Goal: Information Seeking & Learning: Learn about a topic

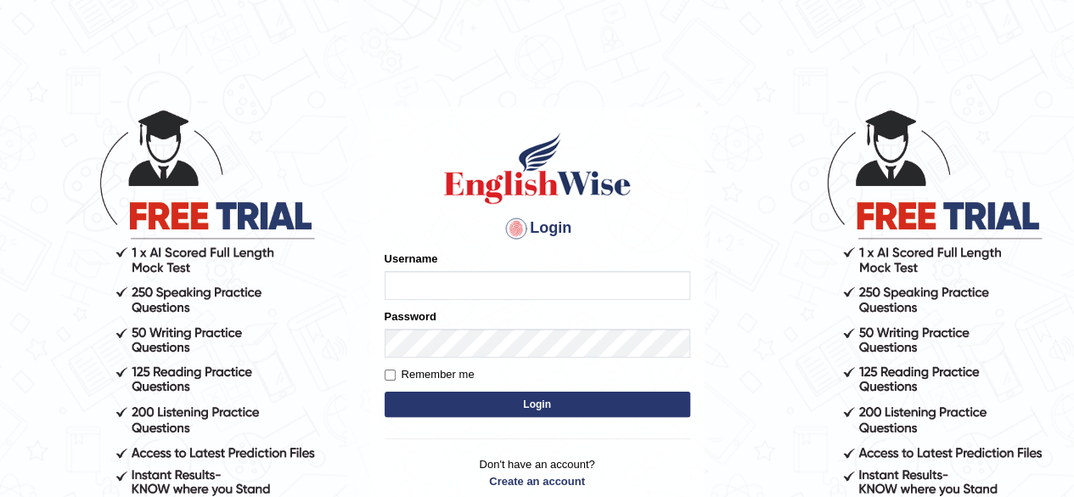
type input "Shamim"
click at [492, 405] on button "Login" at bounding box center [538, 403] width 306 height 25
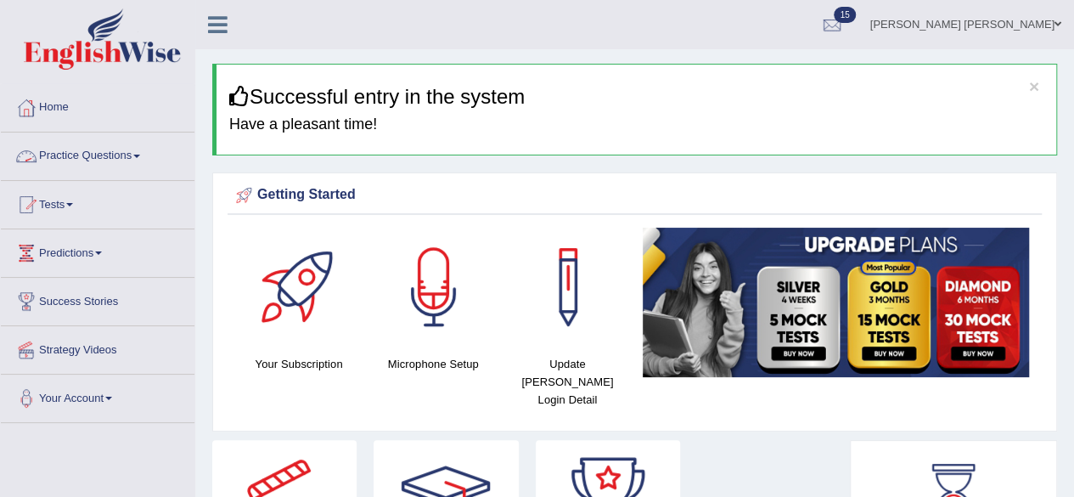
click at [135, 155] on link "Practice Questions" at bounding box center [98, 153] width 194 height 42
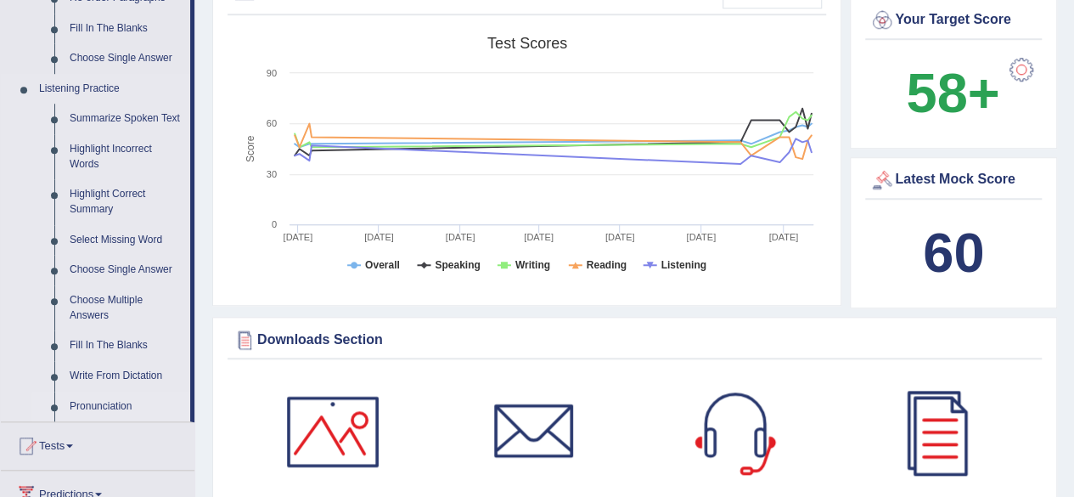
scroll to position [764, 0]
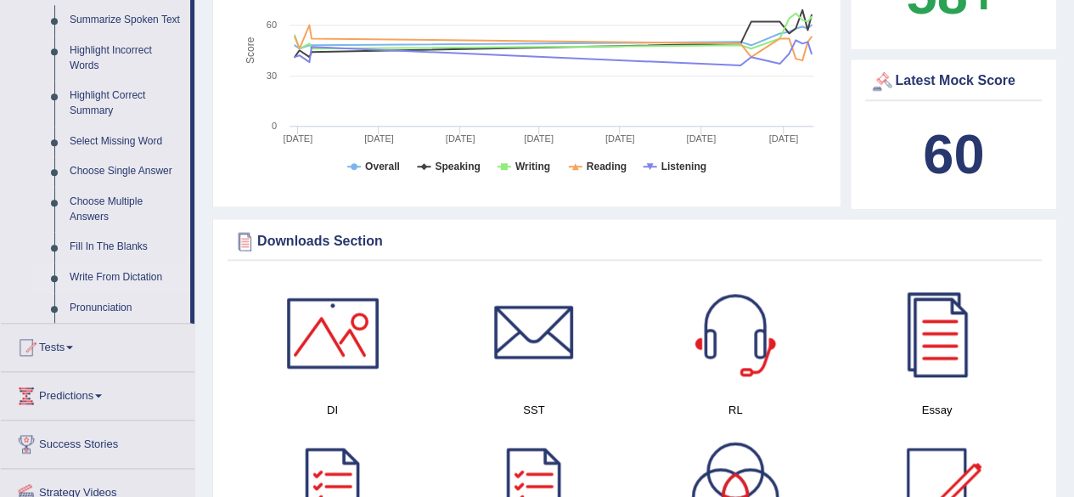
click at [105, 276] on link "Write From Dictation" at bounding box center [126, 277] width 128 height 31
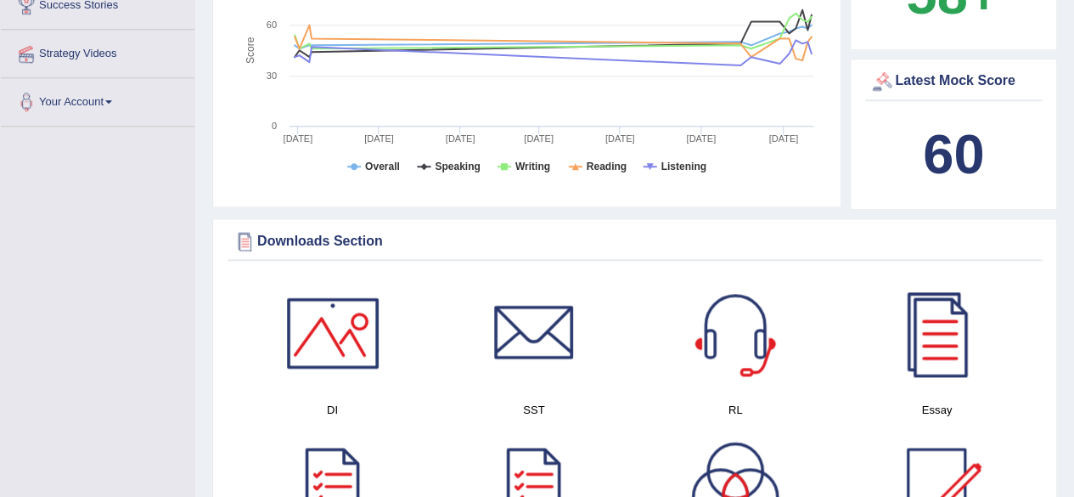
scroll to position [338, 0]
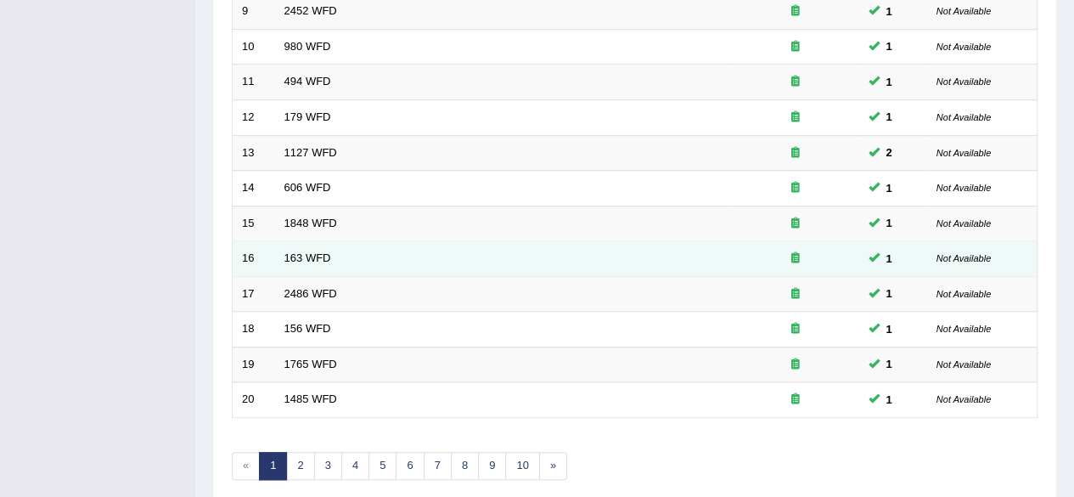
scroll to position [619, 0]
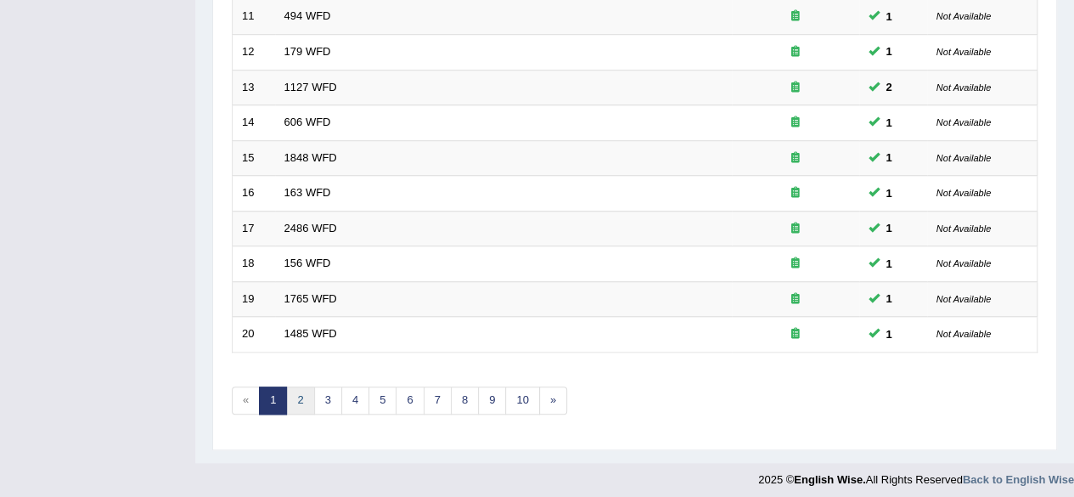
click at [299, 393] on link "2" at bounding box center [300, 400] width 28 height 28
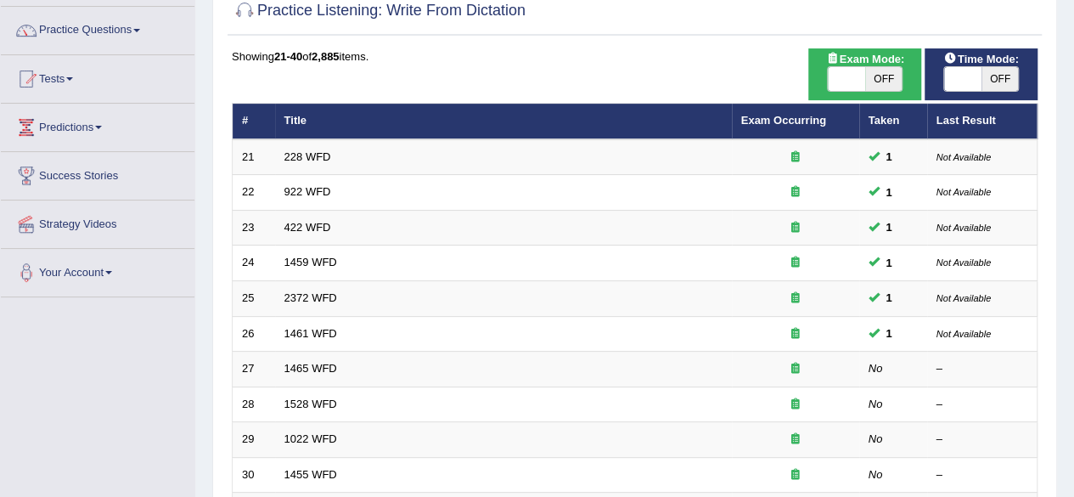
scroll to position [255, 0]
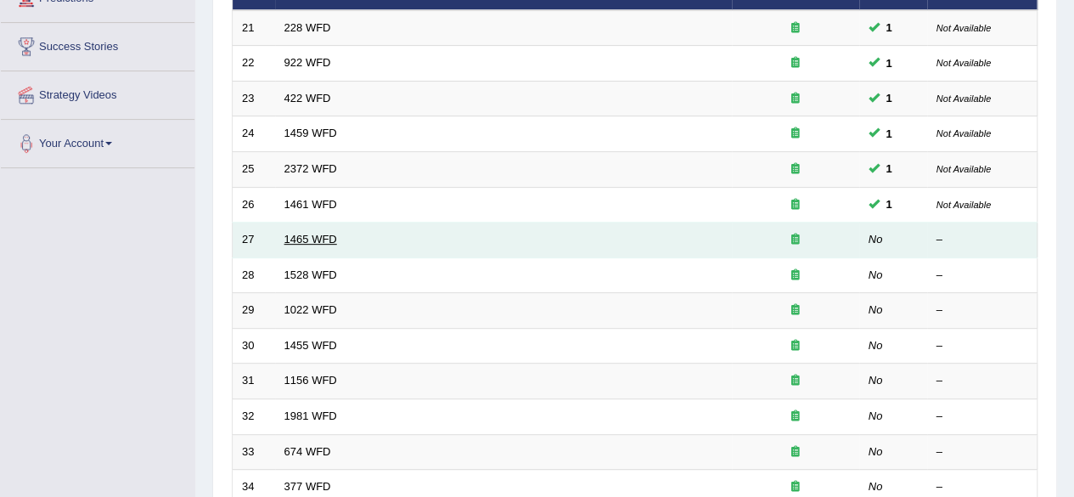
click at [318, 241] on link "1465 WFD" at bounding box center [310, 239] width 53 height 13
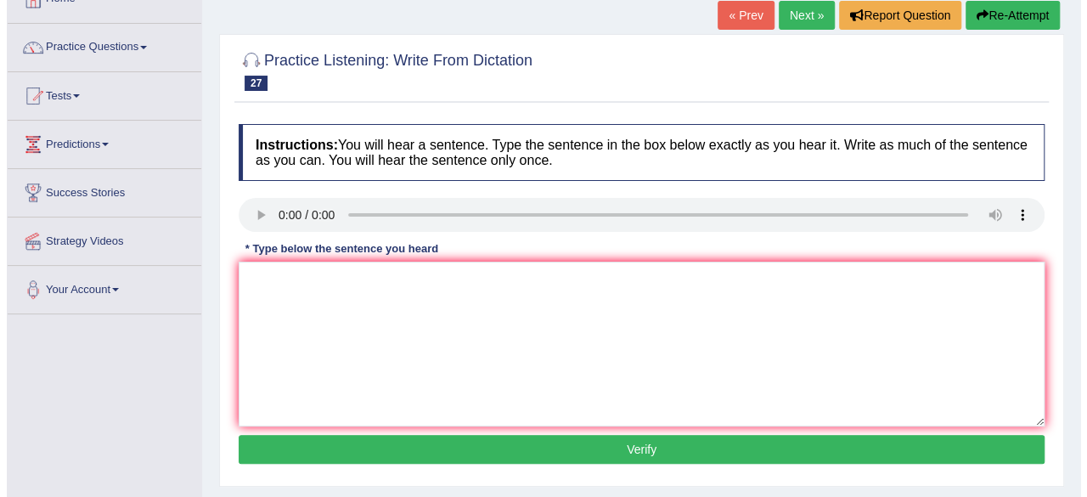
scroll to position [170, 0]
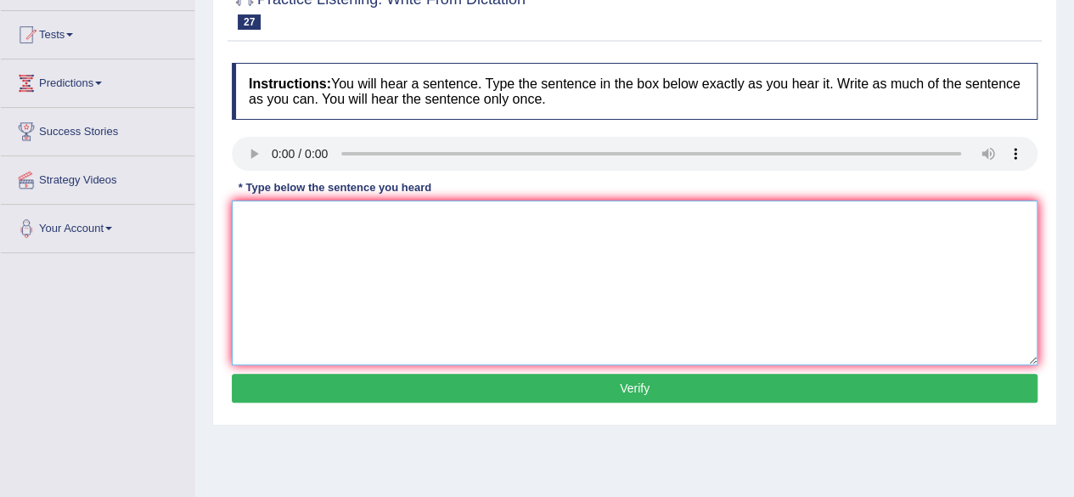
click at [312, 233] on textarea at bounding box center [635, 282] width 806 height 165
click at [436, 220] on textarea "You can find the complete form from the webside." at bounding box center [635, 282] width 806 height 165
click at [544, 228] on textarea "You can find the complete form from on the website." at bounding box center [635, 282] width 806 height 165
type textarea "You can find the complete form from on the website."
click at [625, 380] on button "Verify" at bounding box center [635, 388] width 806 height 29
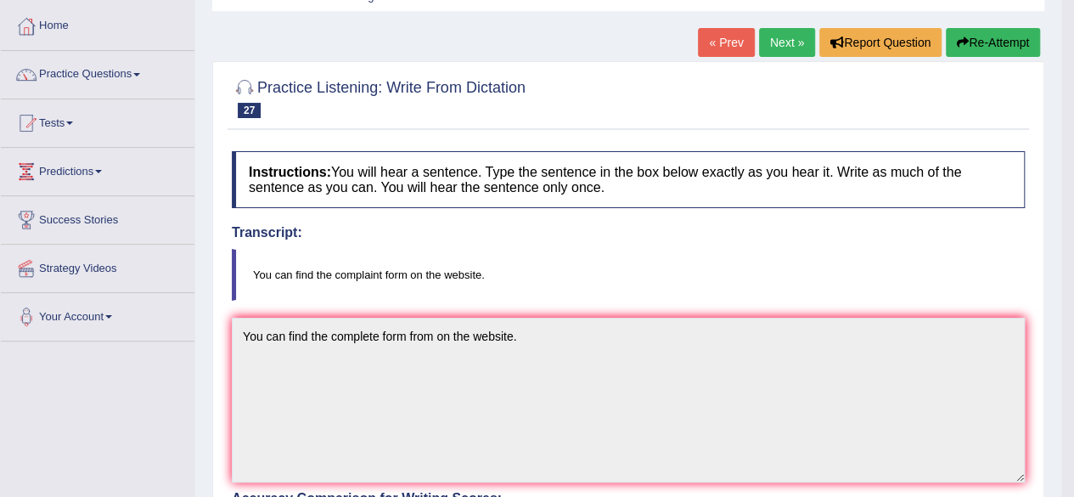
scroll to position [0, 0]
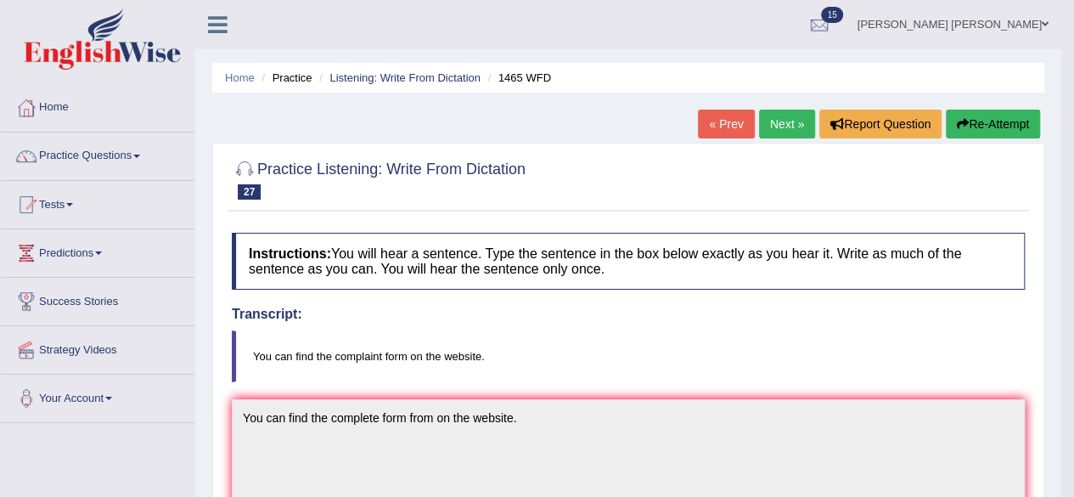
click at [776, 121] on link "Next »" at bounding box center [787, 124] width 56 height 29
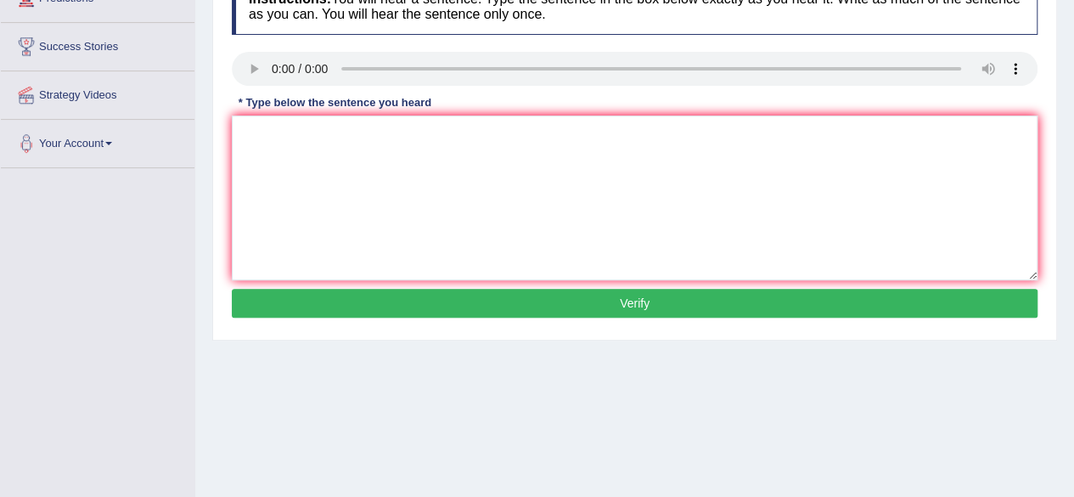
scroll to position [255, 0]
click at [353, 155] on textarea at bounding box center [635, 197] width 806 height 165
drag, startPoint x: 238, startPoint y: 138, endPoint x: 317, endPoint y: 210, distance: 107.0
click at [238, 138] on textarea "we are looking new methiod and practical for the meeting." at bounding box center [635, 197] width 806 height 165
click at [324, 135] on textarea "We are looking new method and practical for the meeting." at bounding box center [635, 197] width 806 height 165
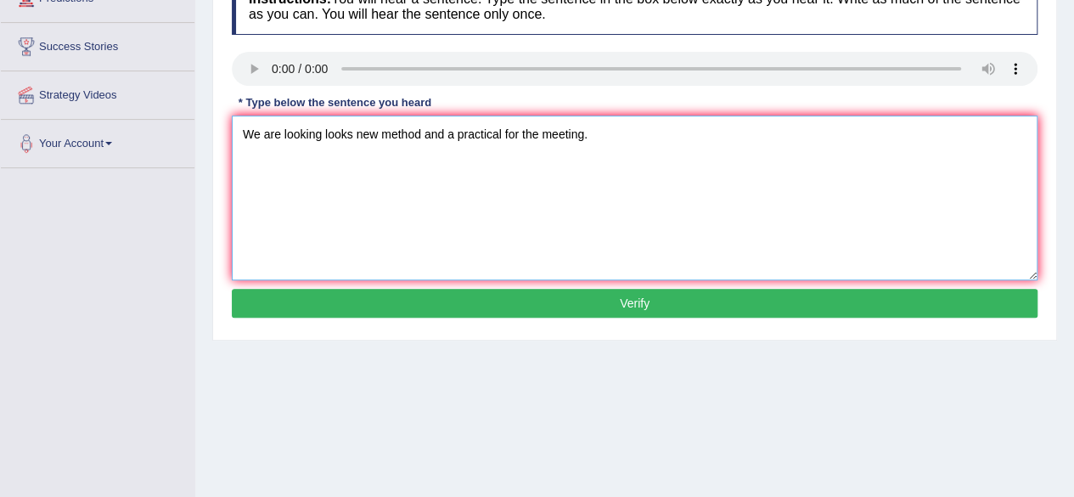
click at [468, 164] on textarea "We are looking looks new method and a practical for the meeting." at bounding box center [635, 197] width 806 height 165
click at [504, 132] on textarea "We are looking looks new method and a practical for the meeting." at bounding box center [635, 197] width 806 height 165
type textarea "We are looking looks new method and a practical one for the meeting."
click at [709, 290] on button "Verify" at bounding box center [635, 303] width 806 height 29
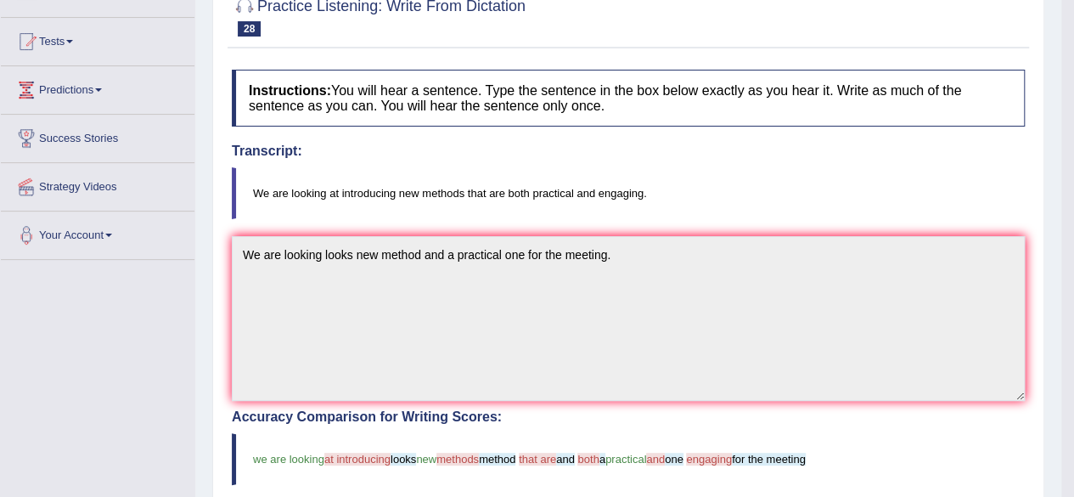
scroll to position [2, 0]
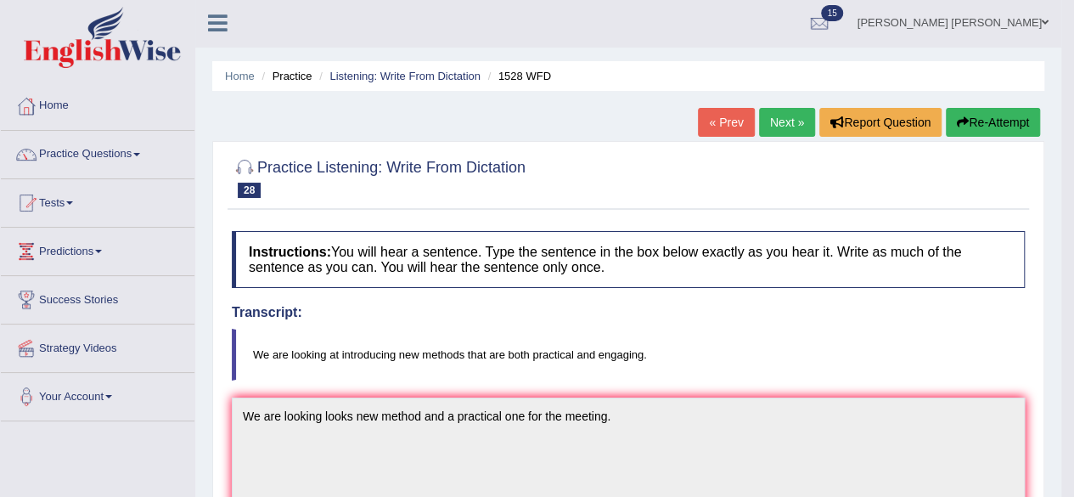
click at [775, 118] on link "Next »" at bounding box center [787, 122] width 56 height 29
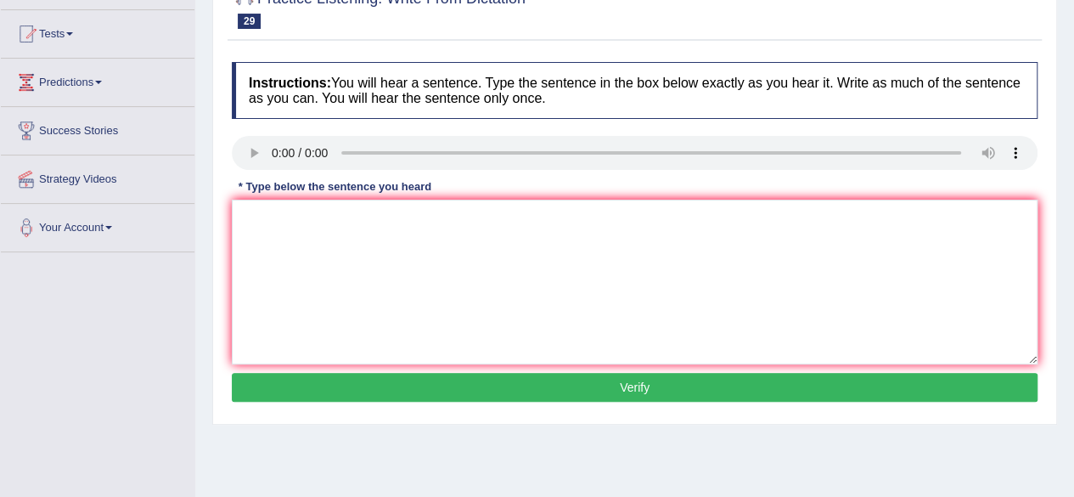
scroll to position [170, 0]
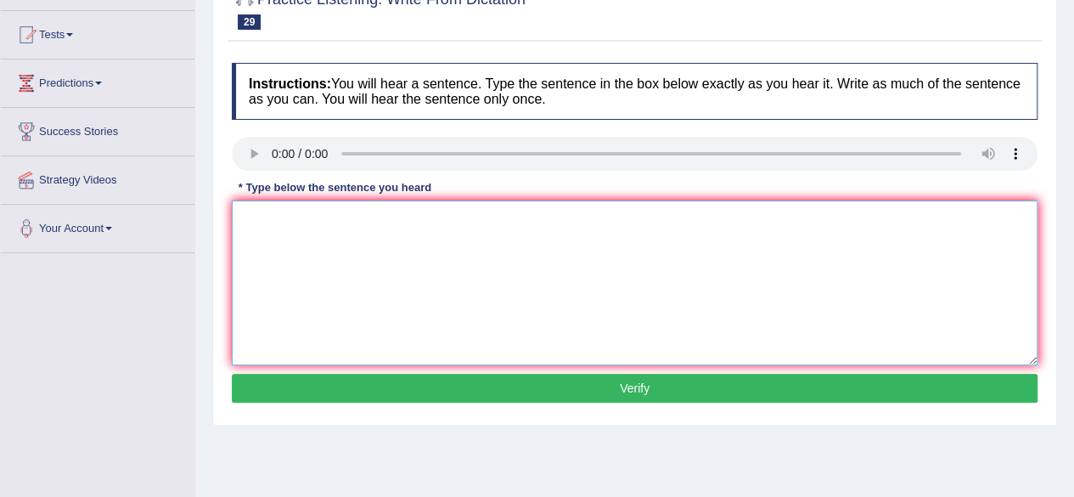
click at [397, 237] on textarea at bounding box center [635, 282] width 806 height 165
click at [243, 222] on textarea "math prove some informa to and analysig data." at bounding box center [635, 282] width 806 height 165
click at [472, 218] on textarea "Mathematics can provide some information analysed data." at bounding box center [635, 282] width 806 height 165
click at [470, 218] on textarea "Mathematics can provide some information analysing analysed data." at bounding box center [635, 282] width 806 height 165
type textarea "Mathematics can provide some information and analysing analysed data."
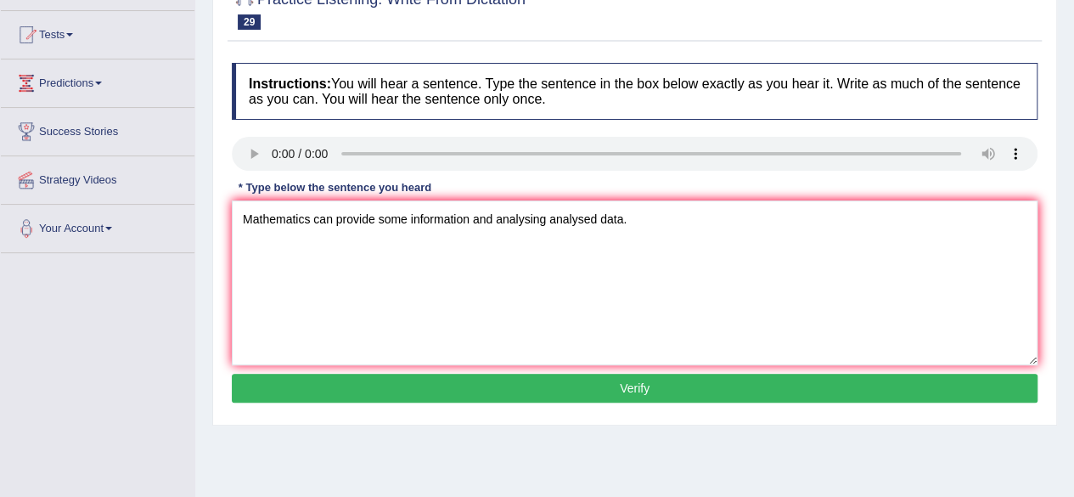
click at [572, 398] on button "Verify" at bounding box center [635, 388] width 806 height 29
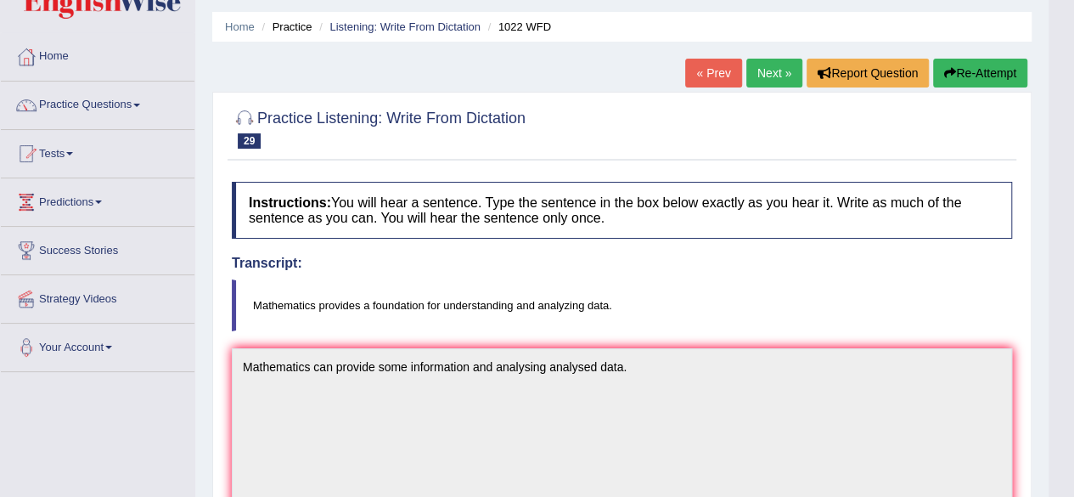
scroll to position [0, 0]
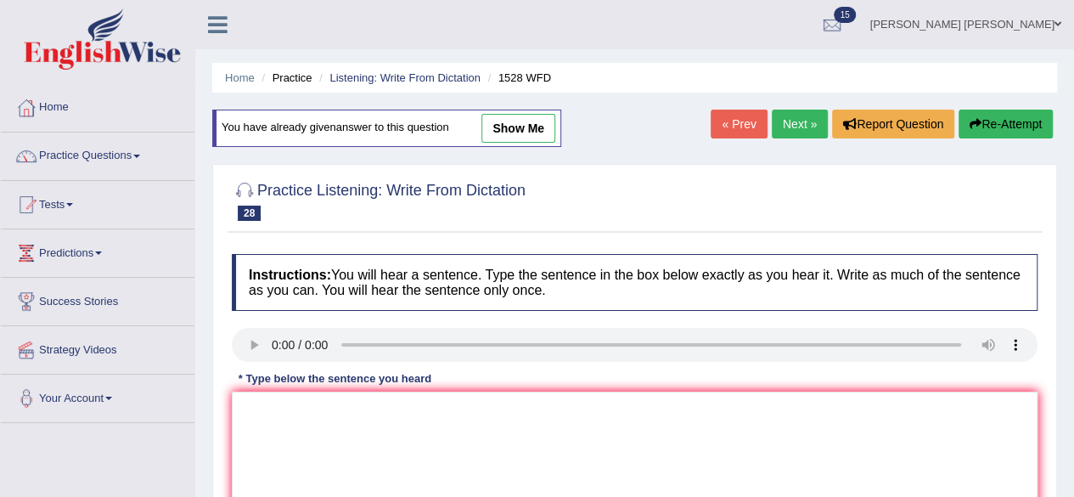
click at [791, 107] on div "Home Practice Listening: Write From Dictation 1528 WFD You have already given a…" at bounding box center [634, 424] width 879 height 849
click at [800, 118] on link "Next »" at bounding box center [800, 124] width 56 height 29
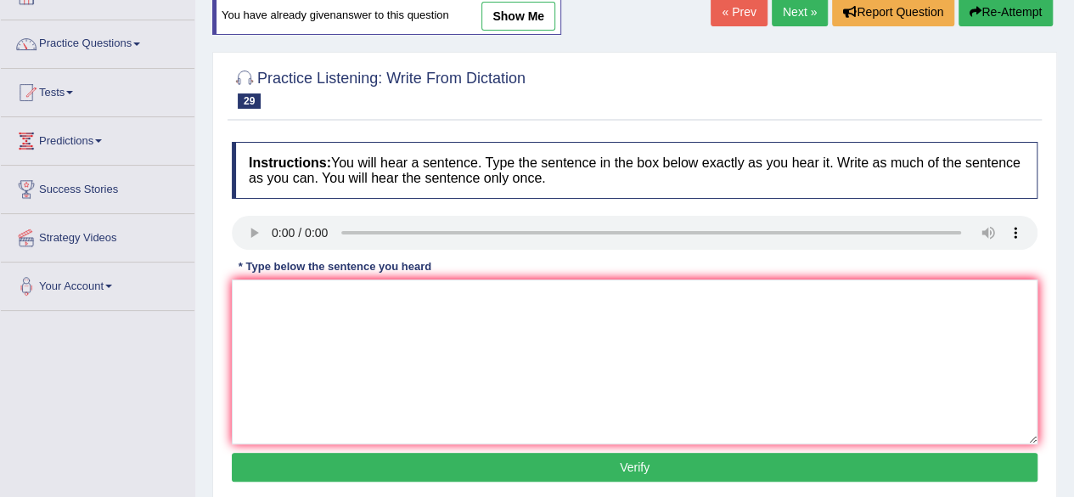
scroll to position [85, 0]
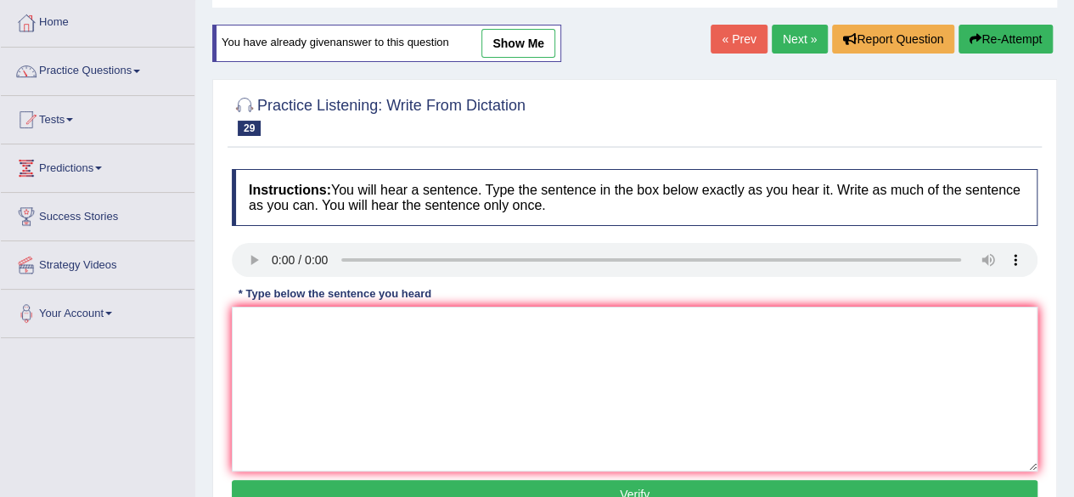
click at [801, 42] on link "Next »" at bounding box center [800, 39] width 56 height 29
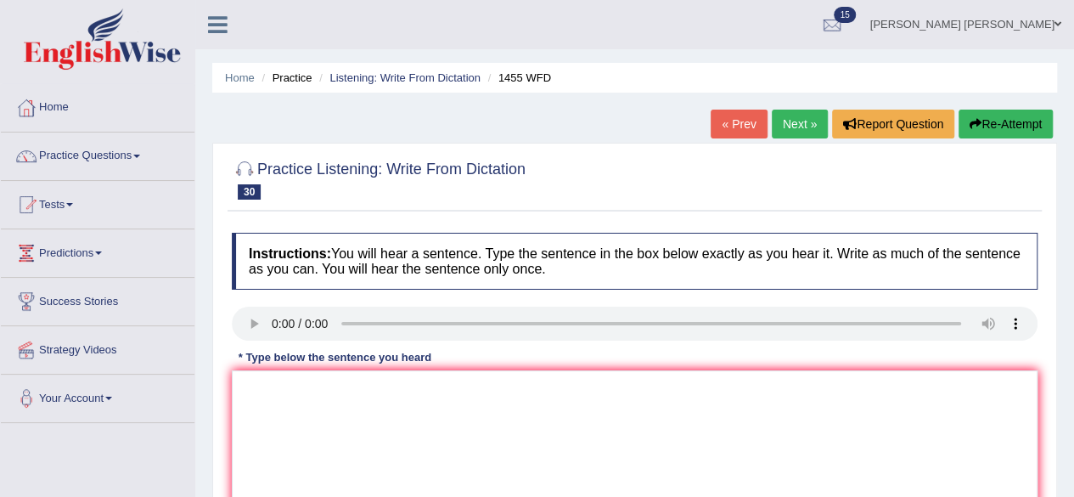
click at [787, 120] on link "Next »" at bounding box center [800, 124] width 56 height 29
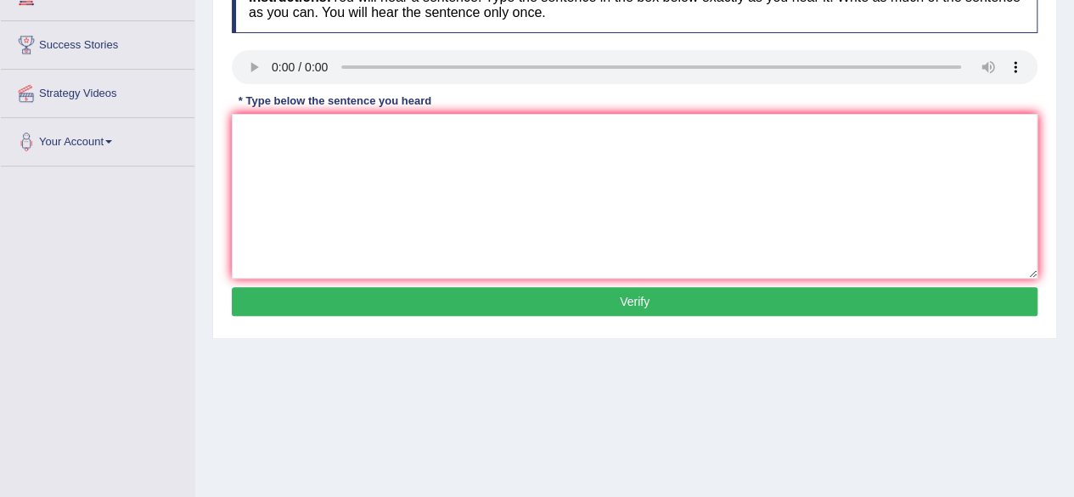
scroll to position [340, 0]
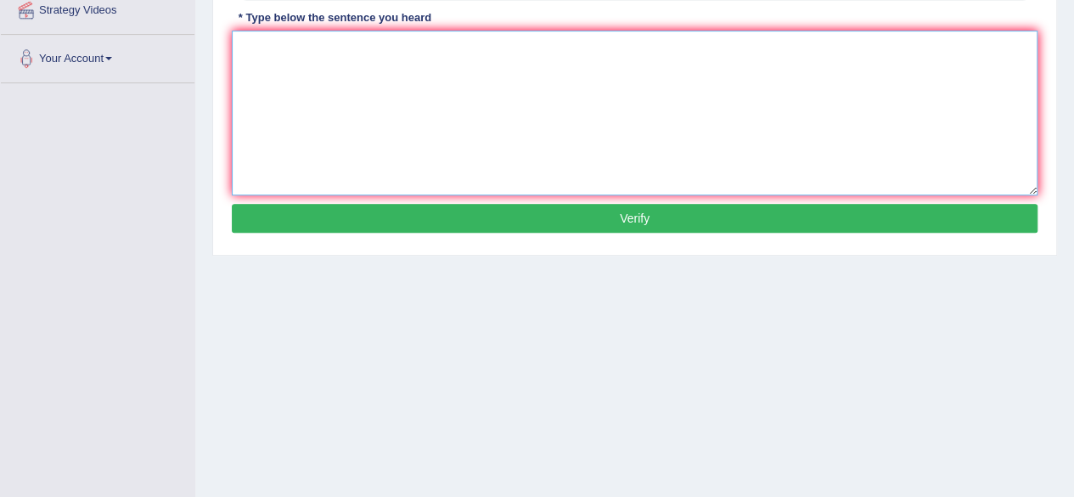
click at [414, 112] on textarea at bounding box center [635, 113] width 806 height 165
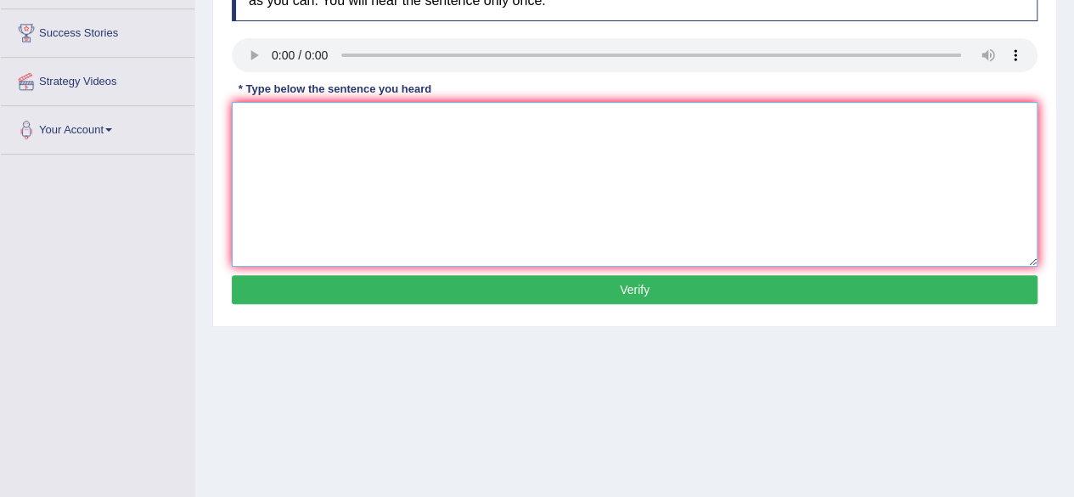
scroll to position [170, 0]
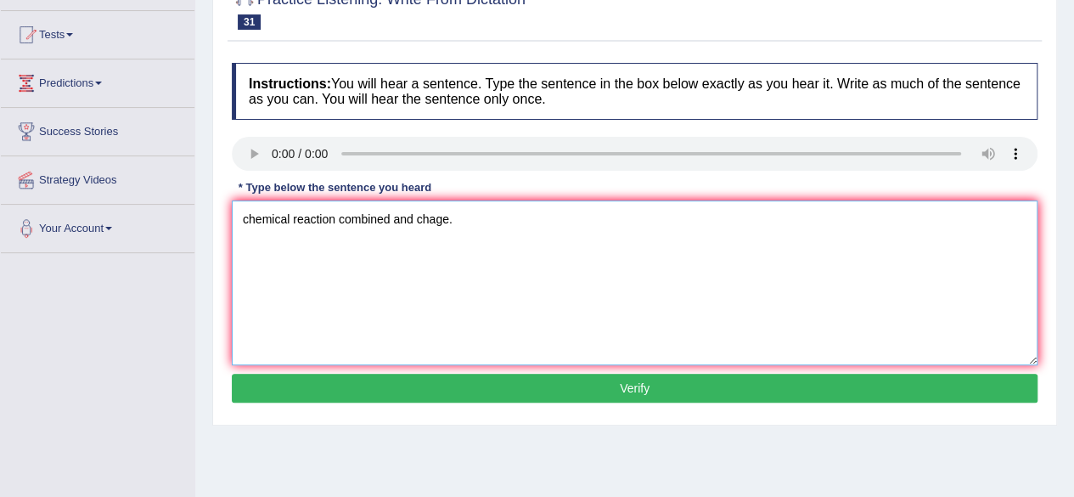
click at [239, 221] on textarea "chemical reaction combined and chage." at bounding box center [635, 282] width 806 height 165
click at [416, 217] on textarea "Chemical reaction can provide is the combined and individual changes change." at bounding box center [635, 282] width 806 height 165
type textarea "Chemical reaction can provide is are the combined and individual changes change."
click at [657, 385] on button "Verify" at bounding box center [635, 388] width 806 height 29
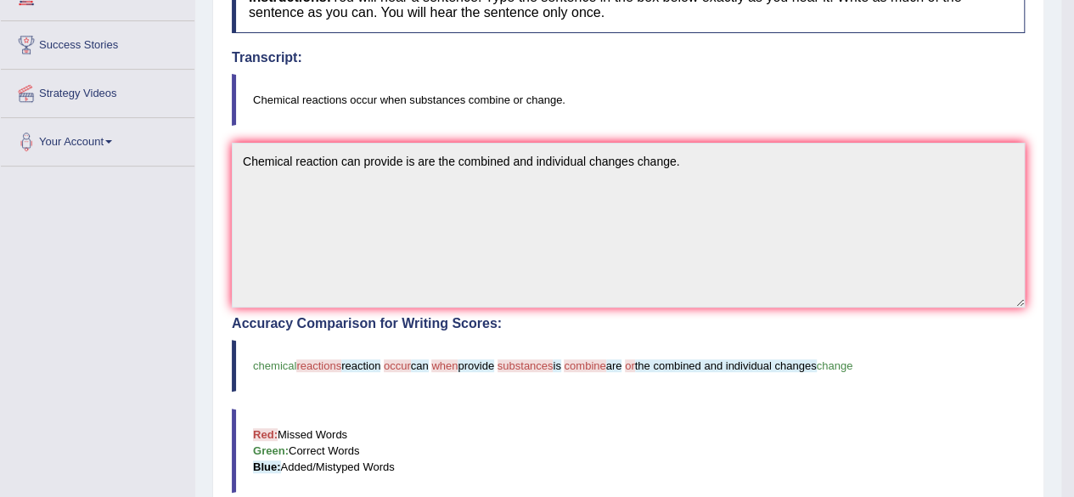
scroll to position [0, 0]
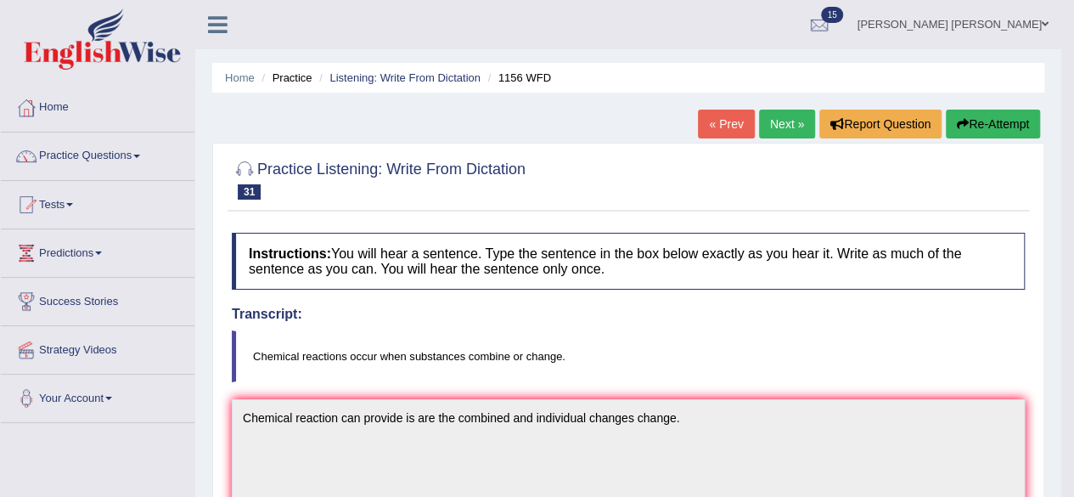
click at [786, 114] on link "Next »" at bounding box center [787, 124] width 56 height 29
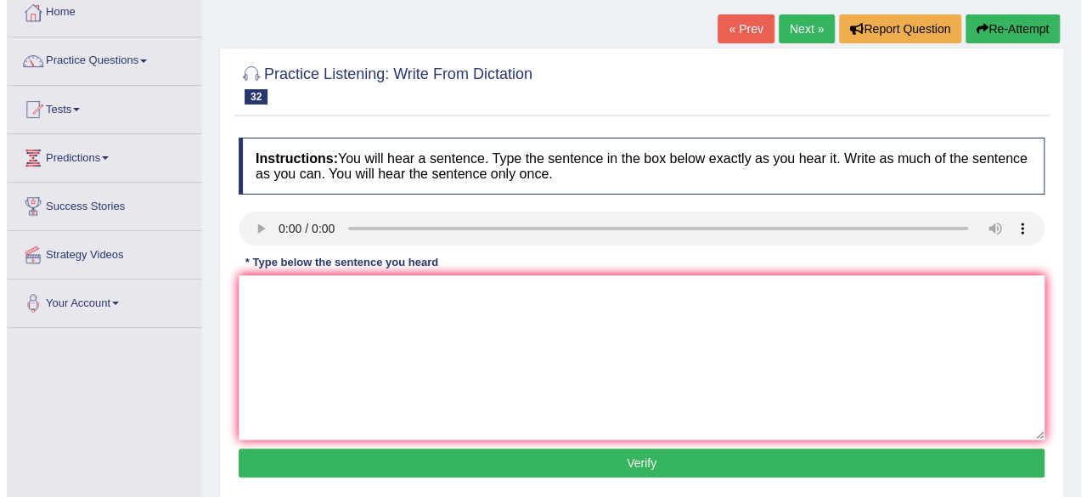
scroll to position [255, 0]
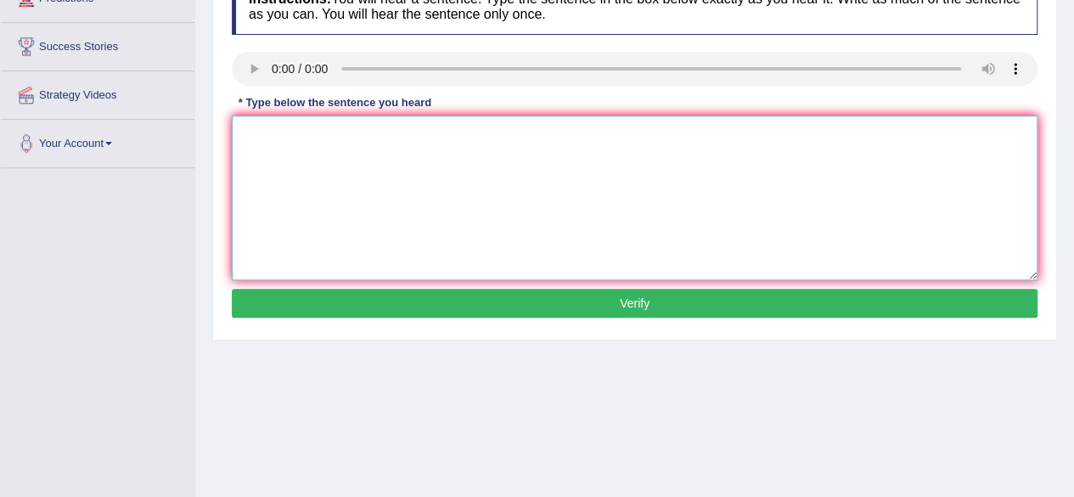
click at [367, 148] on textarea at bounding box center [635, 197] width 806 height 165
drag, startPoint x: 236, startPoint y: 138, endPoint x: 259, endPoint y: 154, distance: 27.5
click at [236, 138] on textarea "I love uor arguments relevant and theory." at bounding box center [635, 197] width 806 height 165
click at [487, 136] on textarea "I loved love your arguments argument relevant and theory." at bounding box center [635, 197] width 806 height 165
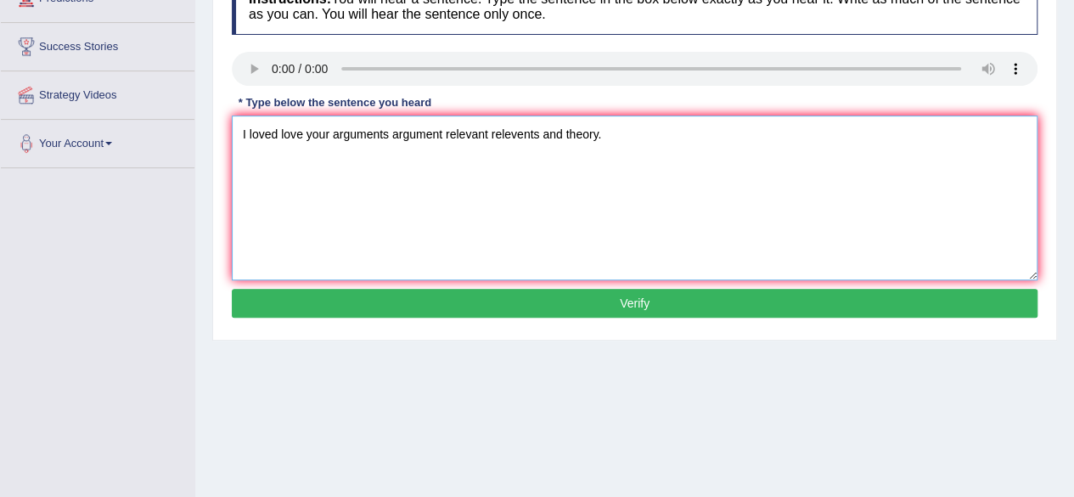
click at [598, 136] on textarea "I loved love your arguments argument relevant relevents and theory." at bounding box center [635, 197] width 806 height 165
drag, startPoint x: 389, startPoint y: 129, endPoint x: 403, endPoint y: 139, distance: 17.7
click at [389, 129] on textarea "I loved love your arguments argument relevant relevents and theory theories." at bounding box center [635, 197] width 806 height 165
click at [555, 134] on textarea "I loved love your arguments is argument relevant relevents and theory theories." at bounding box center [635, 197] width 806 height 165
type textarea "I loved love your arguments is argument relevant relevents are and theory theor…"
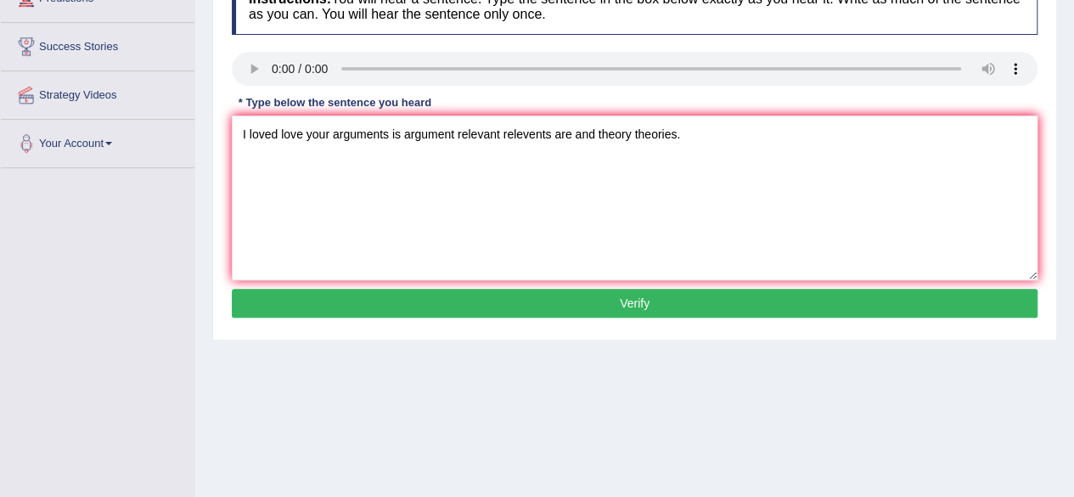
click at [548, 302] on button "Verify" at bounding box center [635, 303] width 806 height 29
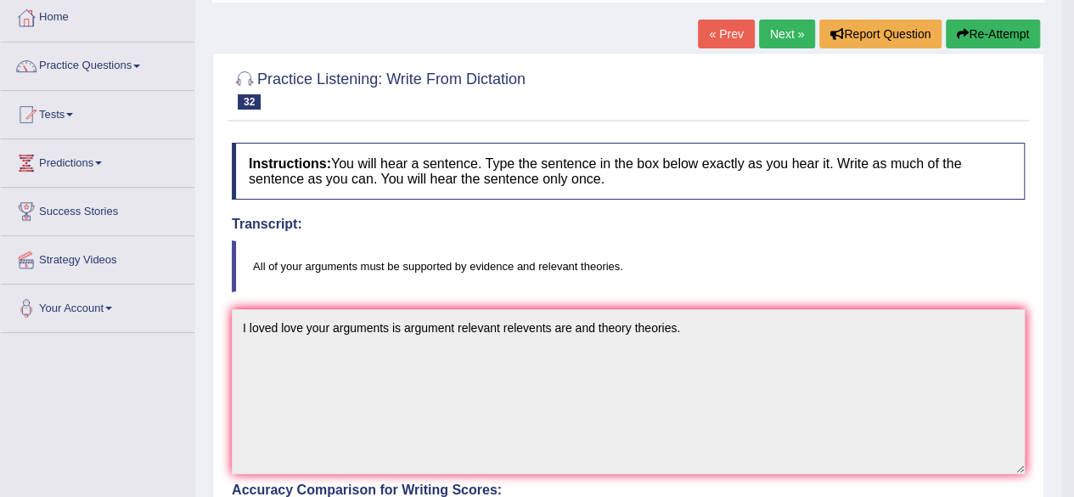
scroll to position [0, 0]
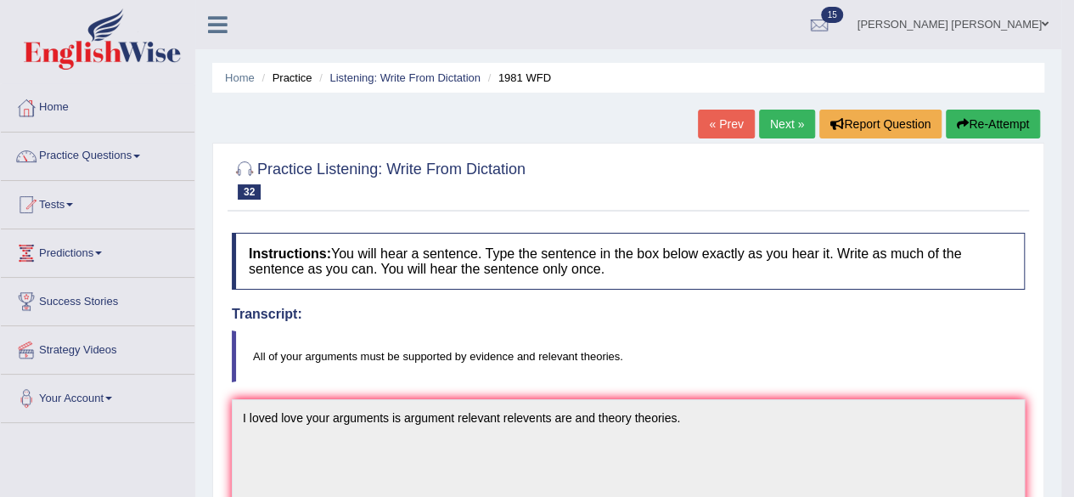
click at [778, 124] on link "Next »" at bounding box center [787, 124] width 56 height 29
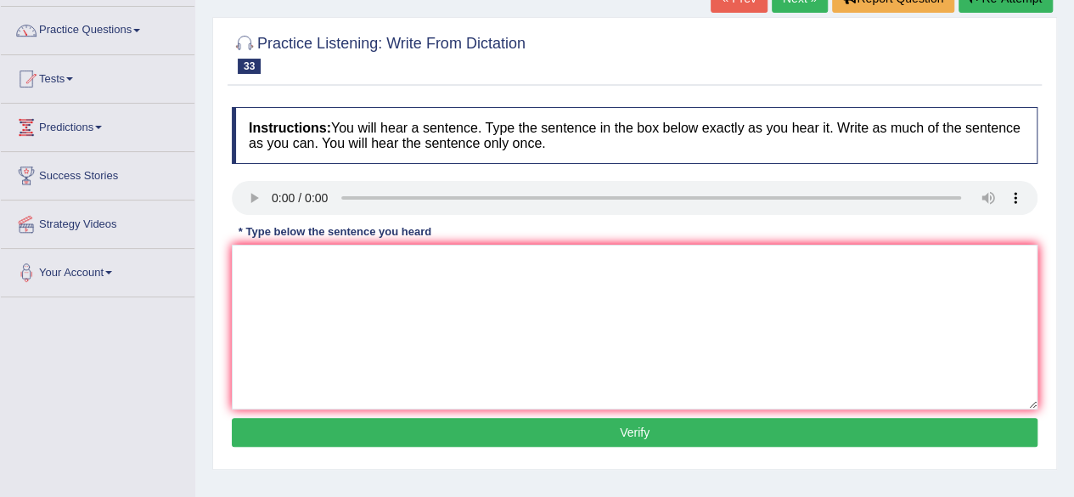
scroll to position [255, 0]
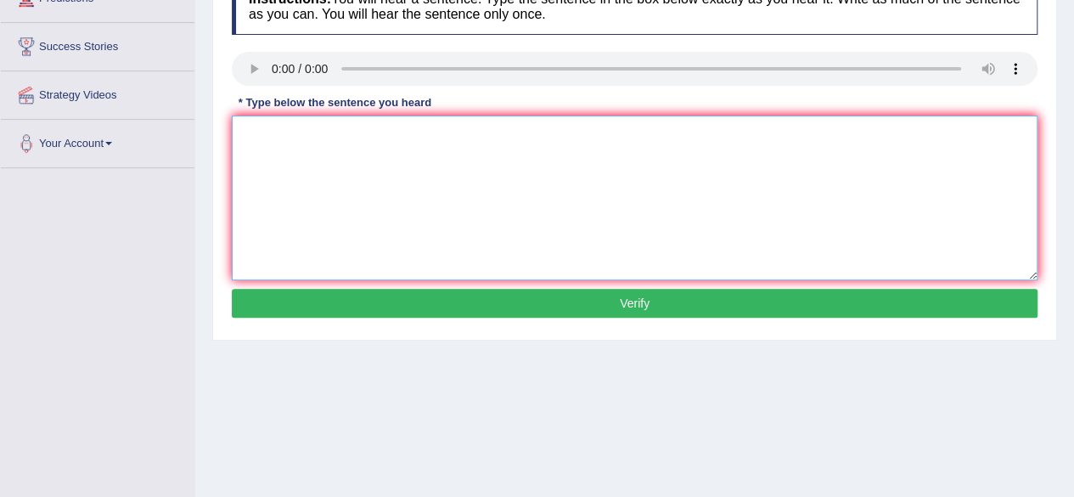
click at [387, 156] on textarea at bounding box center [635, 197] width 806 height 165
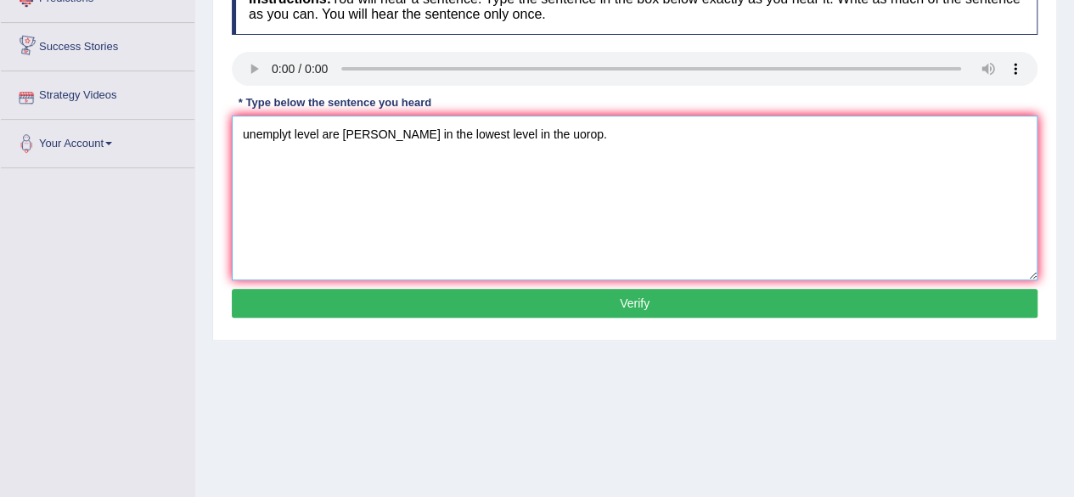
drag, startPoint x: 239, startPoint y: 137, endPoint x: 250, endPoint y: 138, distance: 10.3
click at [239, 137] on textarea "unemplyt level are [PERSON_NAME] in the lowest level in the uorop." at bounding box center [635, 197] width 806 height 165
click at [327, 133] on textarea "Unemployment level are fallen in the lowest level in the [GEOGRAPHIC_DATA]." at bounding box center [635, 197] width 806 height 165
click at [326, 136] on textarea "Unemployment level are fallen in the lowest level in the [GEOGRAPHIC_DATA]." at bounding box center [635, 197] width 806 height 165
click at [623, 134] on textarea "Unemployment levels level are fallen in the lower lowest level in the [GEOGRAPH…" at bounding box center [635, 197] width 806 height 165
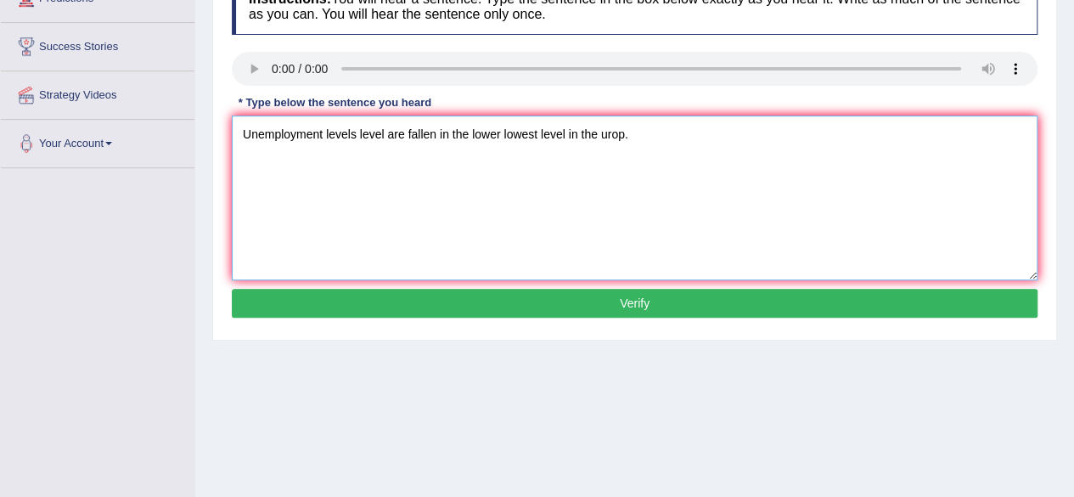
click at [638, 138] on textarea "Unemployment levels level are fallen in the lower lowest level in the urop." at bounding box center [635, 197] width 806 height 165
click at [624, 132] on textarea "Unemployment levels level are fallen in the lower lowest level in the urop." at bounding box center [635, 197] width 806 height 165
type textarea "Unemployment levels level are fallen in the lower lowest level in the urop USA."
click at [677, 304] on button "Verify" at bounding box center [635, 303] width 806 height 29
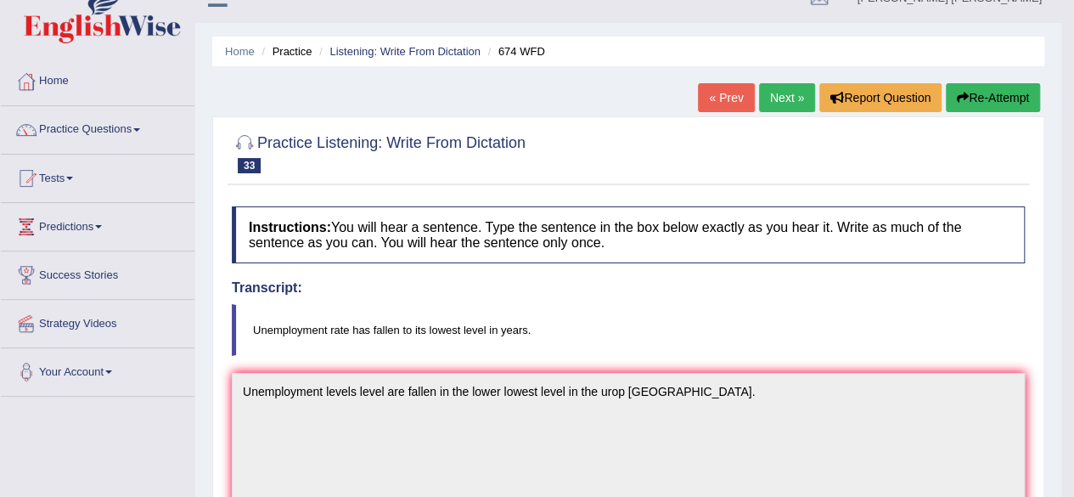
scroll to position [0, 0]
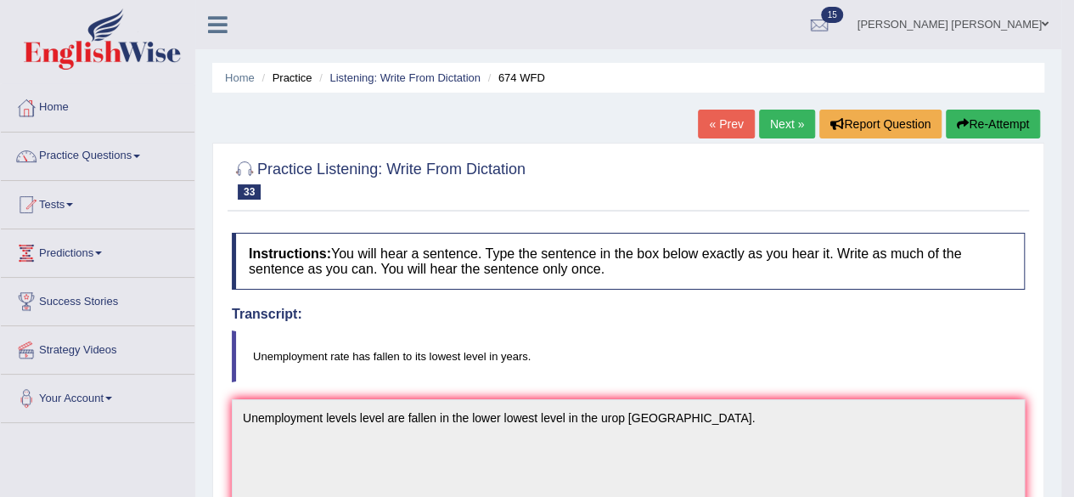
click at [784, 120] on link "Next »" at bounding box center [787, 124] width 56 height 29
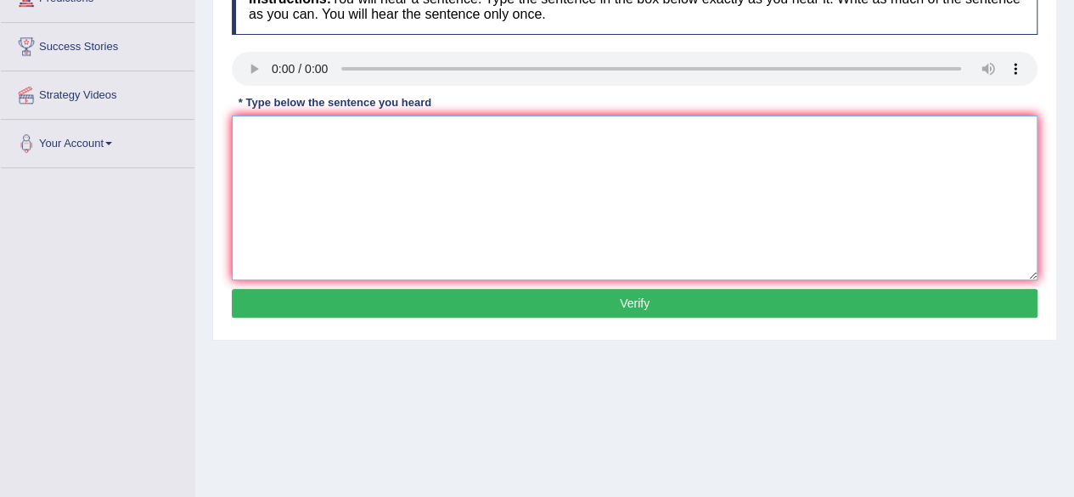
click at [350, 171] on textarea at bounding box center [635, 197] width 806 height 165
click at [239, 136] on textarea "the deparment has higer proprotion for podts graduate degree." at bounding box center [635, 197] width 806 height 165
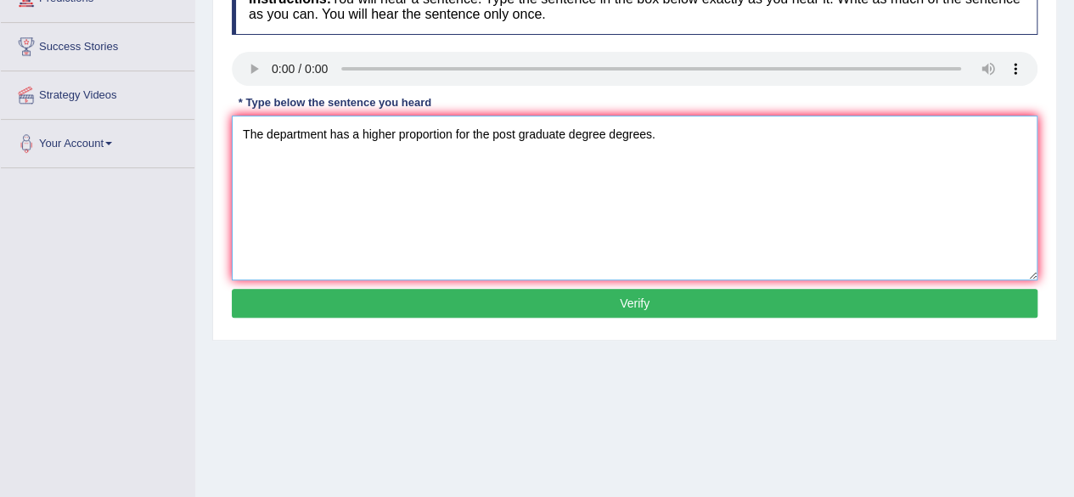
click at [452, 138] on textarea "The department has a higher proportion for the post graduate degree degrees." at bounding box center [635, 197] width 806 height 165
click at [516, 137] on textarea "The department has a higher proportion proportions for the postgraduate degree …" at bounding box center [635, 197] width 806 height 165
click at [327, 135] on textarea "The department has a higher proportion proportions is for the postgraduate degr…" at bounding box center [635, 197] width 806 height 165
type textarea "The department departments has a higher proportion proportions is for the postg…"
click at [576, 301] on button "Verify" at bounding box center [635, 303] width 806 height 29
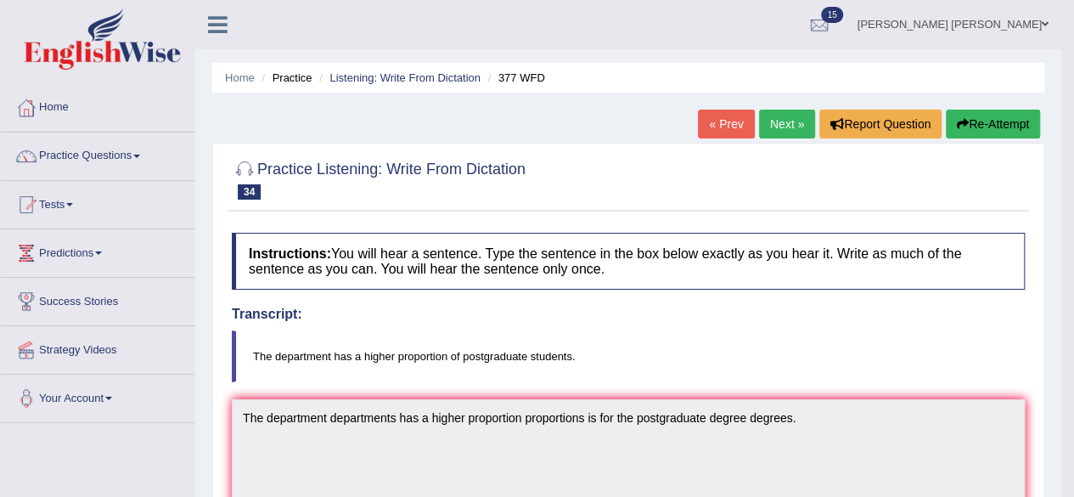
click at [790, 116] on link "Next »" at bounding box center [787, 124] width 56 height 29
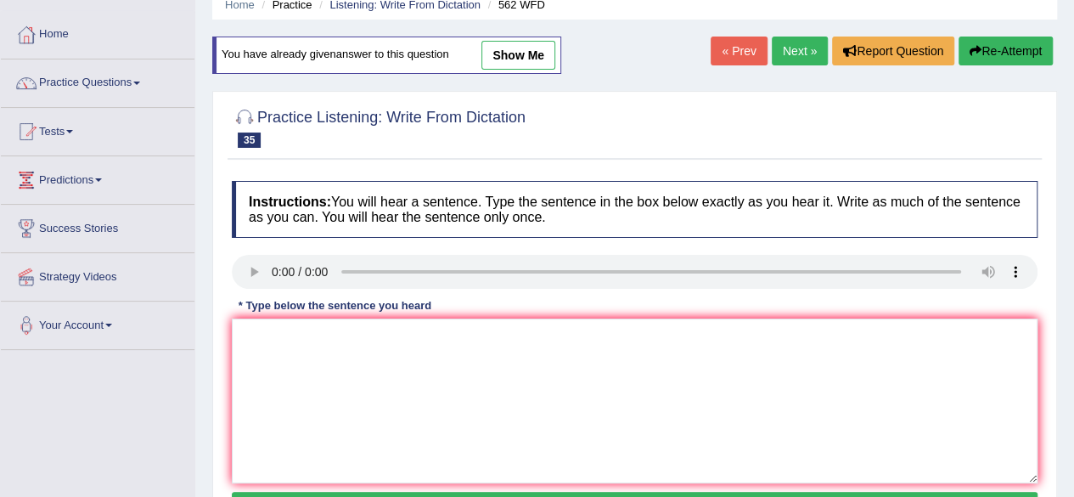
scroll to position [170, 0]
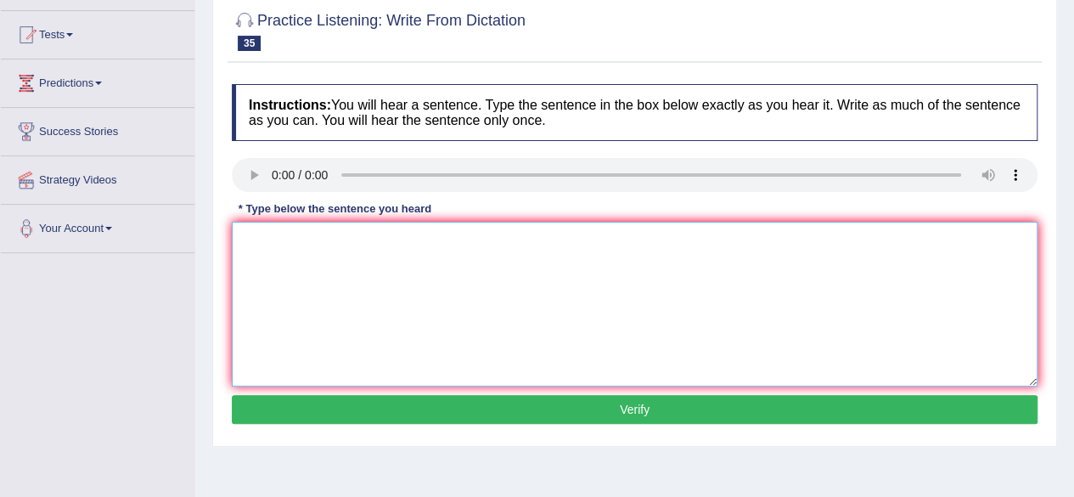
click at [297, 239] on textarea at bounding box center [635, 304] width 806 height 165
type textarea "t"
click at [278, 244] on textarea at bounding box center [635, 304] width 806 height 165
click at [363, 244] on textarea "The gap between race and sports did not decrease decreased." at bounding box center [635, 304] width 806 height 165
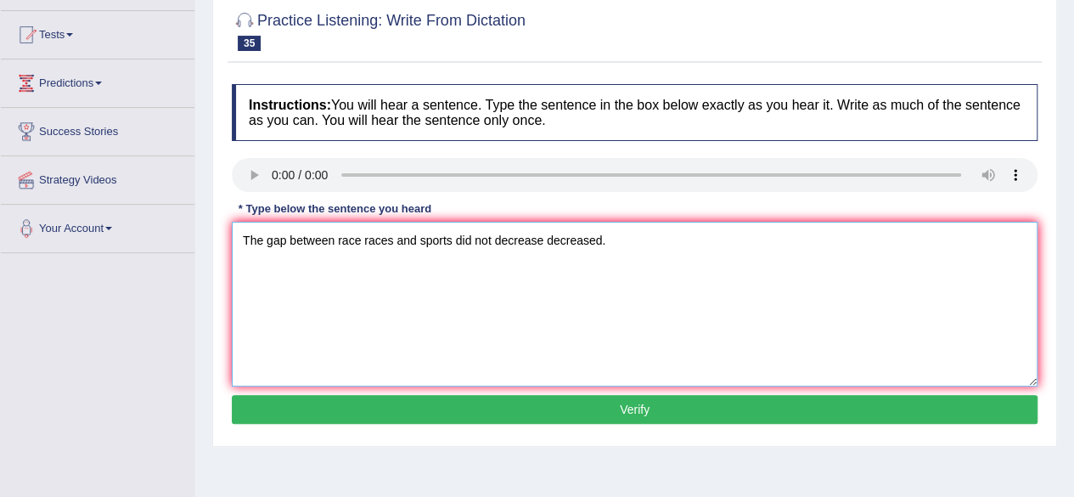
click at [458, 239] on textarea "The gap between race races and sports did not decrease decreased." at bounding box center [635, 304] width 806 height 165
type textarea "The gap between race races and sports sport are did not decrease decreased."
click at [680, 405] on button "Verify" at bounding box center [635, 409] width 806 height 29
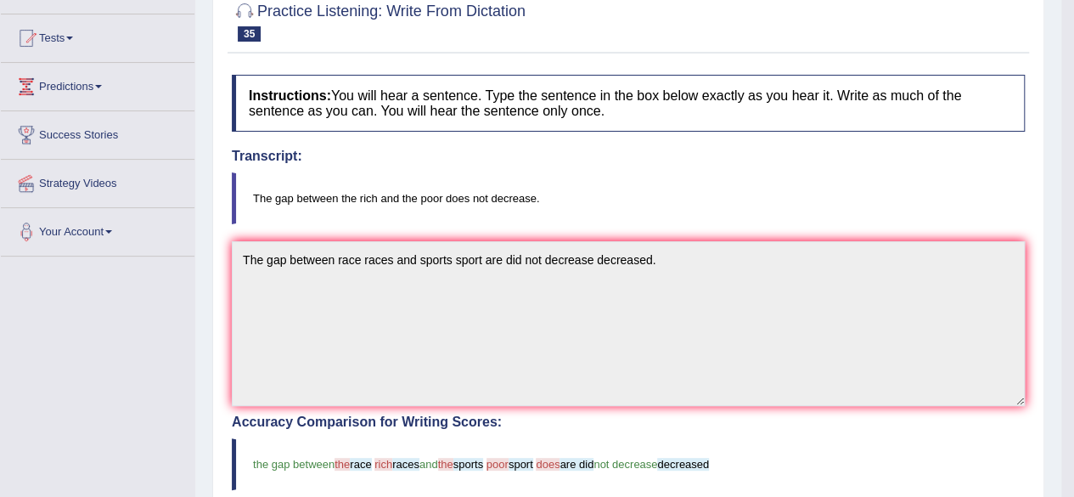
scroll to position [85, 0]
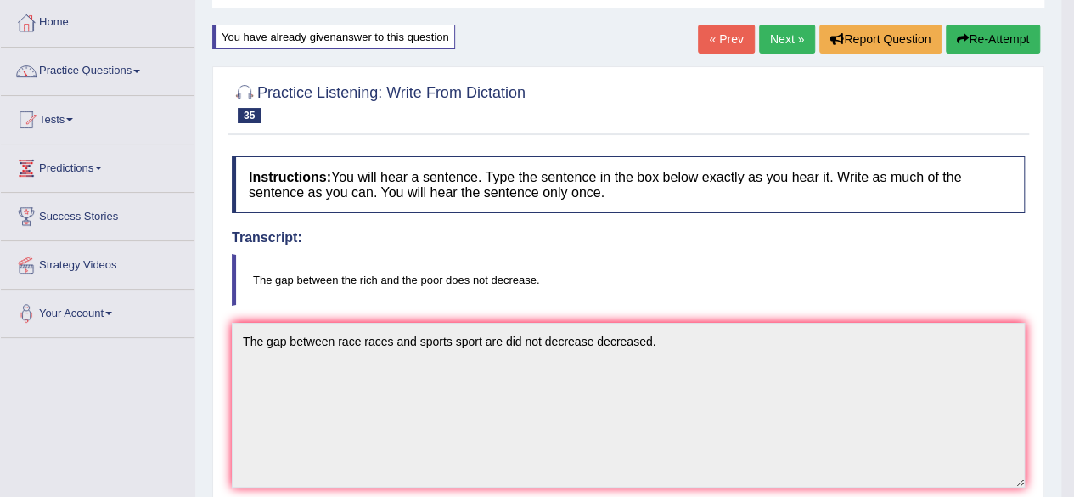
click at [719, 45] on link "« Prev" at bounding box center [726, 39] width 56 height 29
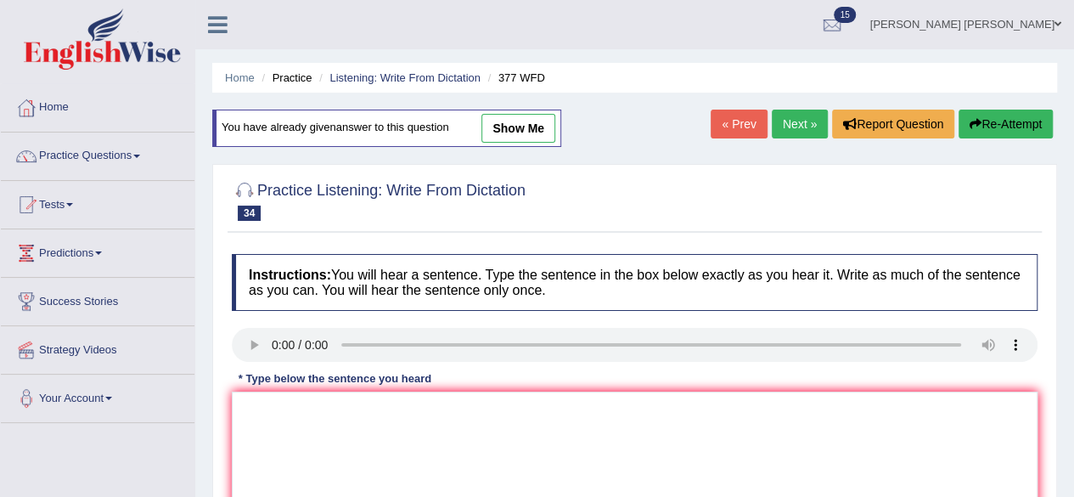
click at [807, 121] on link "Next »" at bounding box center [800, 124] width 56 height 29
click at [793, 123] on link "Next »" at bounding box center [800, 124] width 56 height 29
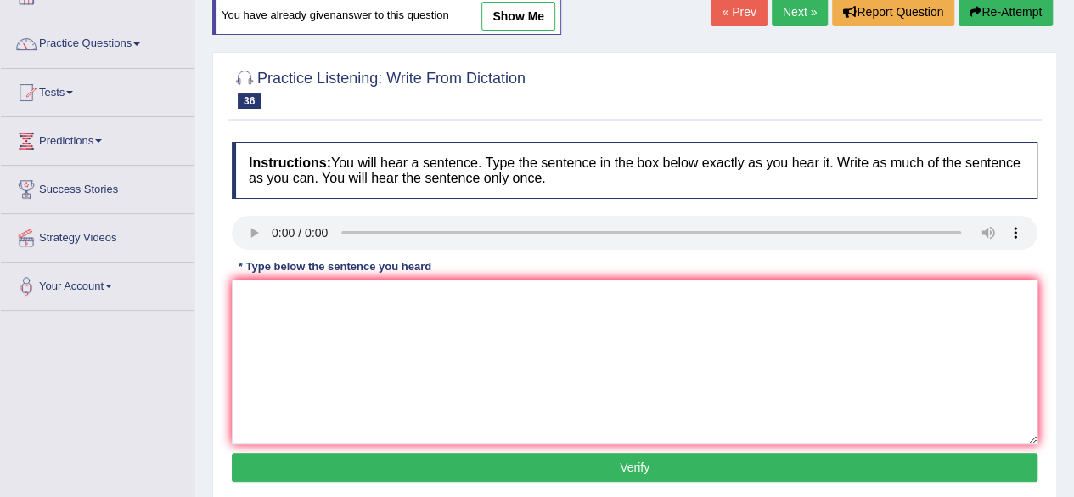
scroll to position [170, 0]
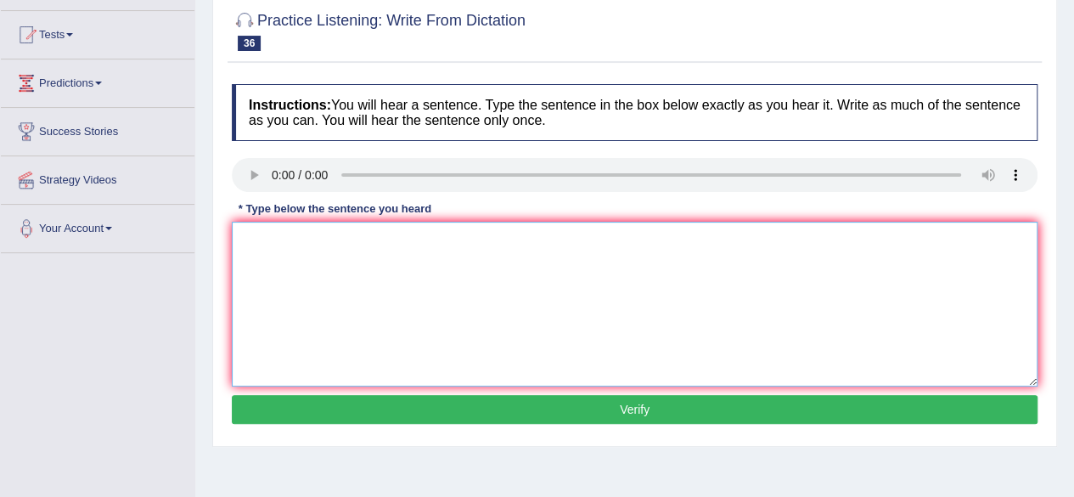
click at [316, 253] on textarea at bounding box center [635, 304] width 806 height 165
drag, startPoint x: 484, startPoint y: 240, endPoint x: 503, endPoint y: 241, distance: 19.5
click at [485, 241] on textarea "If you have any questions question about the exam race your hand." at bounding box center [635, 304] width 806 height 165
click at [479, 242] on textarea "If you have any questions question about the exam race your hand." at bounding box center [635, 304] width 806 height 165
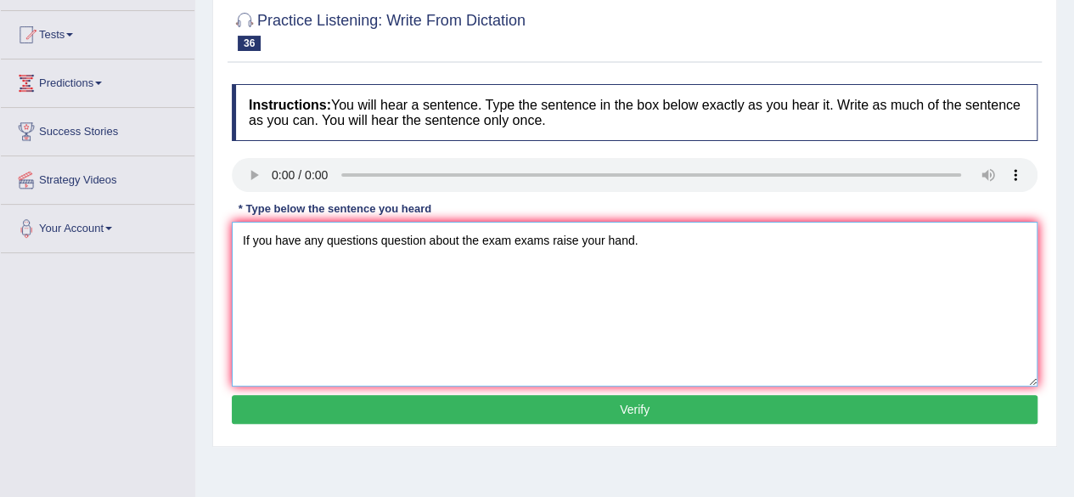
type textarea "If you have any questions question about the exam exams raise your hand."
click at [655, 407] on button "Verify" at bounding box center [635, 409] width 806 height 29
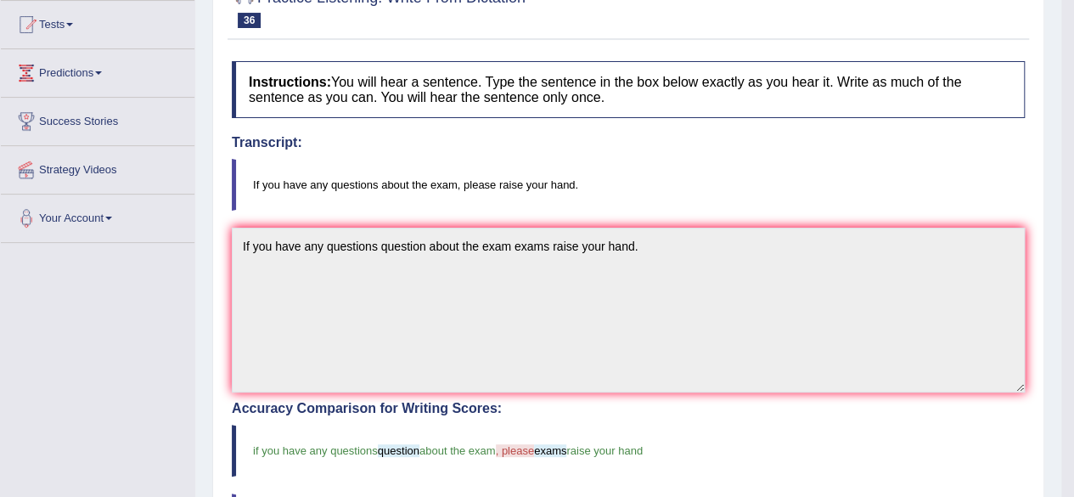
scroll to position [0, 0]
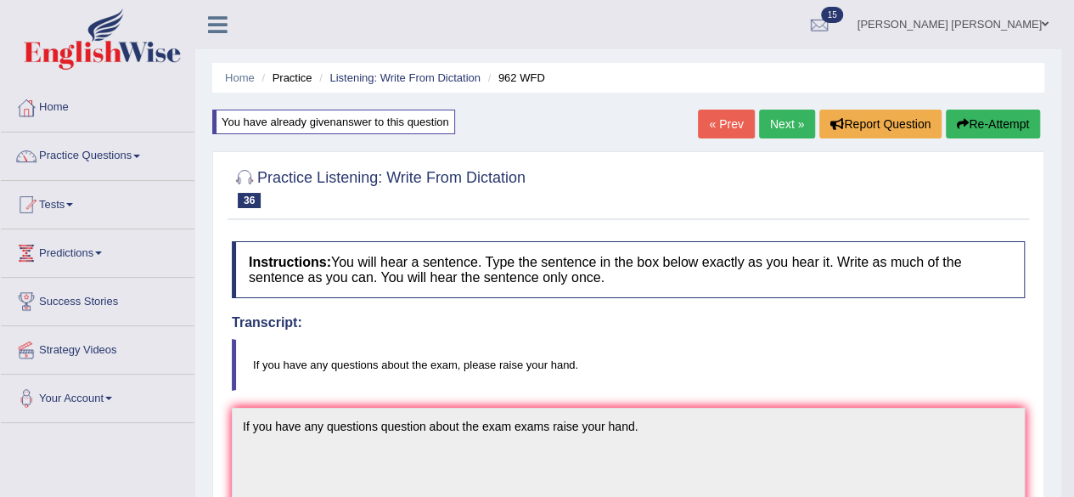
click at [786, 121] on link "Next »" at bounding box center [787, 124] width 56 height 29
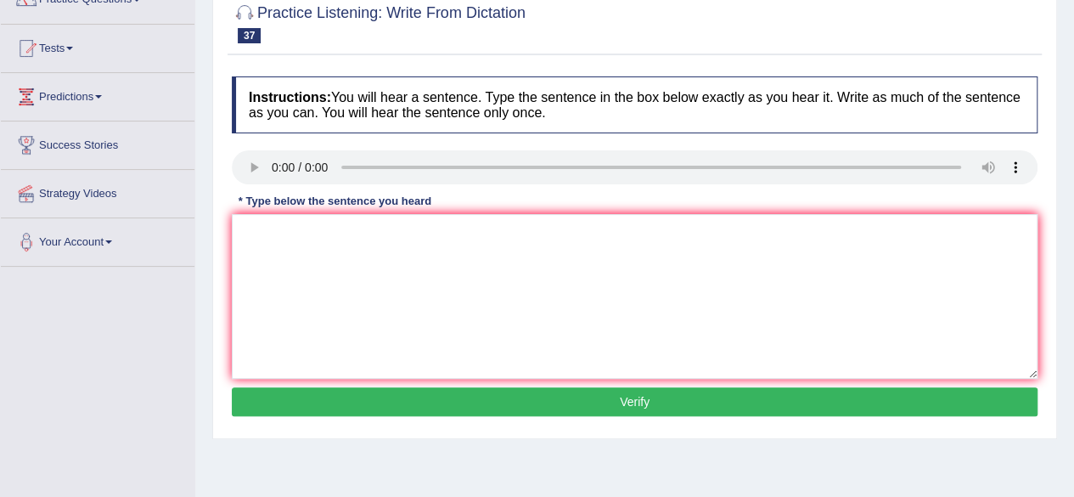
scroll to position [170, 0]
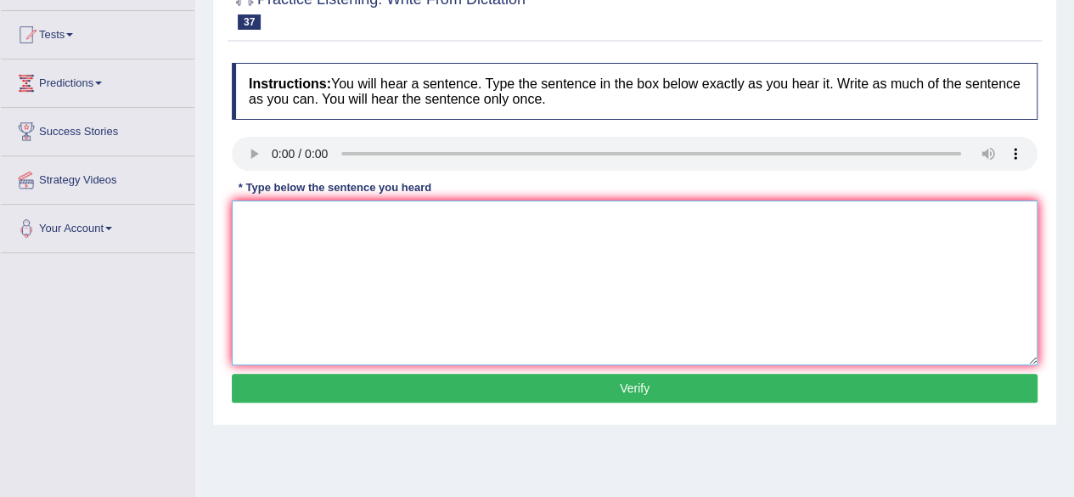
click at [304, 226] on textarea at bounding box center [635, 282] width 806 height 165
click at [245, 220] on textarea "studs repr visiting the clas with boardig from." at bounding box center [635, 282] width 806 height 165
drag, startPoint x: 243, startPoint y: 220, endPoint x: 262, endPoint y: 226, distance: 20.4
click at [243, 220] on textarea "studs repr visiting the clas with boardig from." at bounding box center [635, 282] width 806 height 165
click at [677, 222] on textarea "Studets student representatives representative visiting the class with boarding…" at bounding box center [635, 282] width 806 height 165
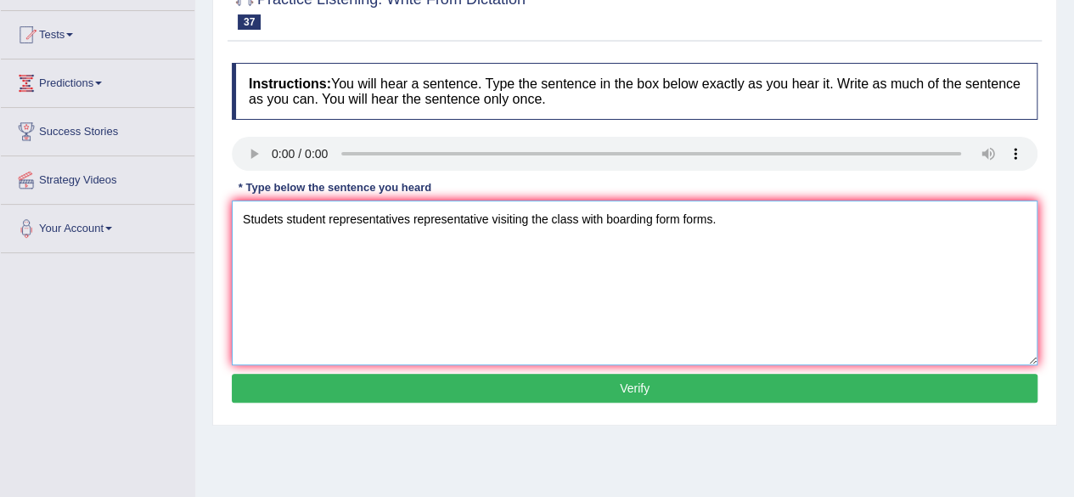
click at [581, 221] on textarea "Studets student representatives representative visiting the class with boarding…" at bounding box center [635, 282] width 806 height 165
type textarea "Studets student representatives representative visiting the class classes with …"
click at [704, 391] on button "Verify" at bounding box center [635, 388] width 806 height 29
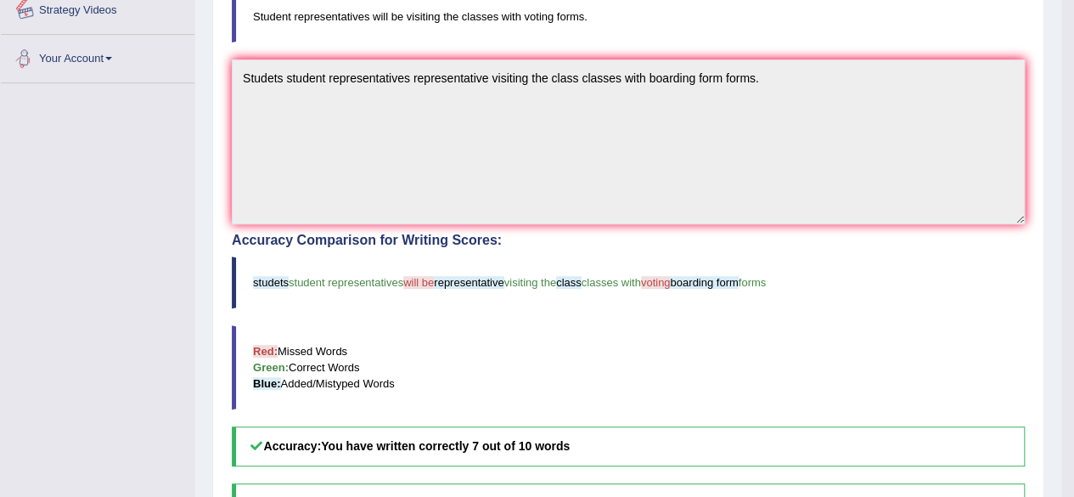
scroll to position [0, 0]
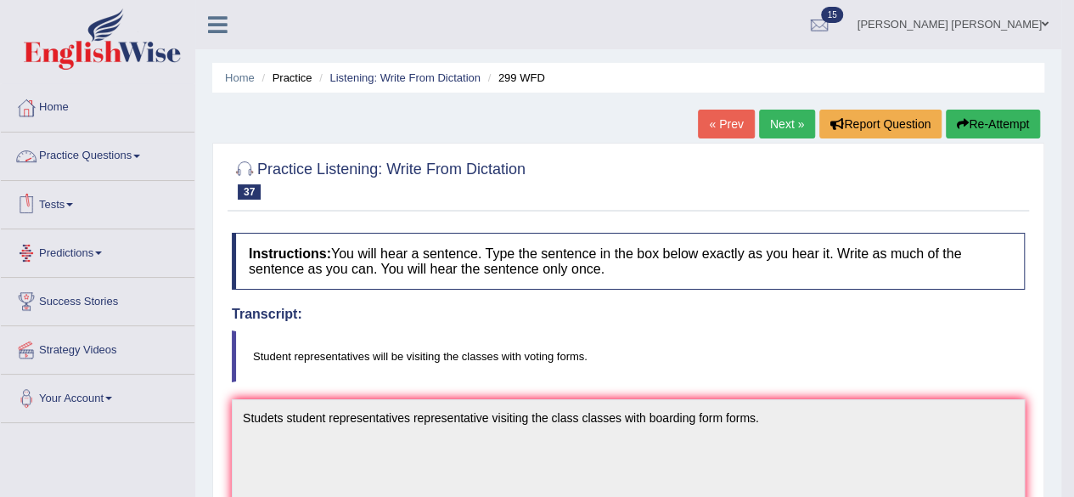
click at [133, 157] on link "Practice Questions" at bounding box center [98, 153] width 194 height 42
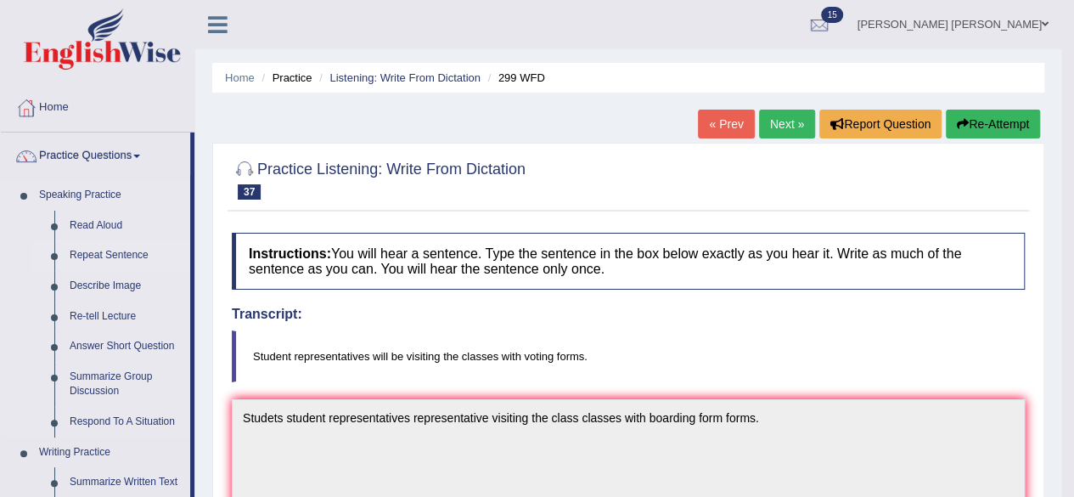
click at [139, 256] on link "Repeat Sentence" at bounding box center [126, 255] width 128 height 31
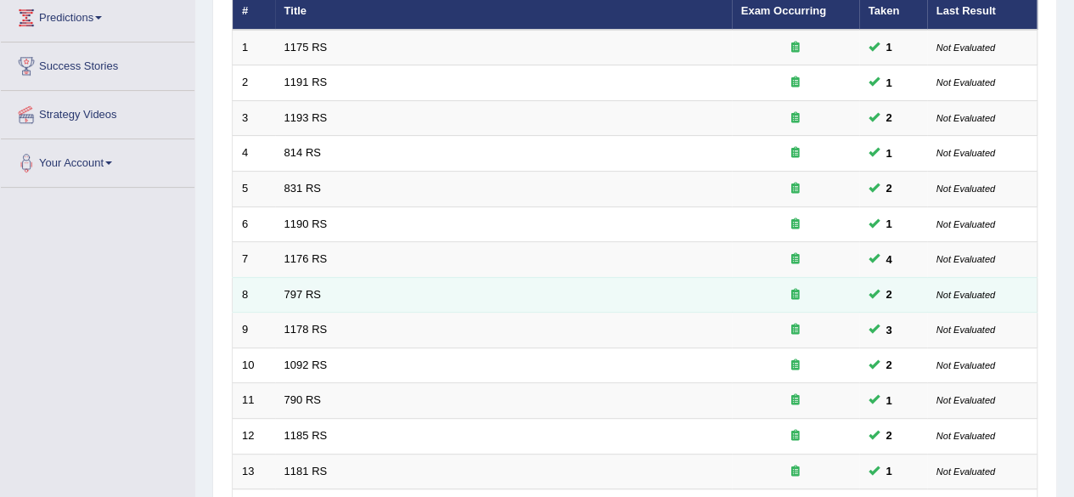
scroll to position [255, 0]
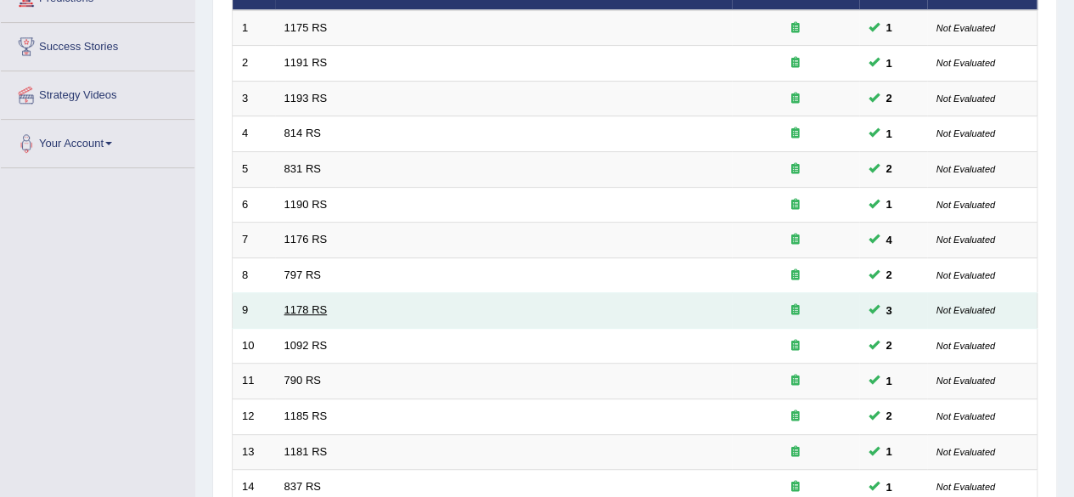
click at [318, 305] on link "1178 RS" at bounding box center [305, 309] width 43 height 13
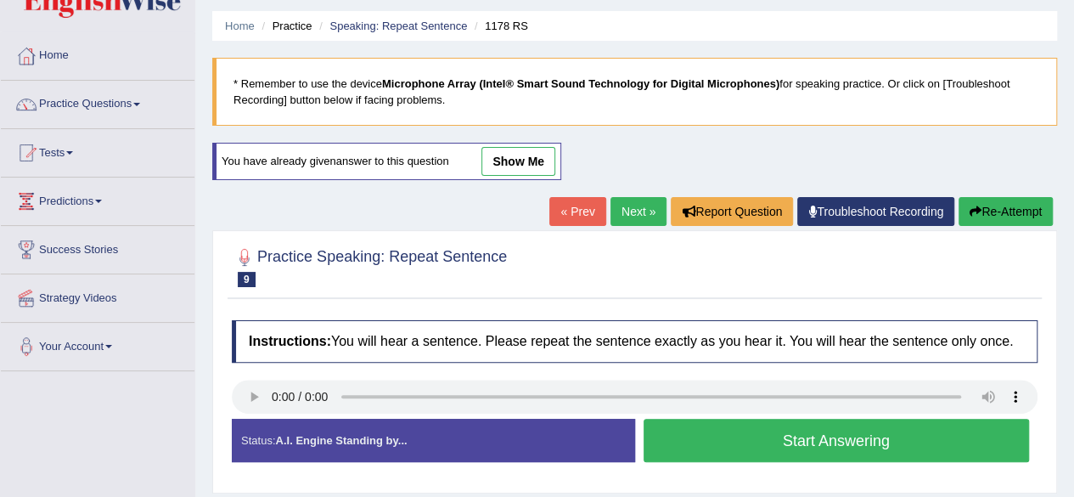
scroll to position [170, 0]
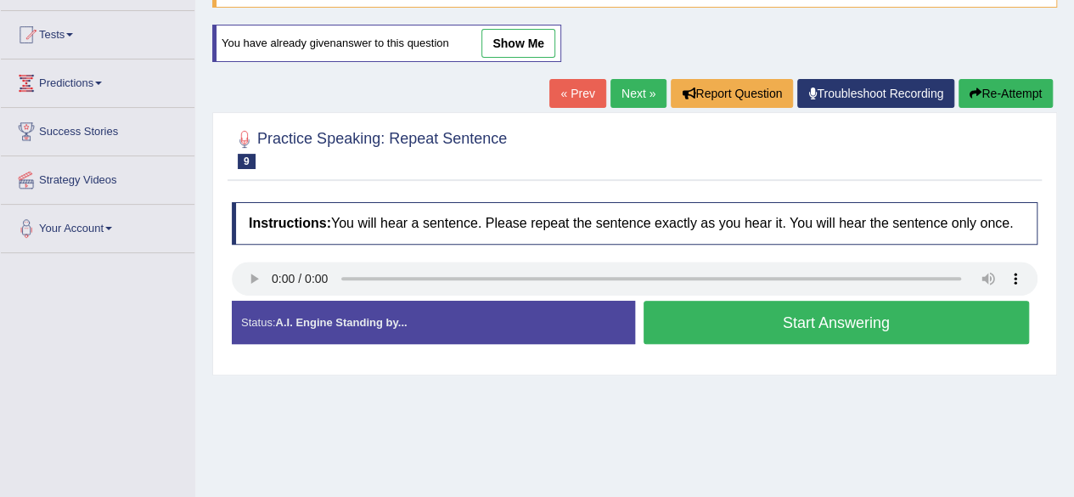
click at [681, 320] on button "Start Answering" at bounding box center [837, 322] width 386 height 43
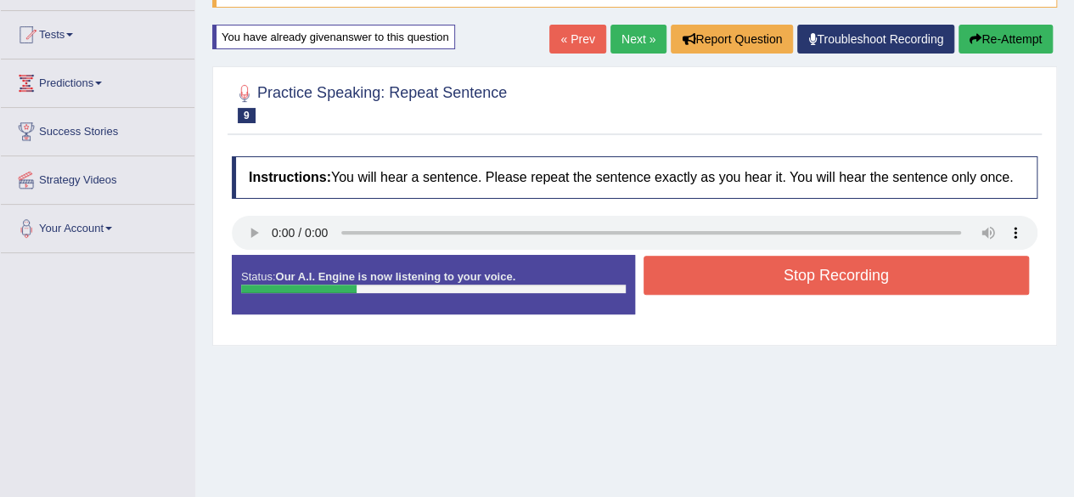
click at [697, 282] on button "Stop Recording" at bounding box center [837, 275] width 386 height 39
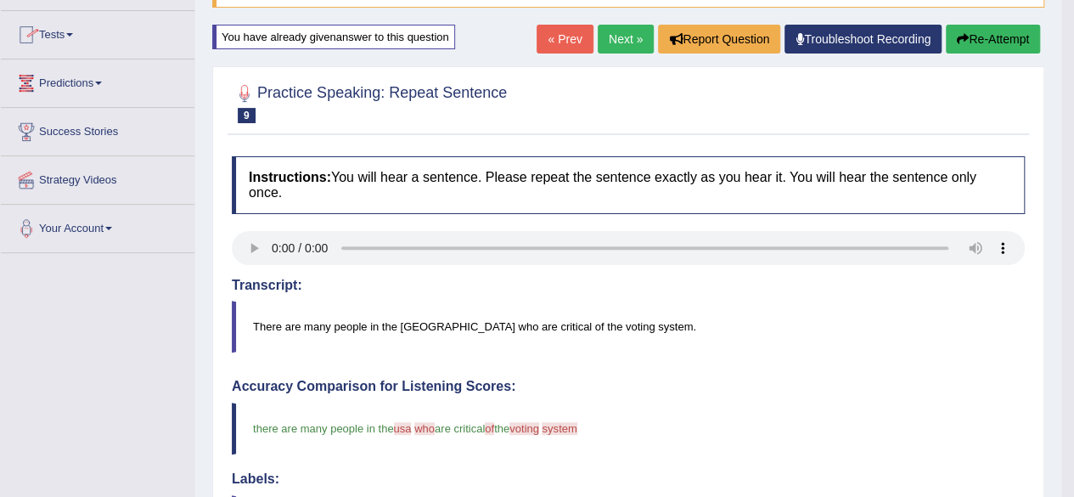
click at [625, 41] on link "Next »" at bounding box center [626, 39] width 56 height 29
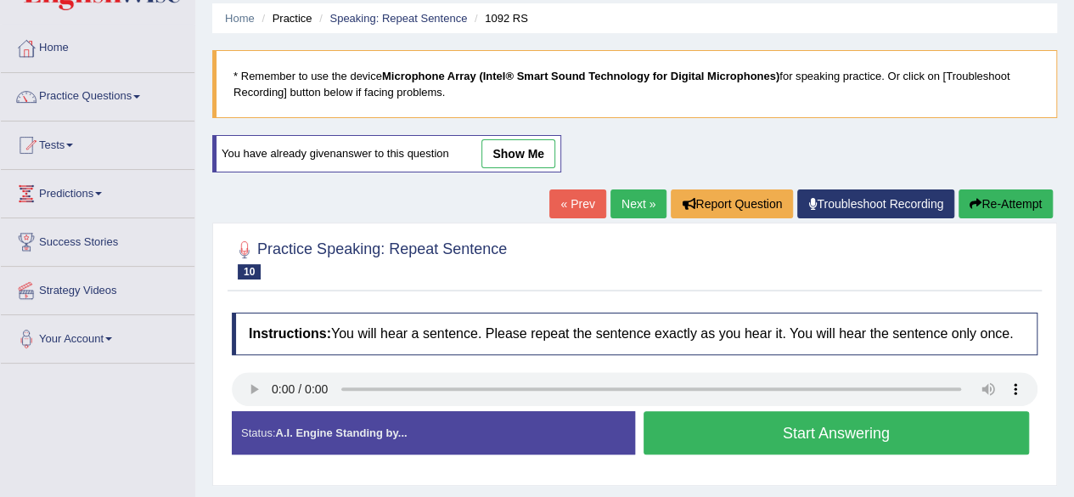
scroll to position [170, 0]
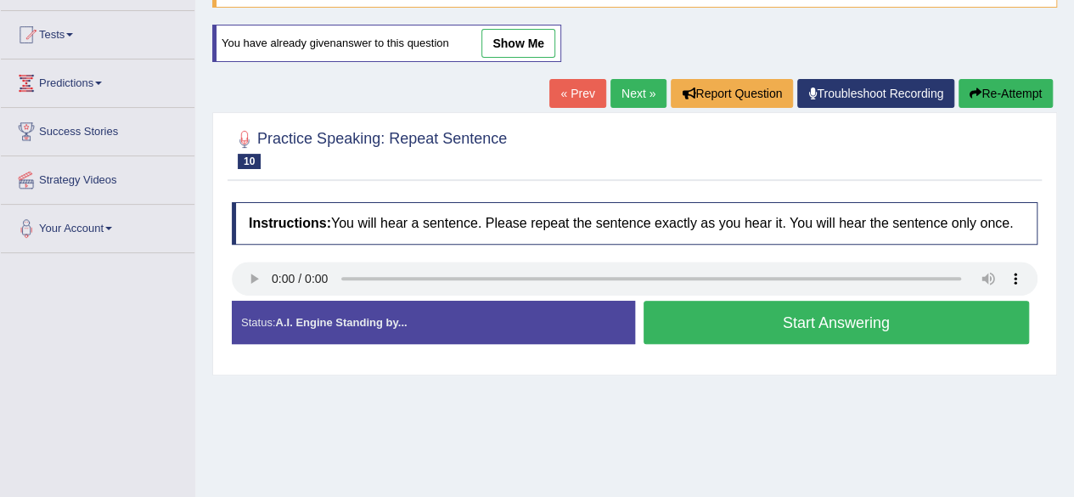
click at [751, 324] on button "Start Answering" at bounding box center [837, 322] width 386 height 43
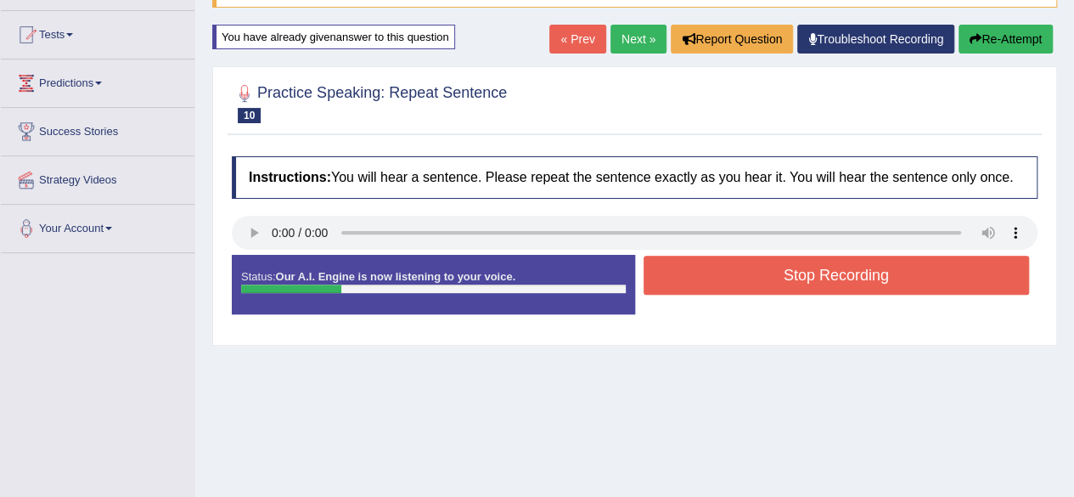
click at [740, 278] on button "Stop Recording" at bounding box center [837, 275] width 386 height 39
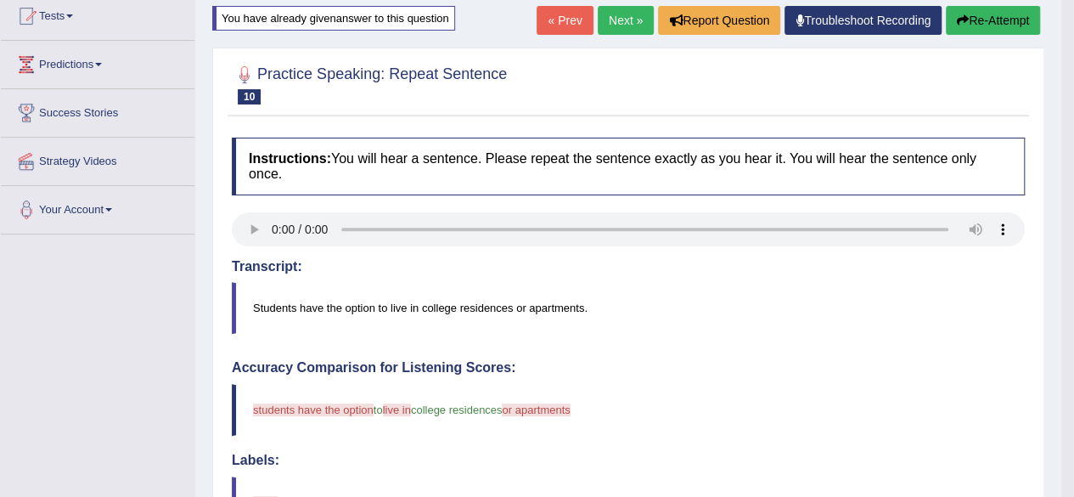
scroll to position [0, 0]
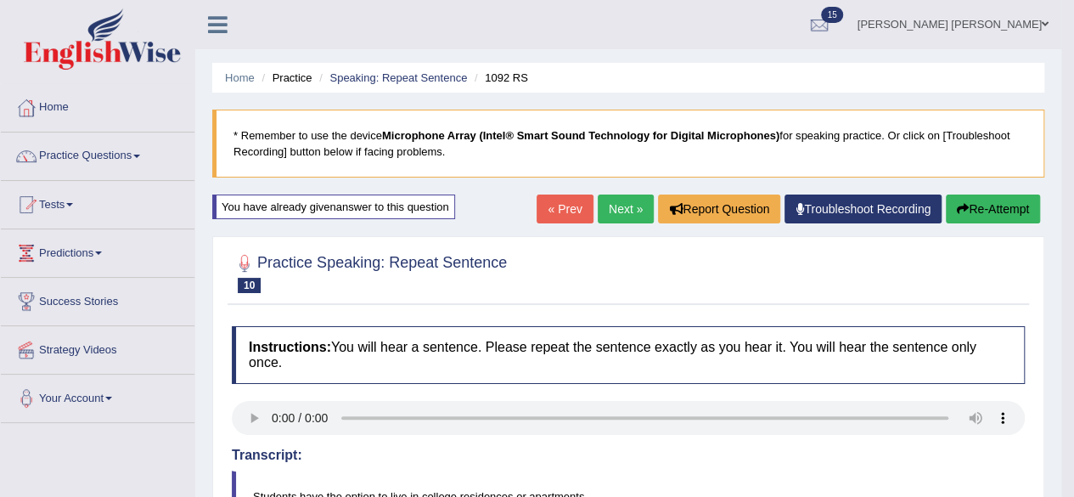
click at [611, 207] on link "Next »" at bounding box center [626, 208] width 56 height 29
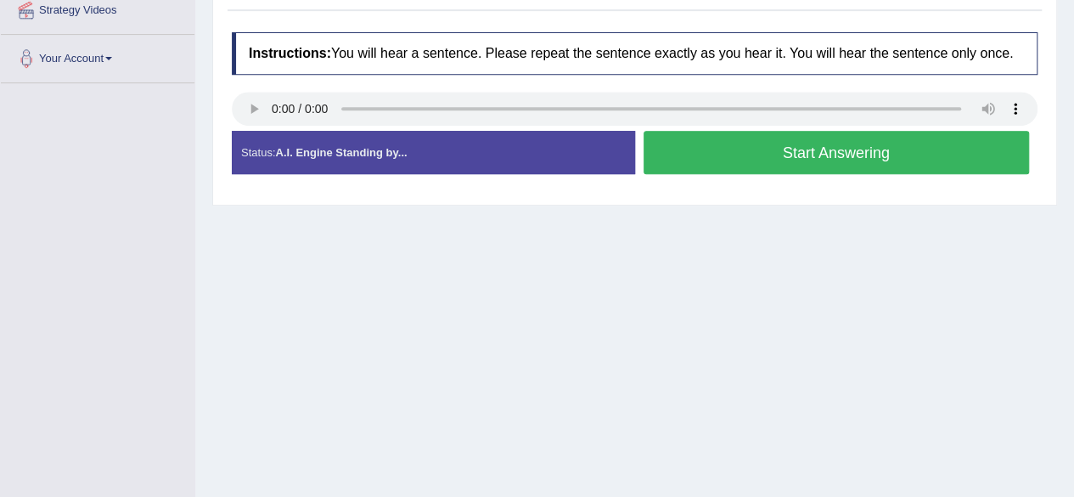
click at [668, 151] on button "Start Answering" at bounding box center [837, 152] width 386 height 43
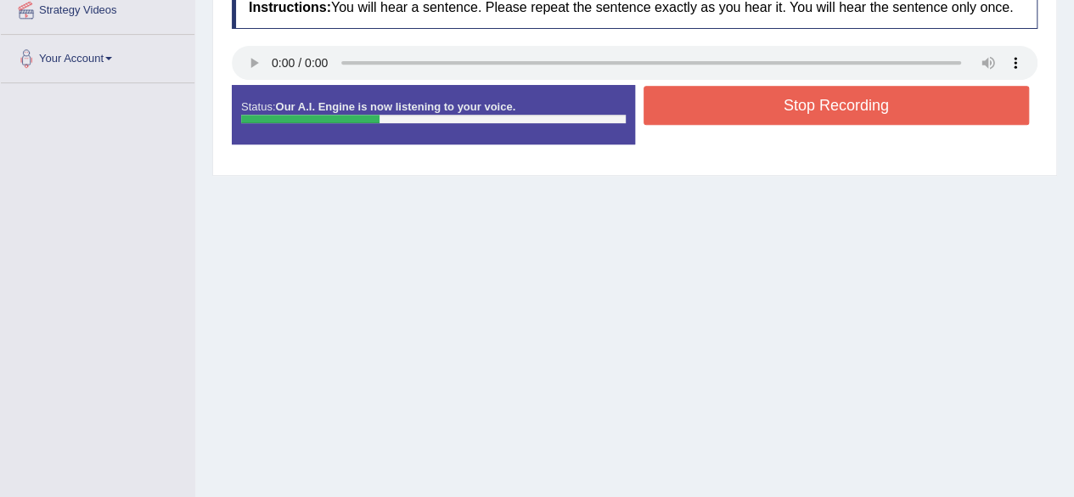
click at [732, 108] on button "Stop Recording" at bounding box center [837, 105] width 386 height 39
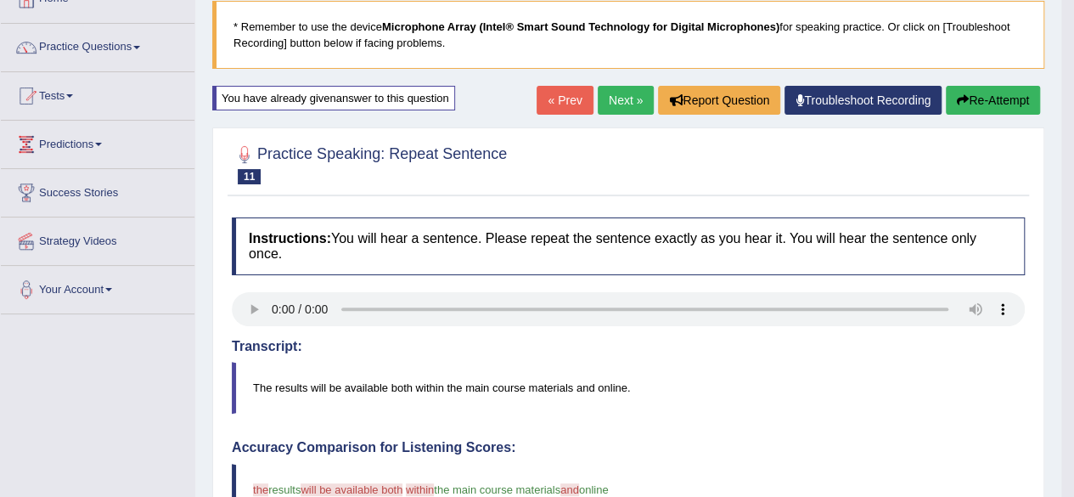
scroll to position [85, 0]
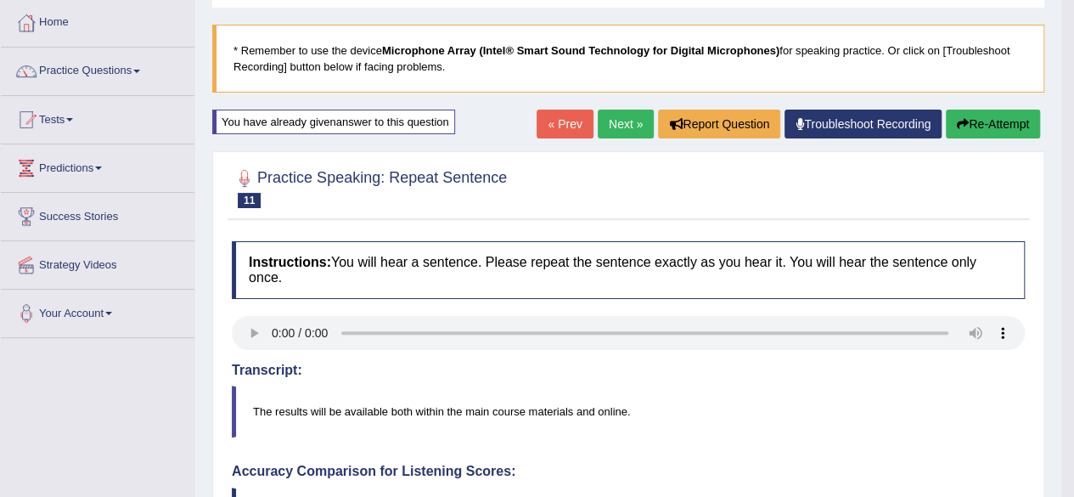
click at [624, 123] on link "Next »" at bounding box center [626, 124] width 56 height 29
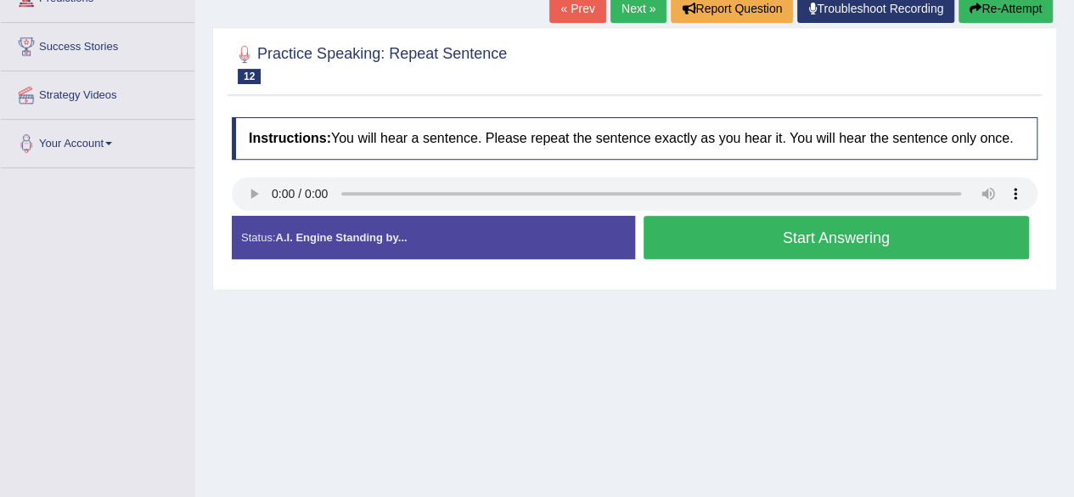
click at [638, 3] on link "Next »" at bounding box center [638, 8] width 56 height 29
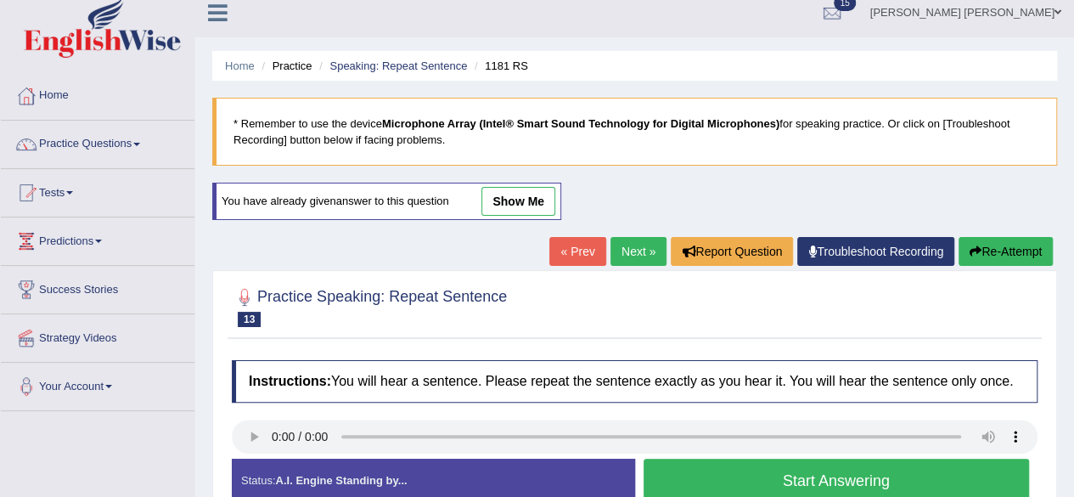
scroll to position [170, 0]
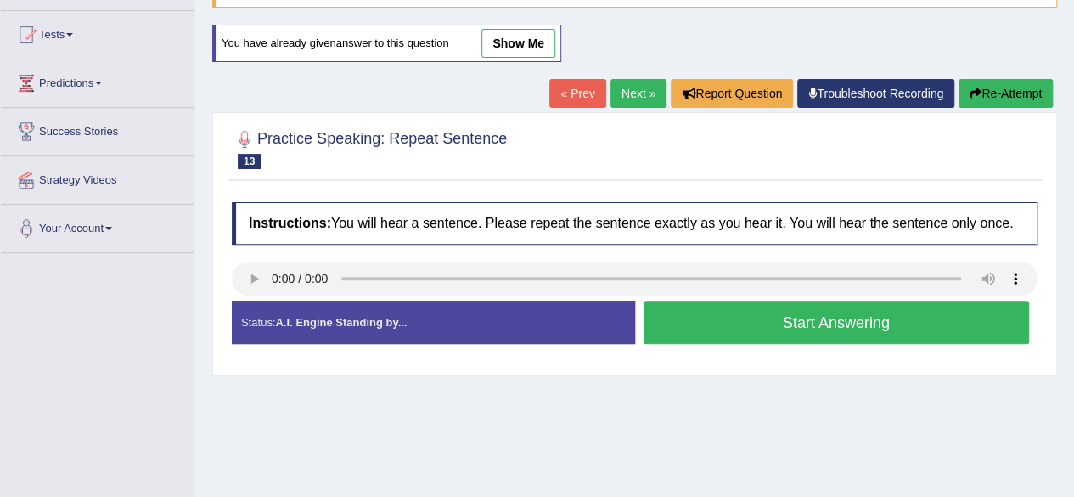
click at [756, 313] on button "Start Answering" at bounding box center [837, 322] width 386 height 43
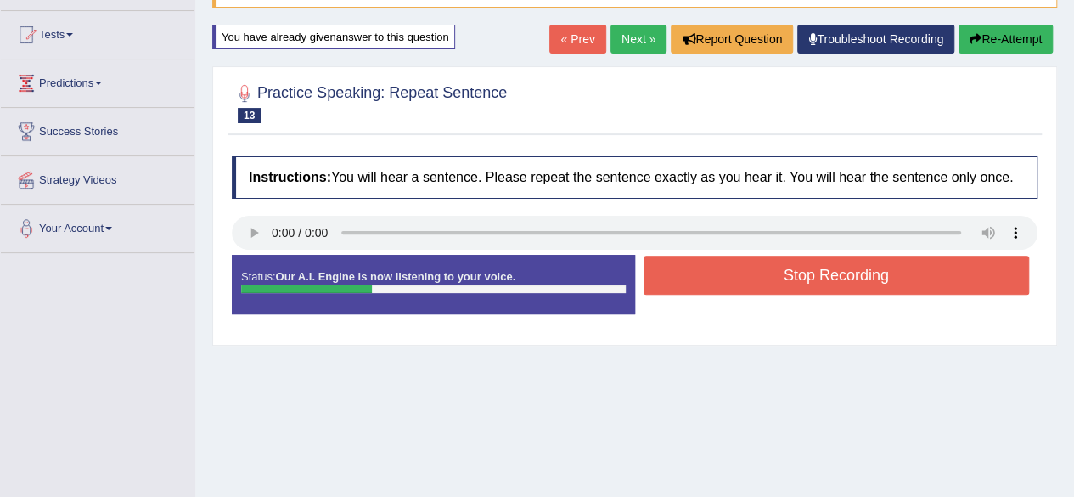
click at [717, 274] on button "Stop Recording" at bounding box center [837, 275] width 386 height 39
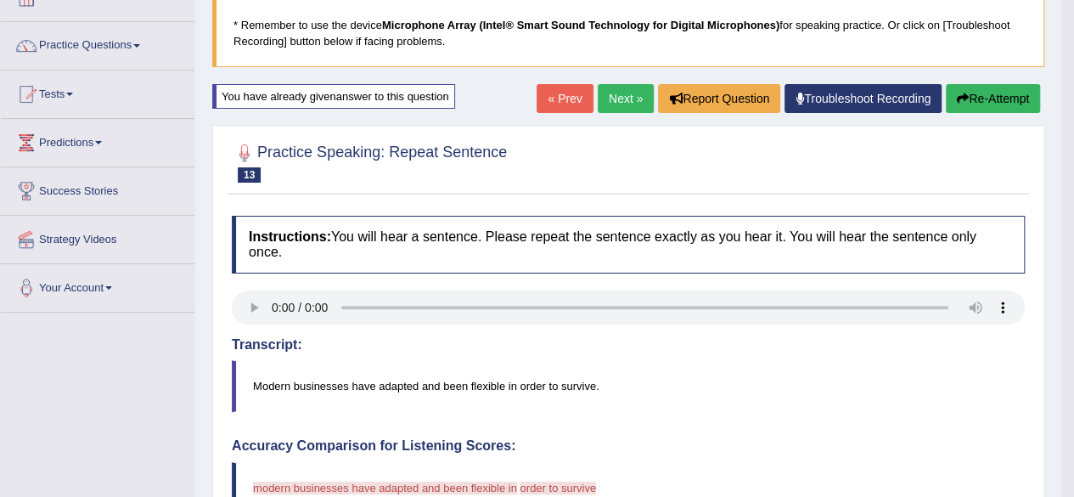
scroll to position [85, 0]
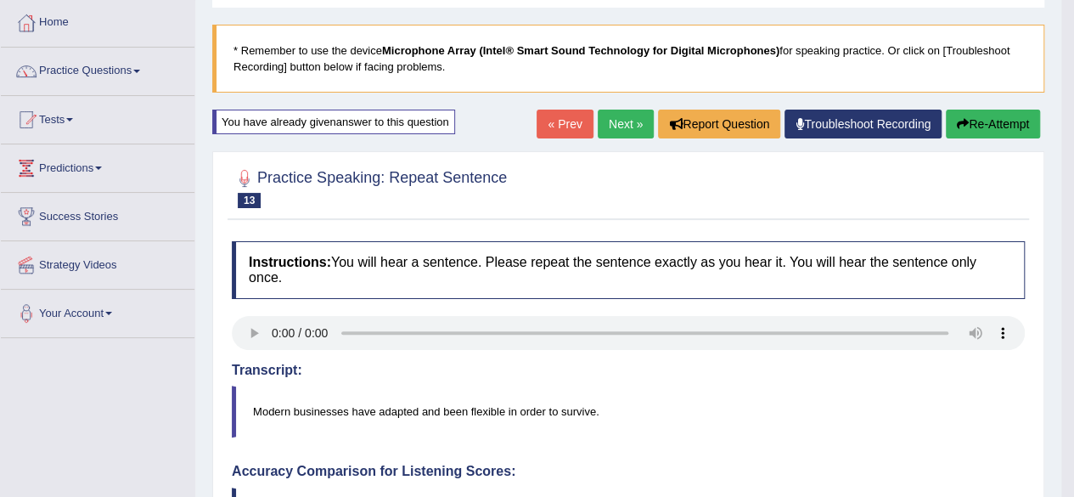
click at [564, 118] on link "« Prev" at bounding box center [565, 124] width 56 height 29
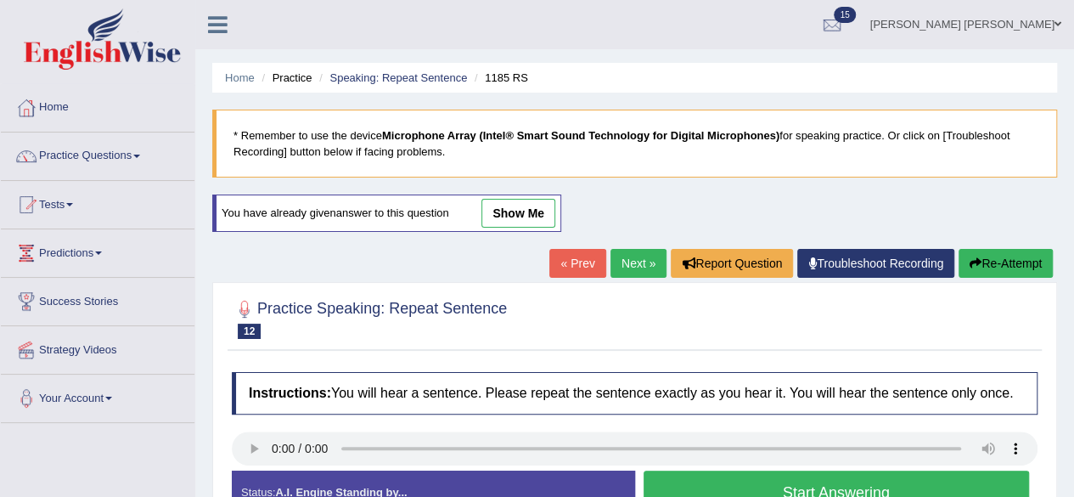
click at [627, 263] on link "Next »" at bounding box center [638, 263] width 56 height 29
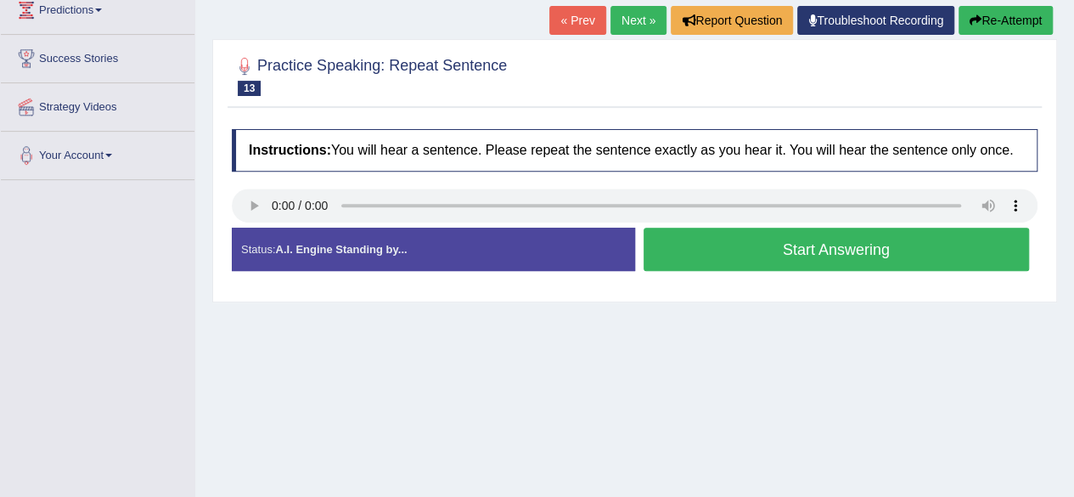
scroll to position [255, 0]
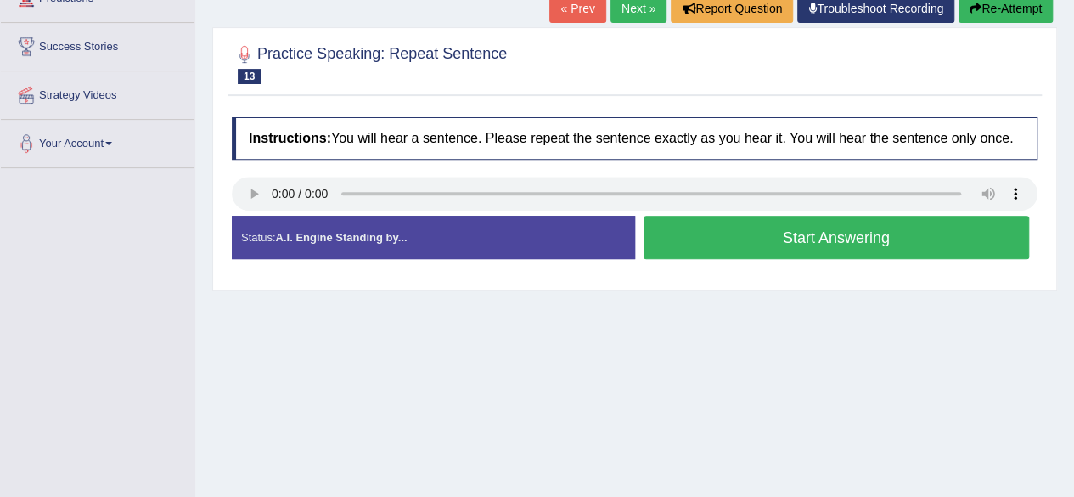
click at [753, 232] on button "Start Answering" at bounding box center [837, 237] width 386 height 43
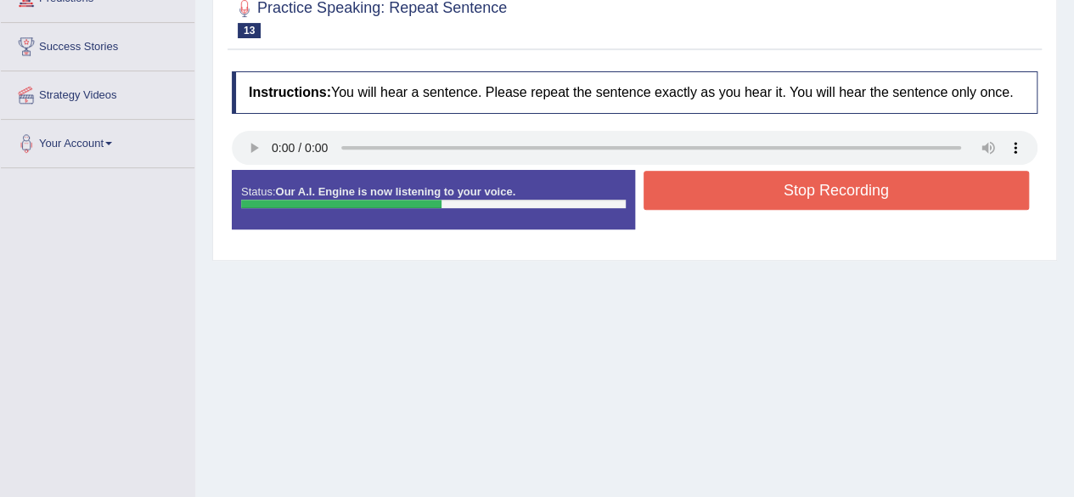
click at [737, 200] on button "Stop Recording" at bounding box center [837, 190] width 386 height 39
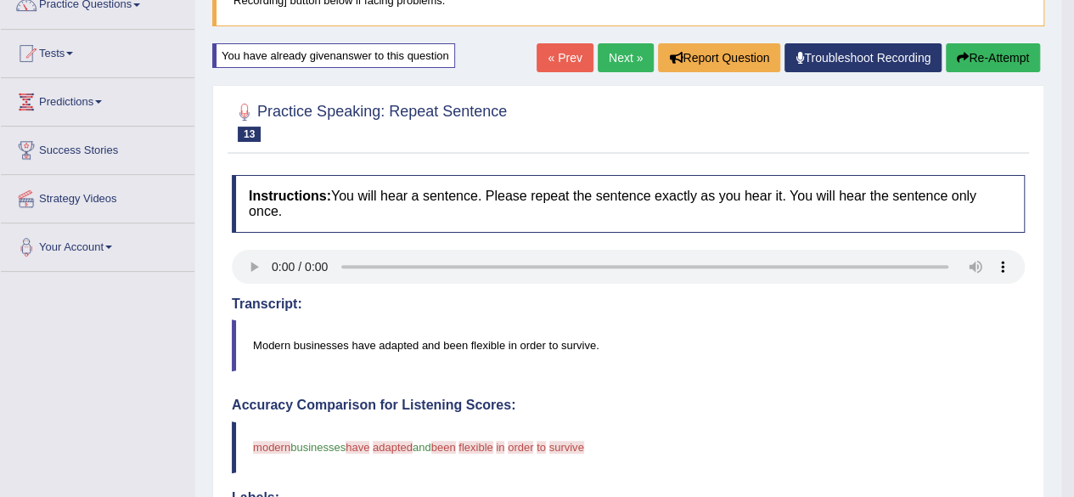
scroll to position [91, 0]
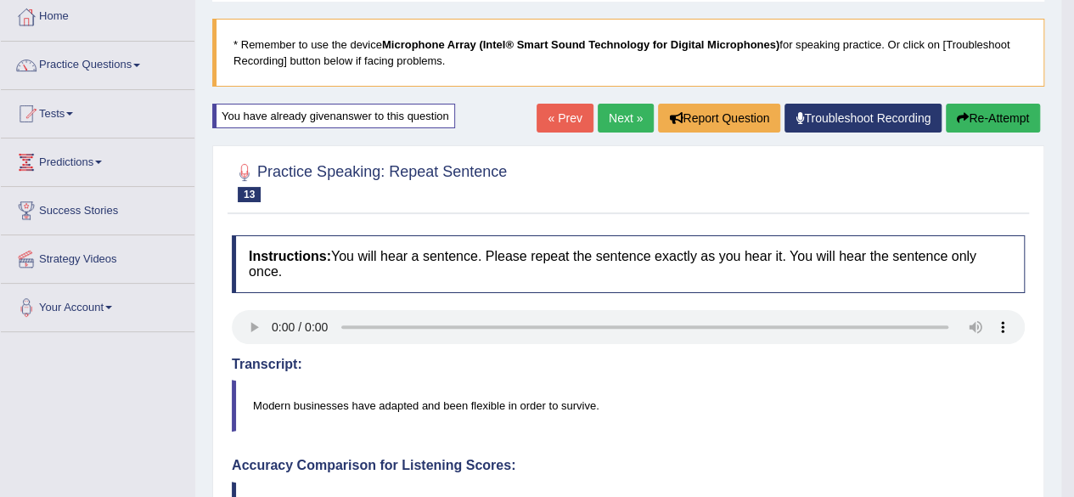
click at [617, 110] on link "Next »" at bounding box center [626, 118] width 56 height 29
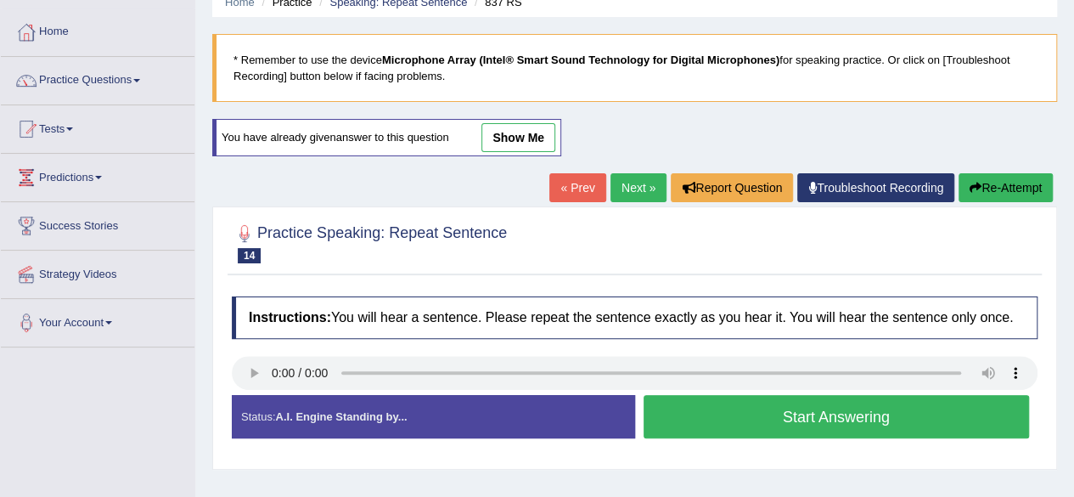
scroll to position [170, 0]
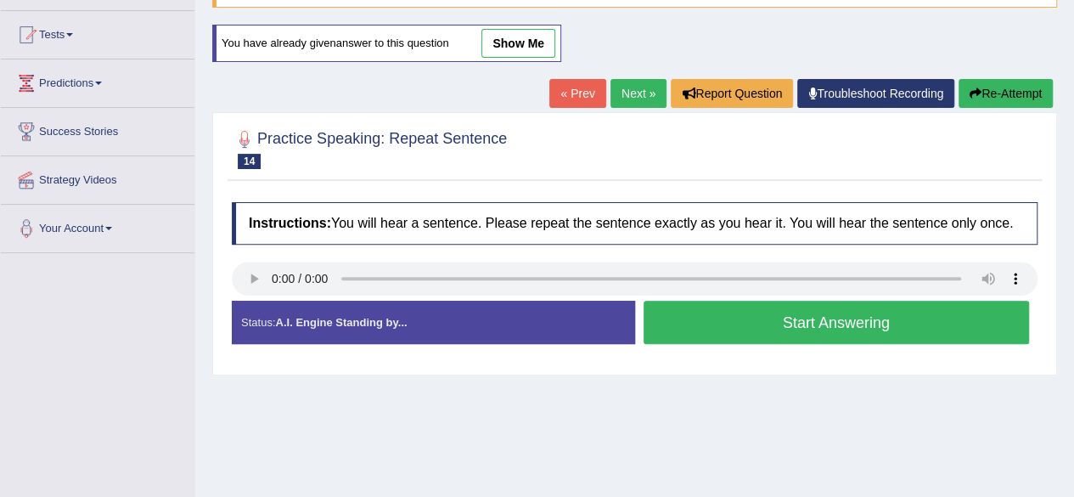
click at [700, 310] on button "Start Answering" at bounding box center [837, 322] width 386 height 43
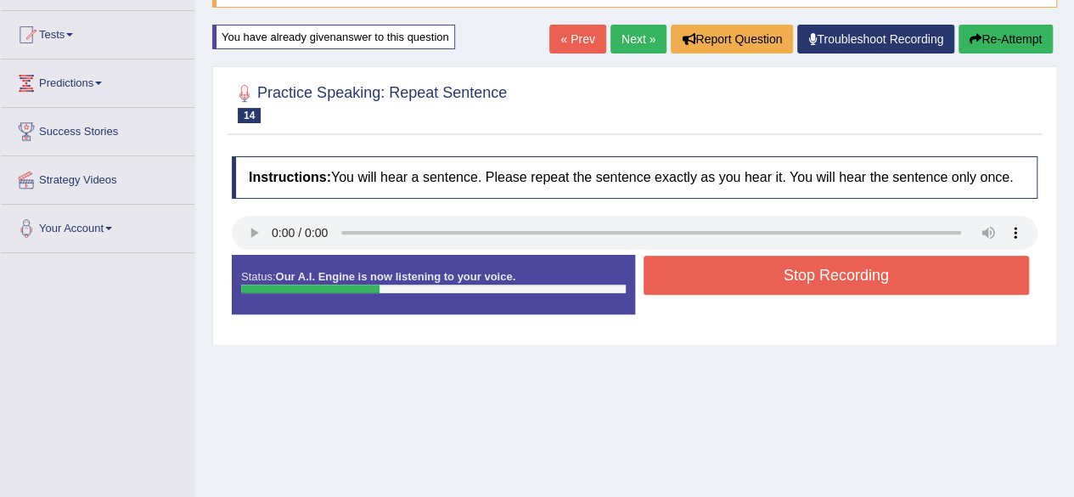
click at [736, 274] on button "Stop Recording" at bounding box center [837, 275] width 386 height 39
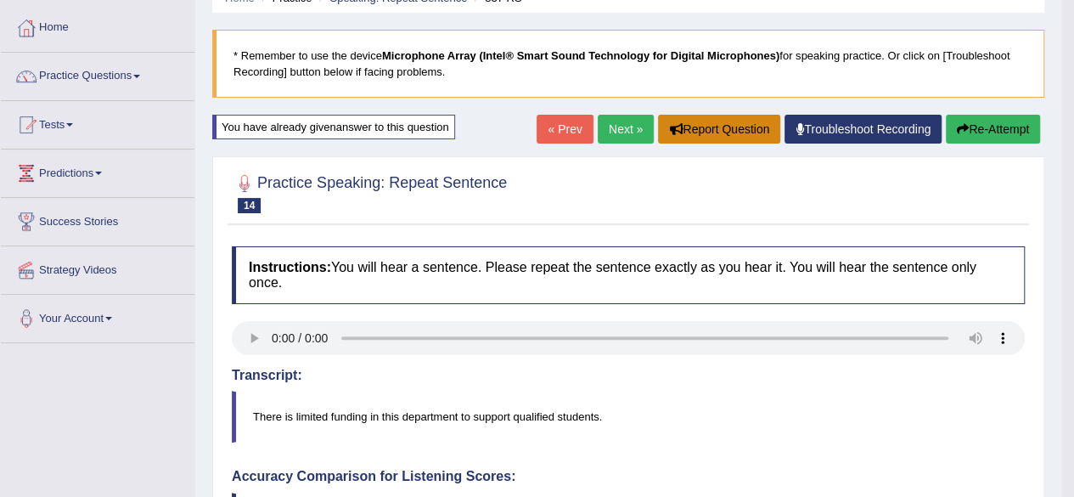
scroll to position [0, 0]
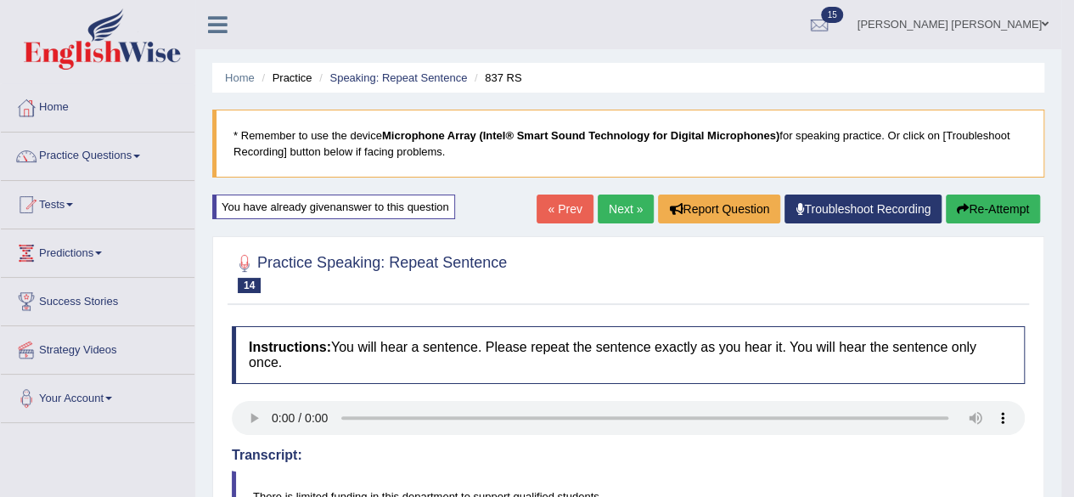
click at [620, 209] on link "Next »" at bounding box center [626, 208] width 56 height 29
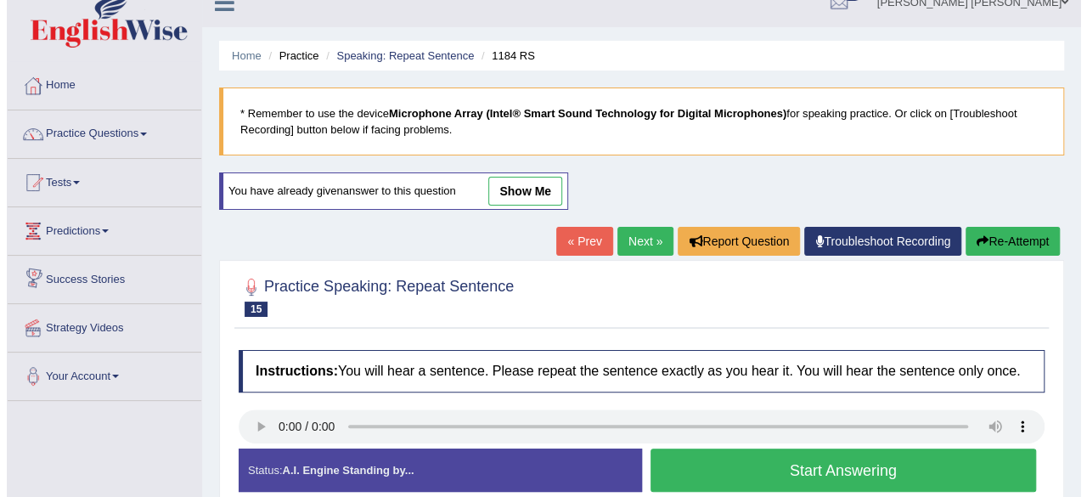
scroll to position [170, 0]
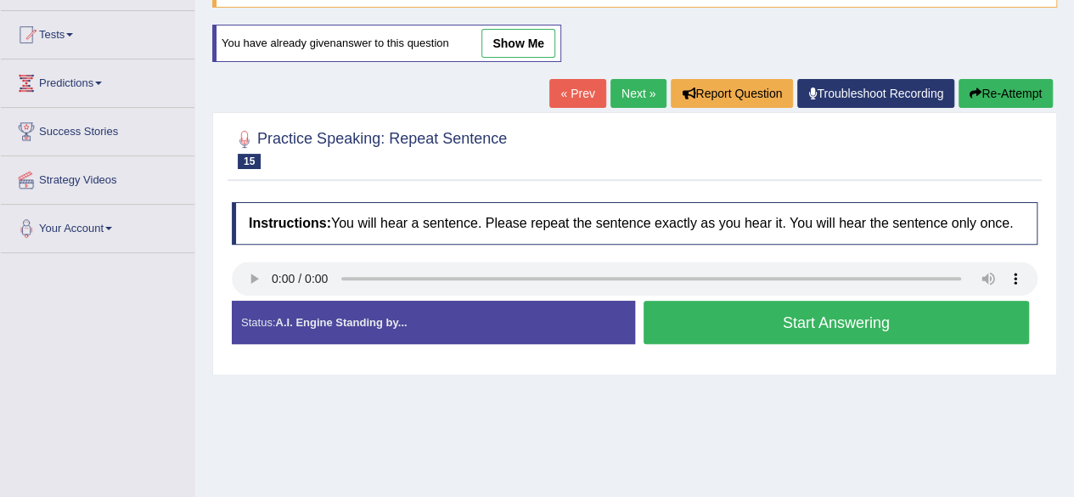
click at [694, 331] on button "Start Answering" at bounding box center [837, 322] width 386 height 43
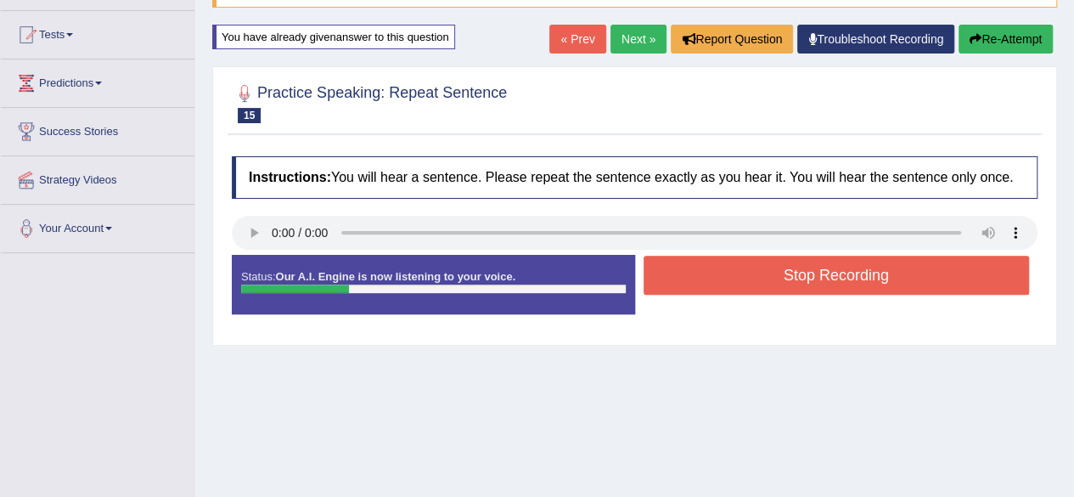
click at [723, 278] on button "Stop Recording" at bounding box center [837, 275] width 386 height 39
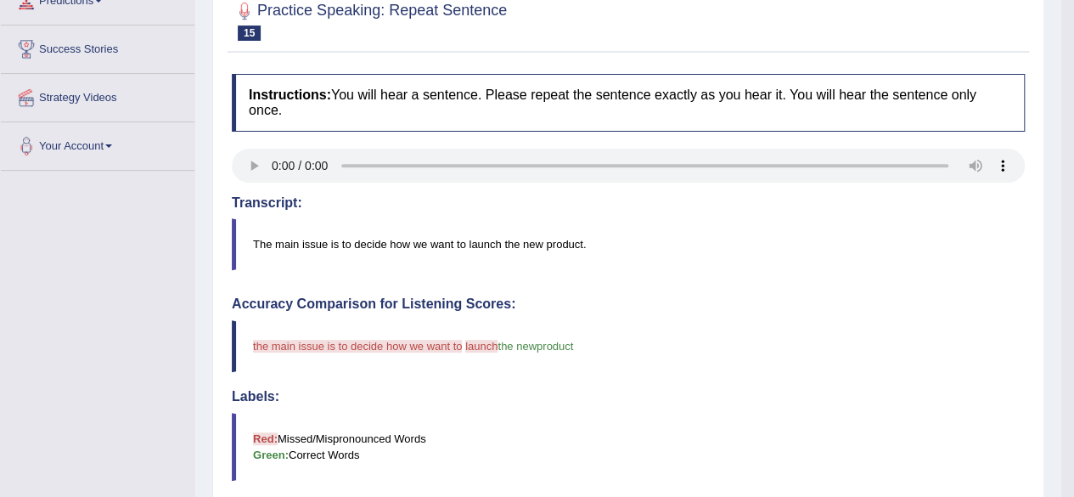
scroll to position [0, 0]
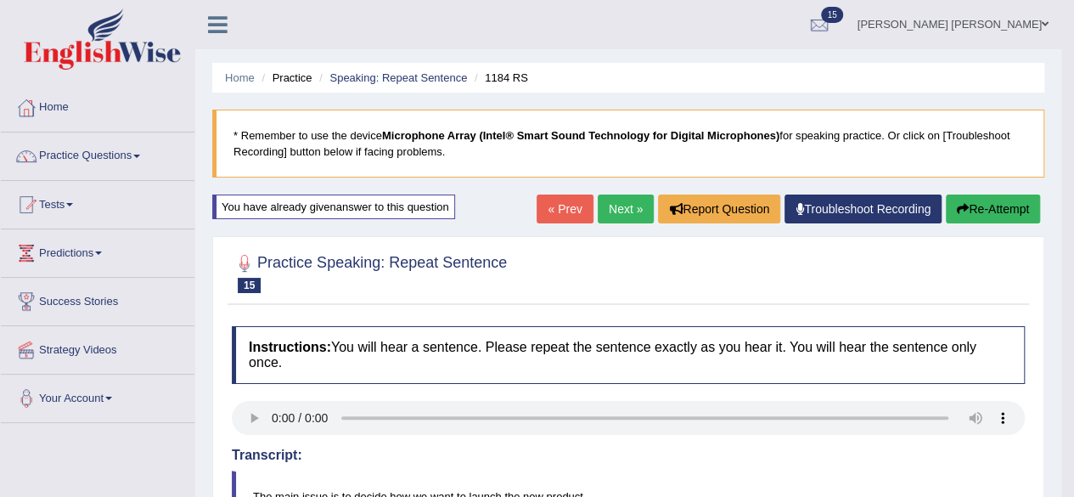
click at [615, 201] on link "Next »" at bounding box center [626, 208] width 56 height 29
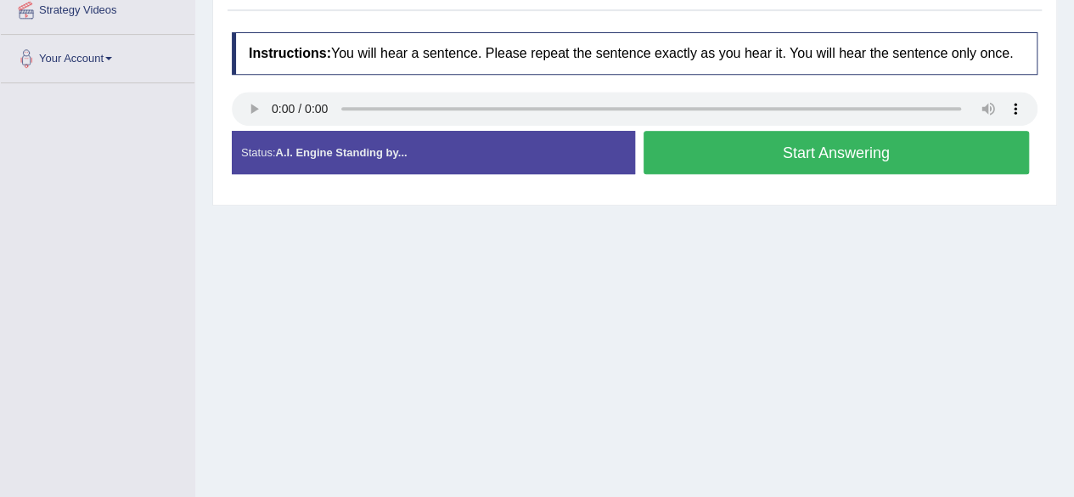
click at [729, 138] on button "Start Answering" at bounding box center [837, 152] width 386 height 43
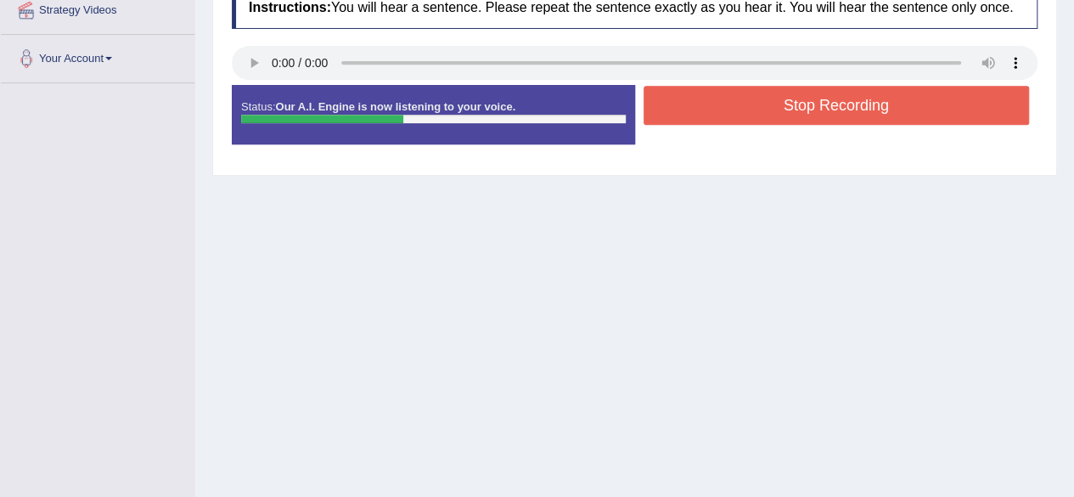
click at [703, 106] on button "Stop Recording" at bounding box center [837, 105] width 386 height 39
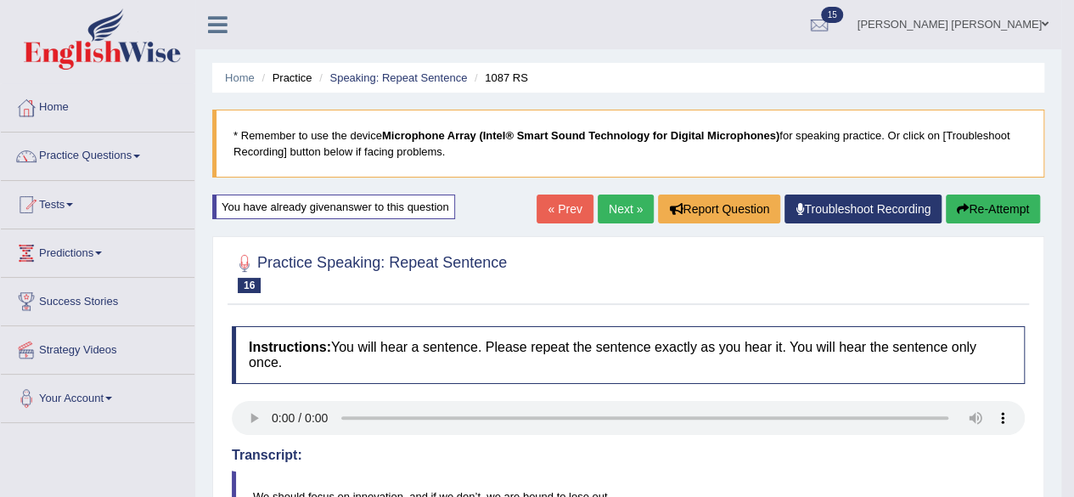
click at [624, 205] on link "Next »" at bounding box center [626, 208] width 56 height 29
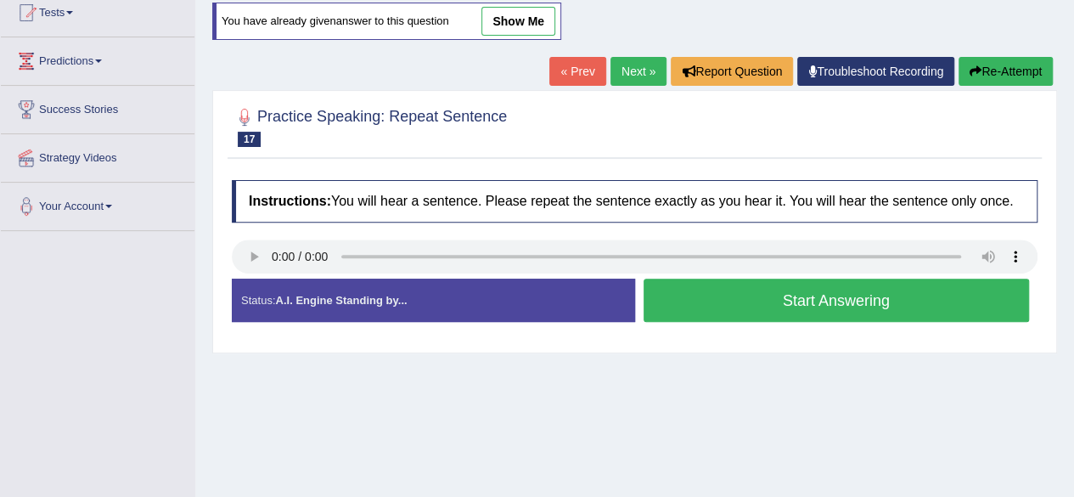
scroll to position [255, 0]
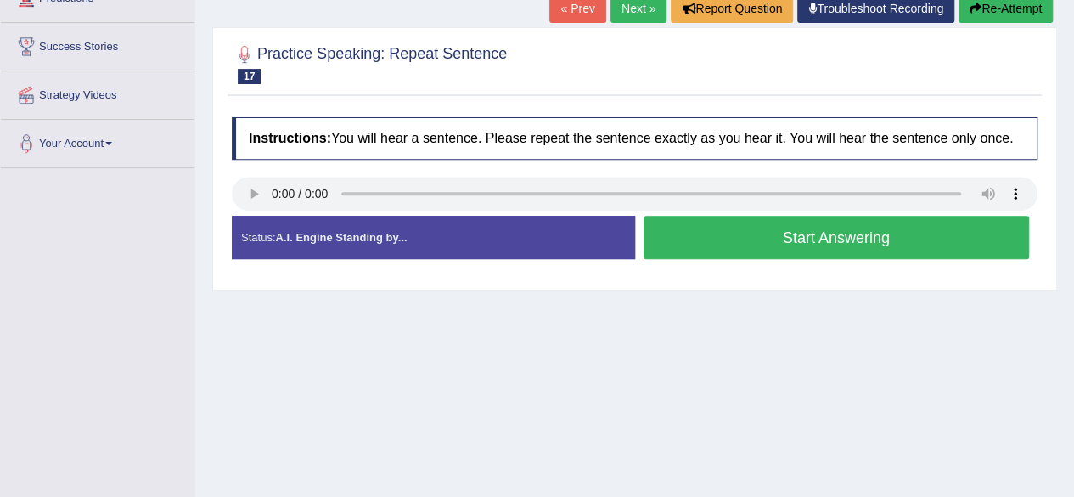
click at [570, 4] on link "« Prev" at bounding box center [577, 8] width 56 height 29
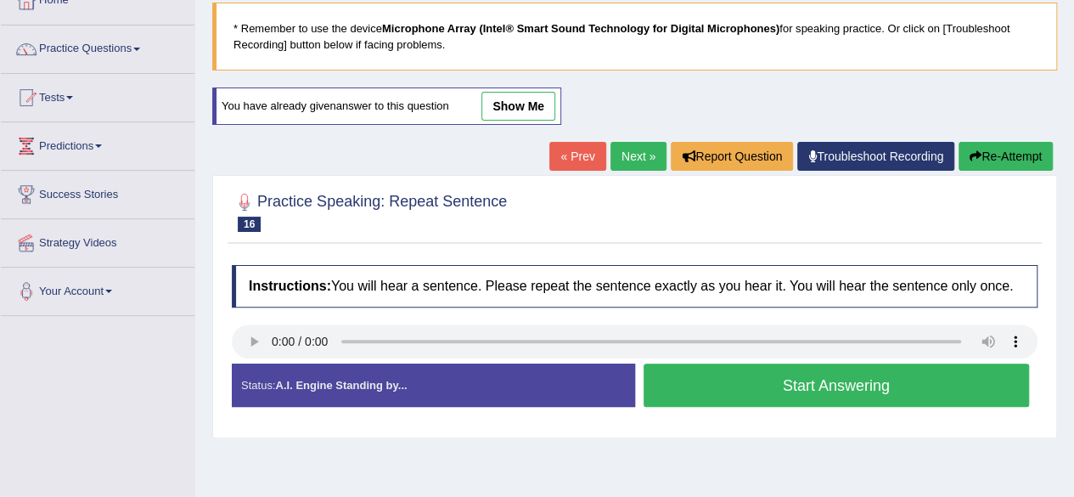
scroll to position [255, 0]
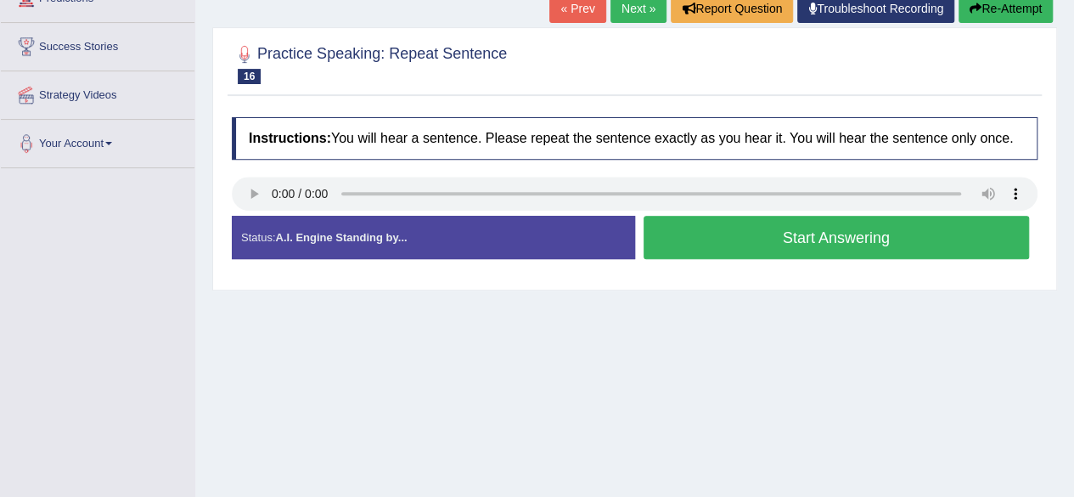
click at [676, 242] on button "Start Answering" at bounding box center [837, 237] width 386 height 43
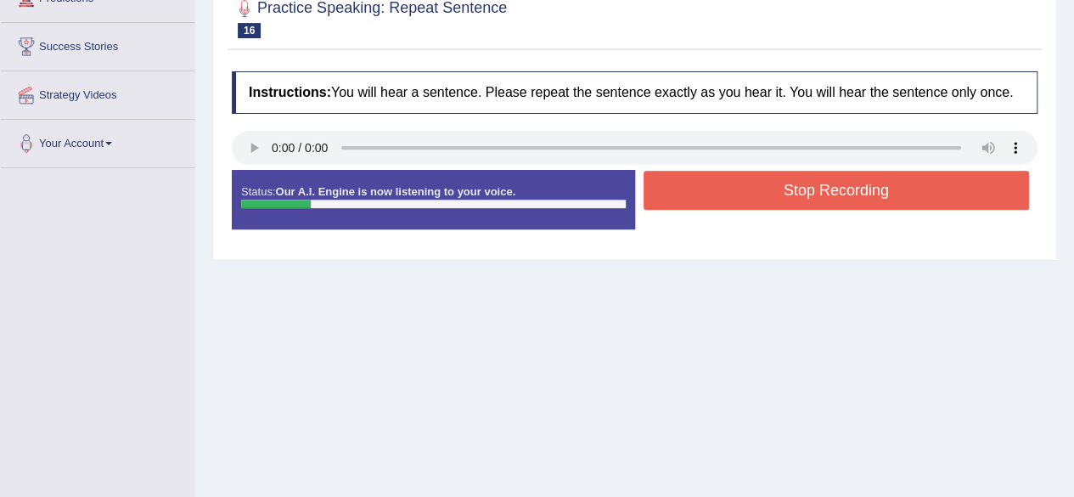
click at [700, 189] on button "Stop Recording" at bounding box center [837, 190] width 386 height 39
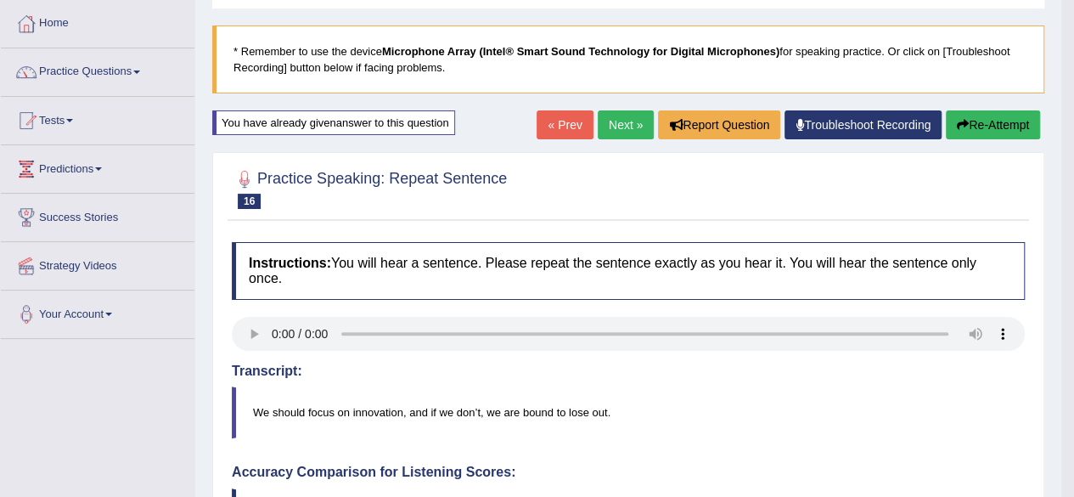
scroll to position [6, 0]
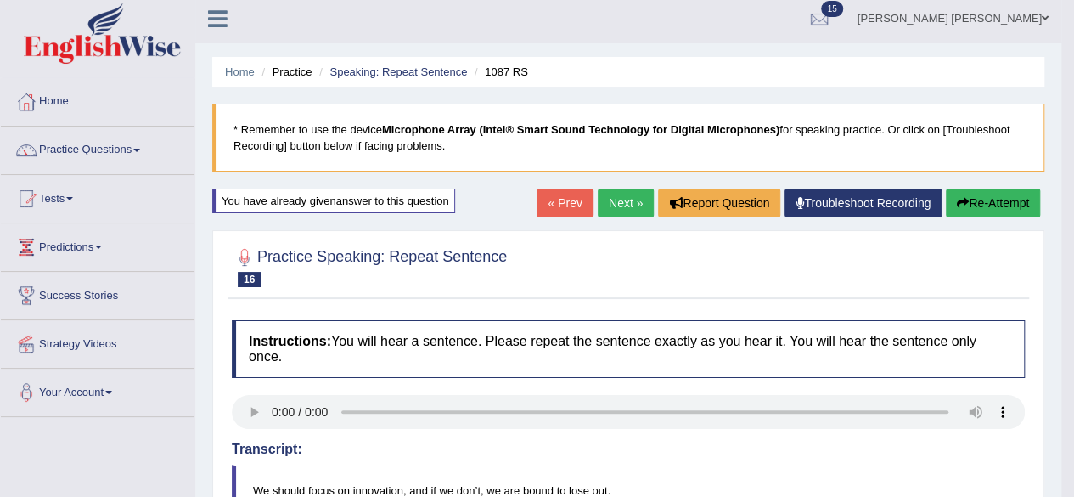
click at [618, 195] on link "Next »" at bounding box center [626, 202] width 56 height 29
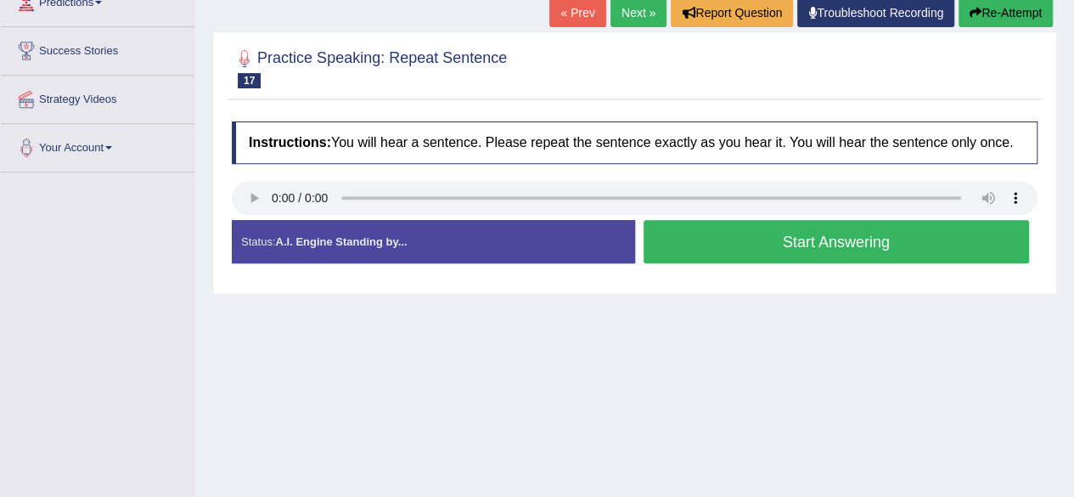
scroll to position [255, 0]
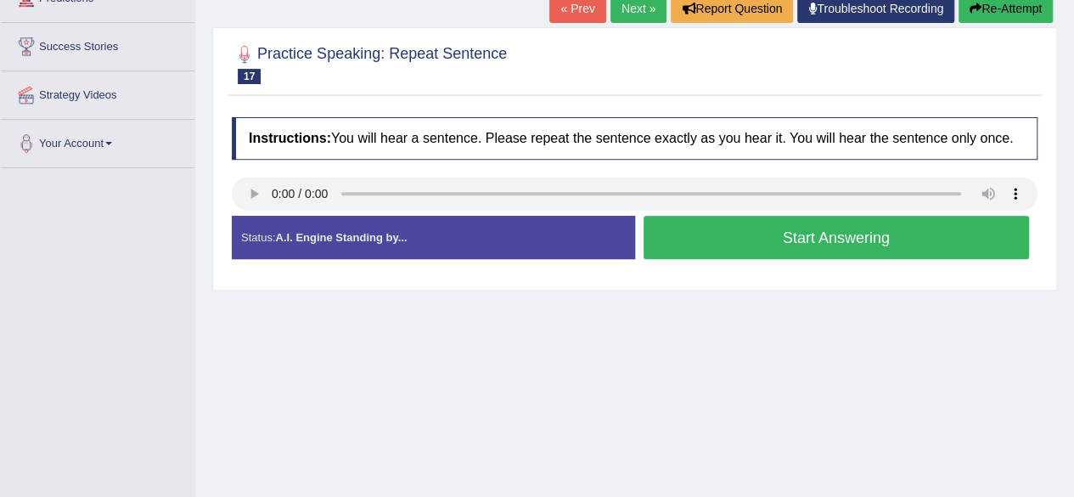
click at [703, 239] on button "Start Answering" at bounding box center [837, 237] width 386 height 43
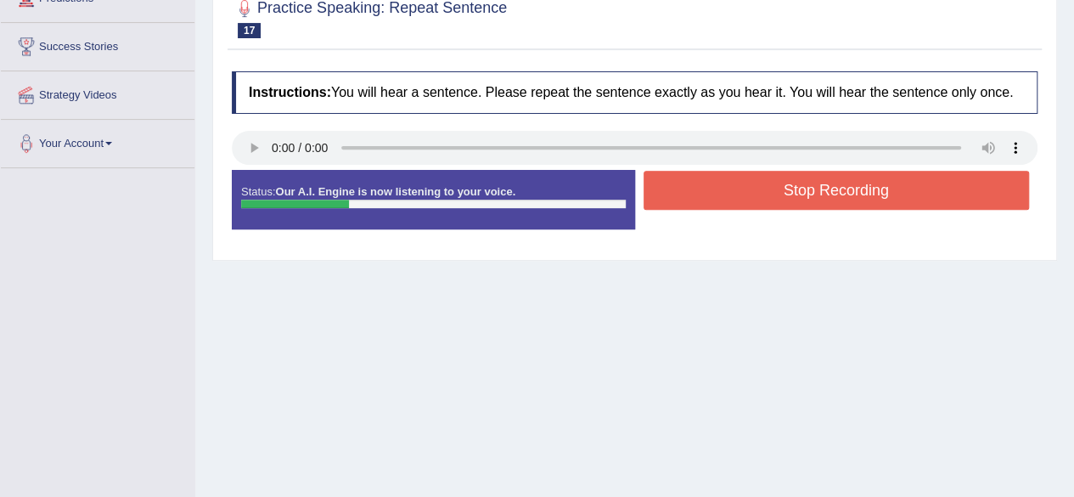
click at [711, 193] on button "Stop Recording" at bounding box center [837, 190] width 386 height 39
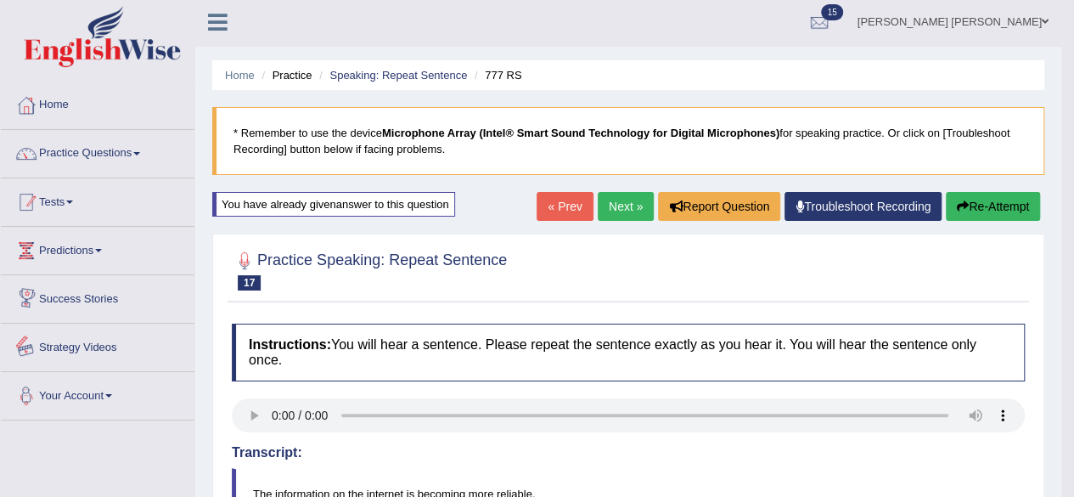
scroll to position [0, 0]
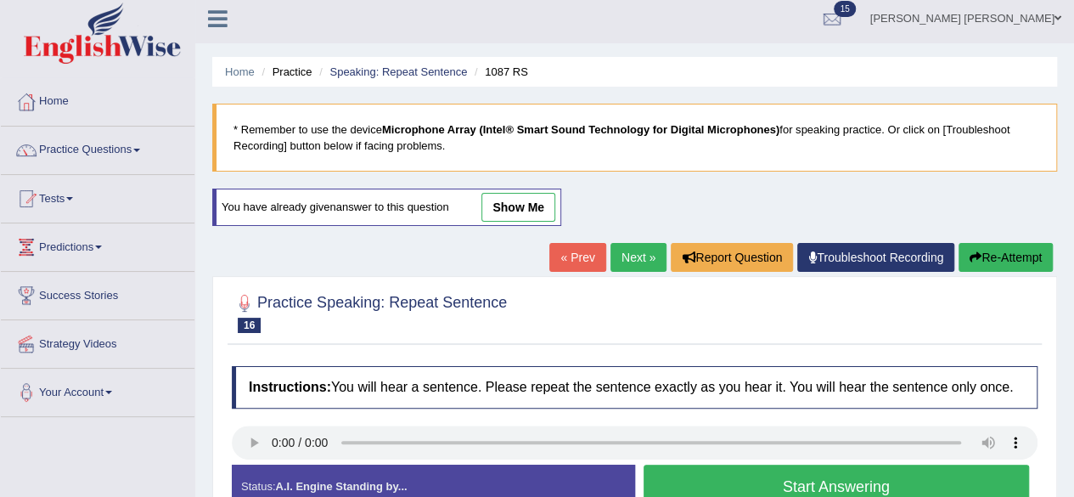
click at [639, 256] on link "Next »" at bounding box center [638, 257] width 56 height 29
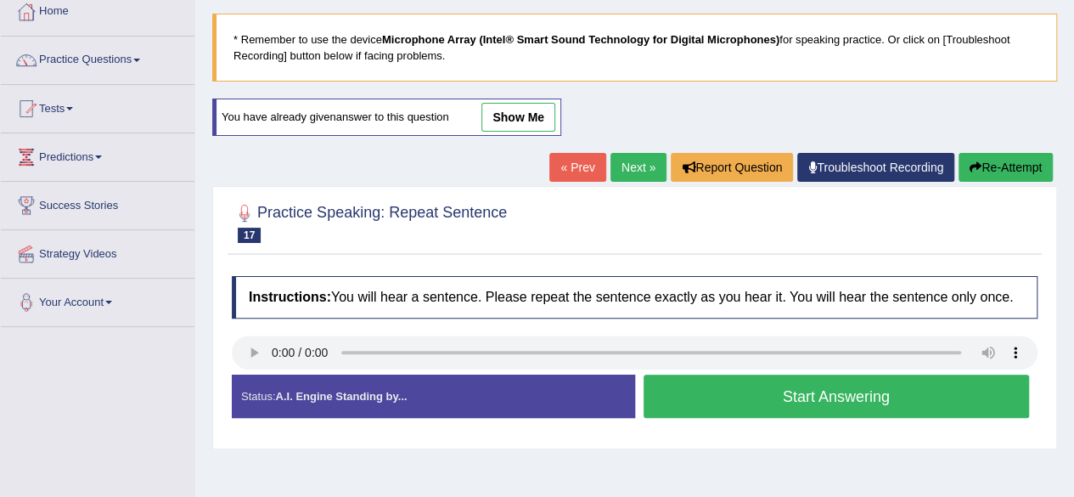
scroll to position [170, 0]
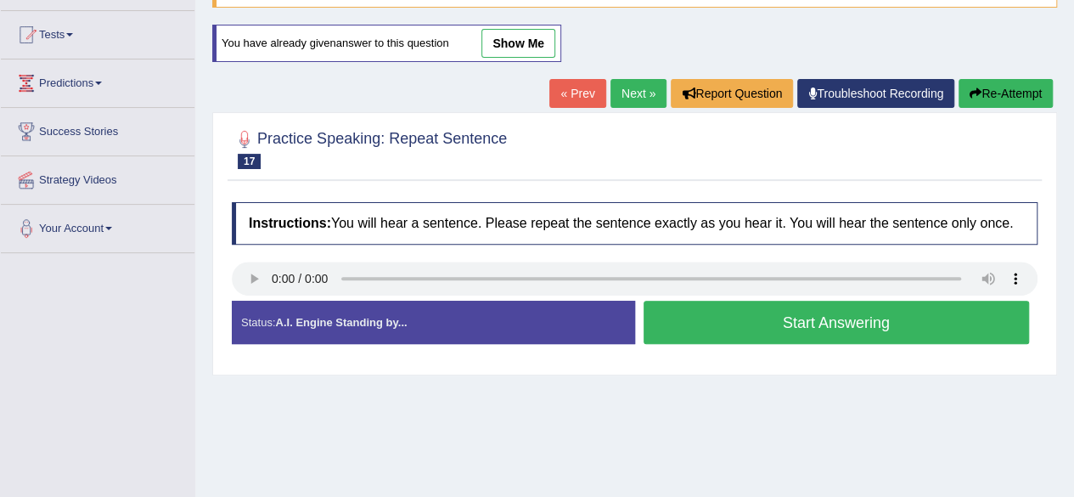
click at [616, 95] on link "Next »" at bounding box center [638, 93] width 56 height 29
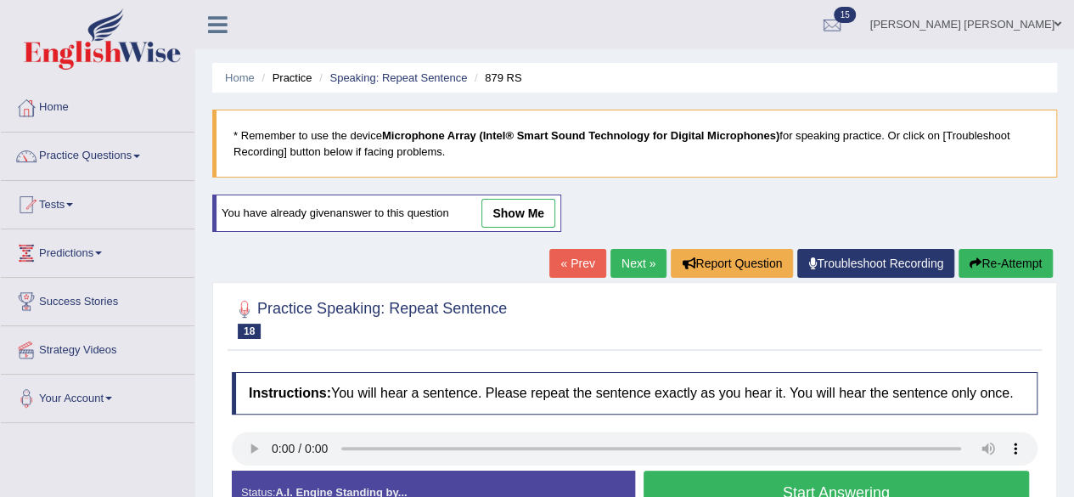
click at [630, 260] on link "Next »" at bounding box center [638, 263] width 56 height 29
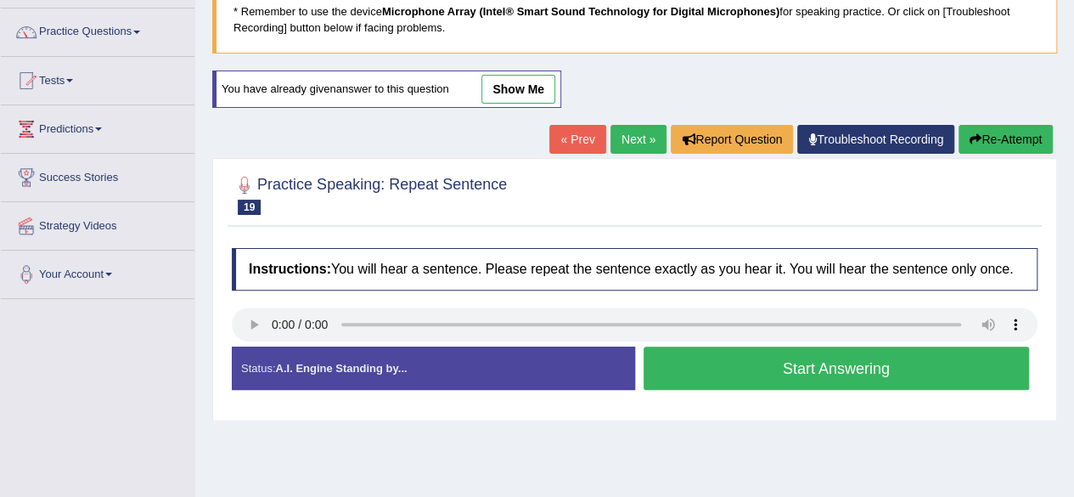
scroll to position [255, 0]
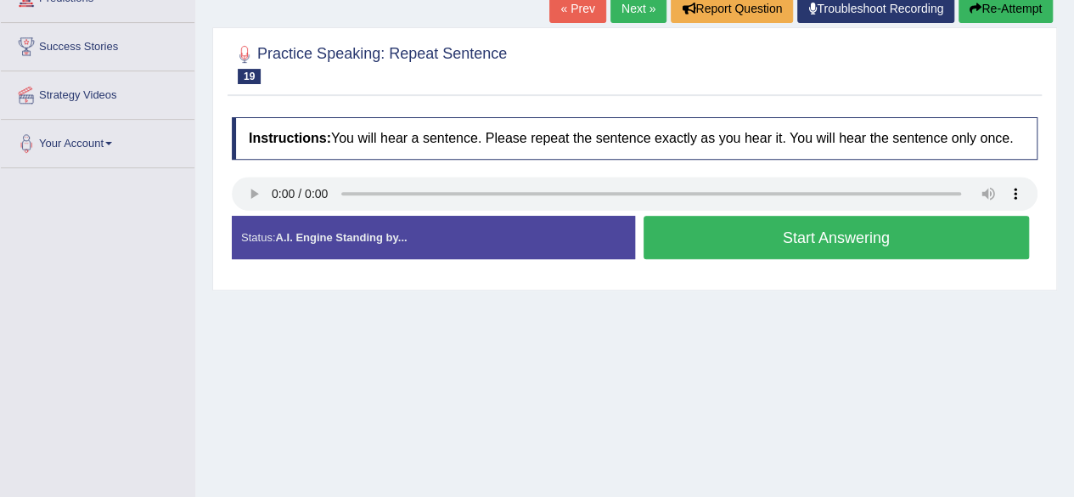
click at [675, 245] on button "Start Answering" at bounding box center [837, 237] width 386 height 43
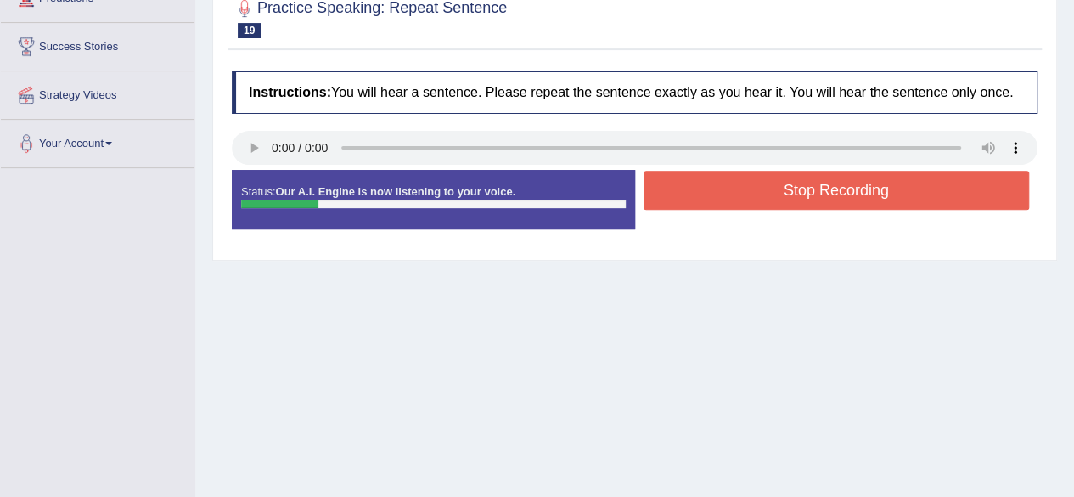
click at [696, 194] on button "Stop Recording" at bounding box center [837, 190] width 386 height 39
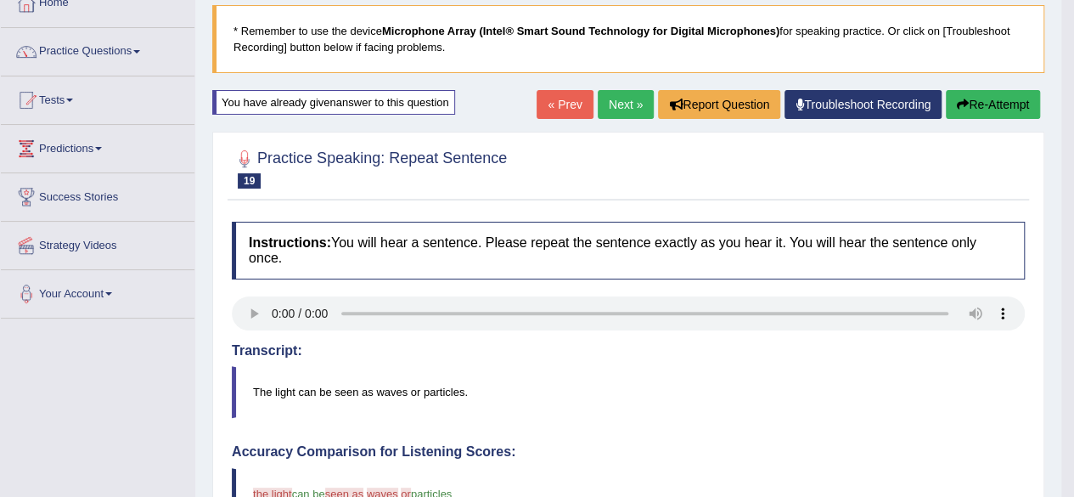
scroll to position [0, 0]
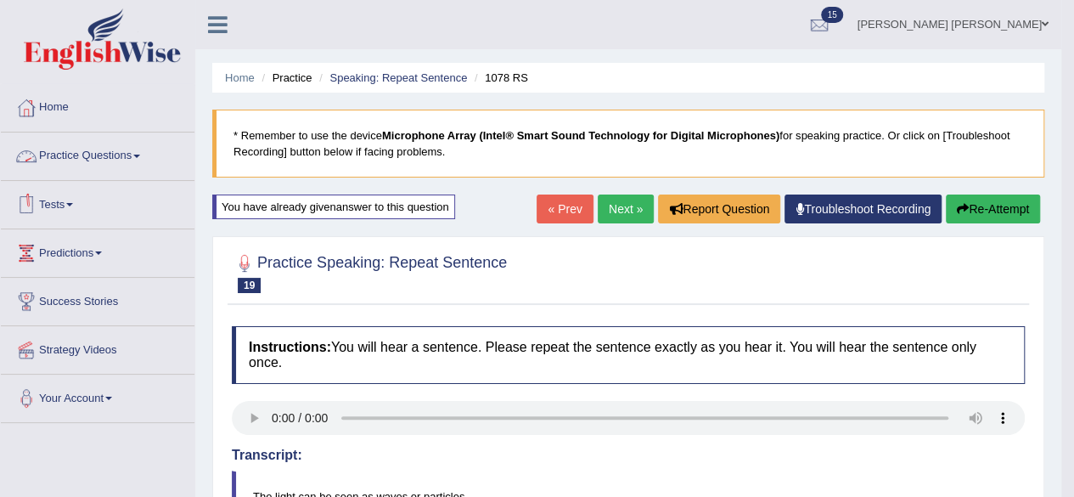
click at [146, 155] on link "Practice Questions" at bounding box center [98, 153] width 194 height 42
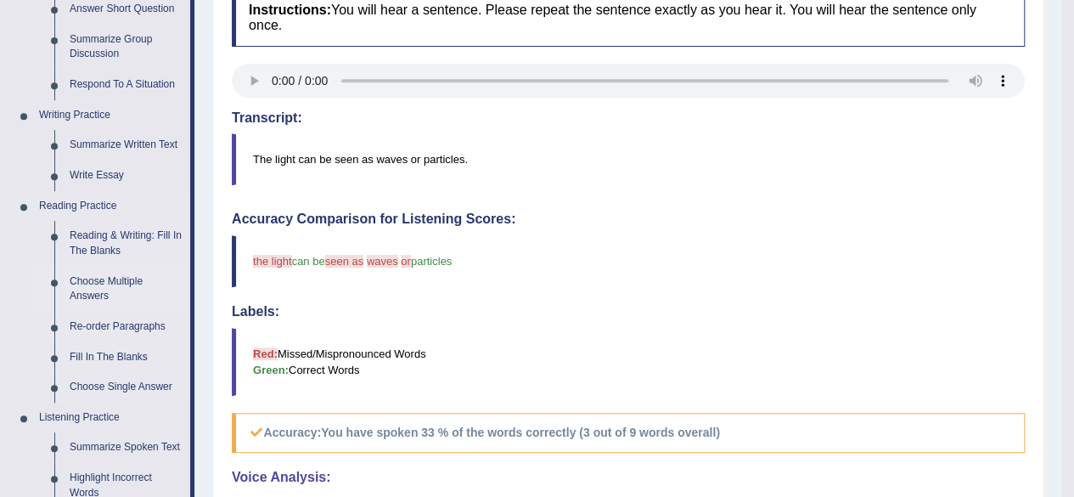
scroll to position [340, 0]
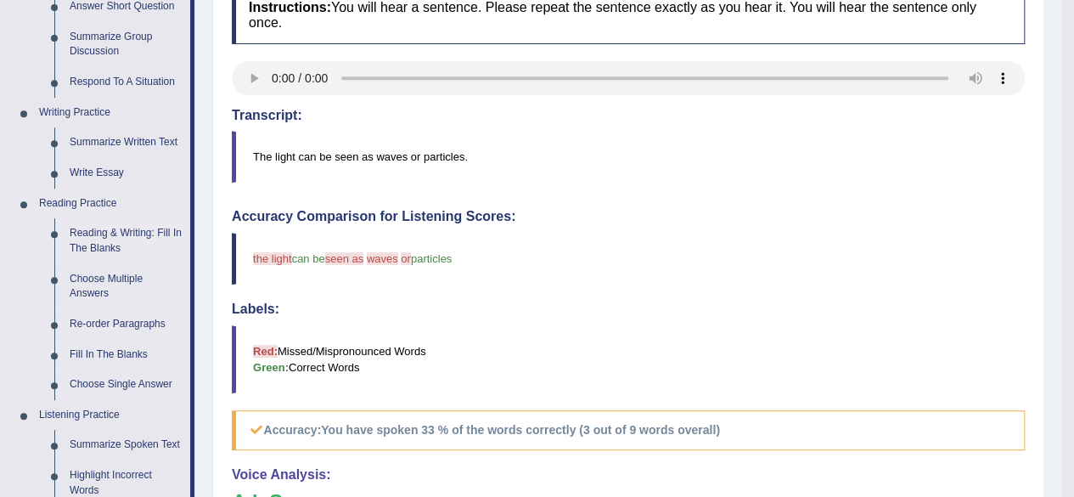
click at [131, 235] on link "Reading & Writing: Fill In The Blanks" at bounding box center [126, 240] width 128 height 45
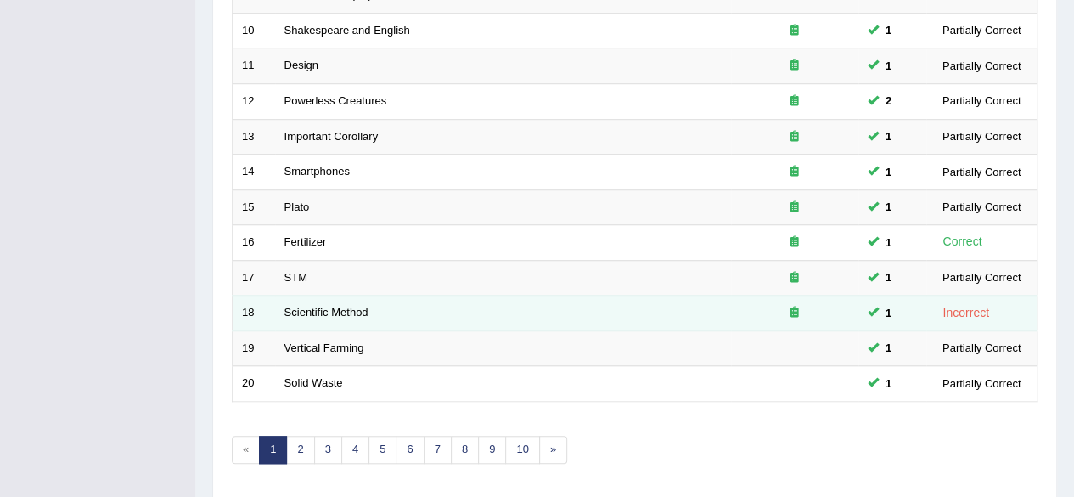
scroll to position [619, 0]
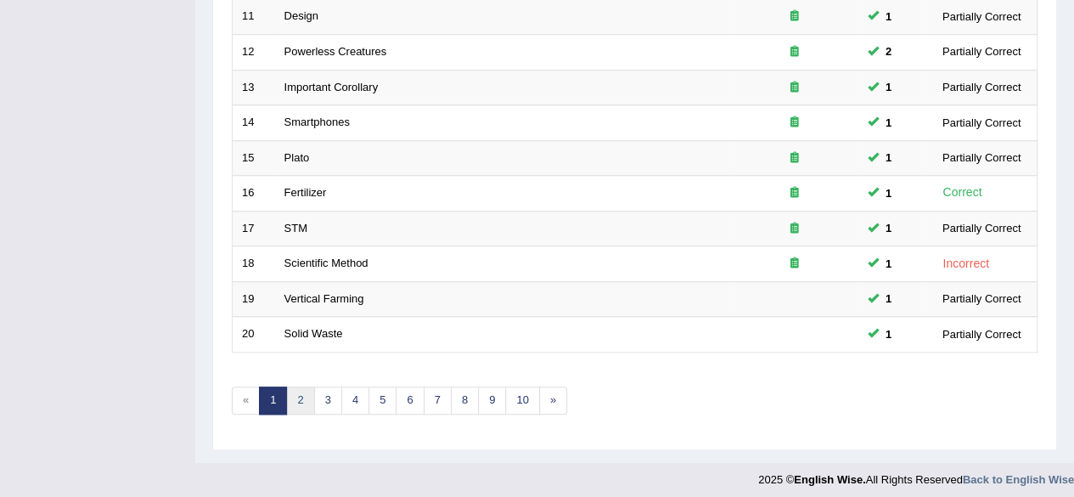
click at [304, 391] on link "2" at bounding box center [300, 400] width 28 height 28
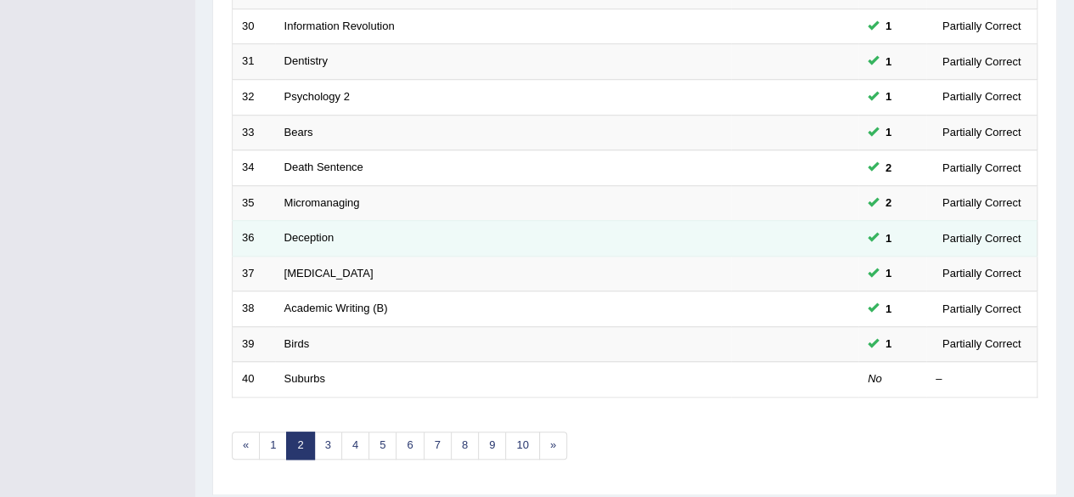
scroll to position [619, 0]
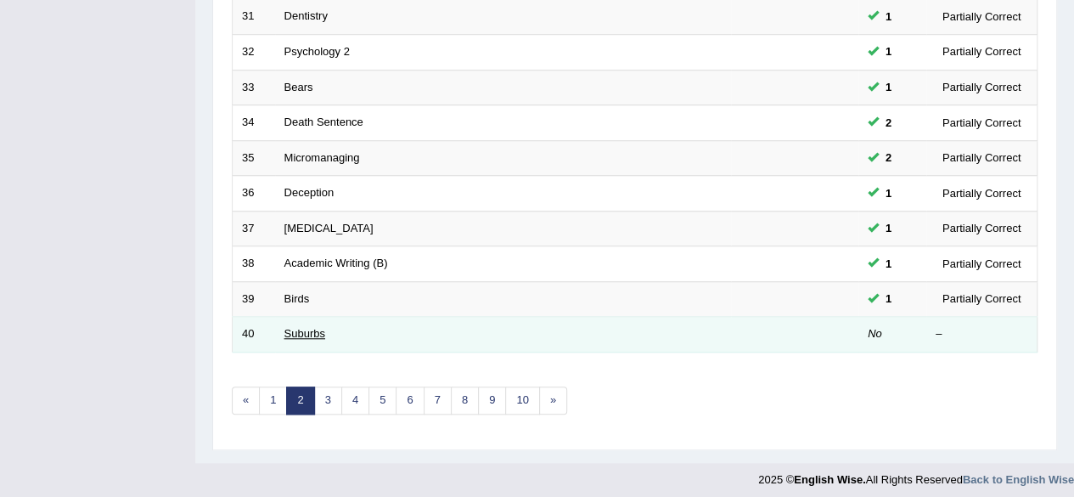
click at [301, 329] on link "Suburbs" at bounding box center [304, 333] width 41 height 13
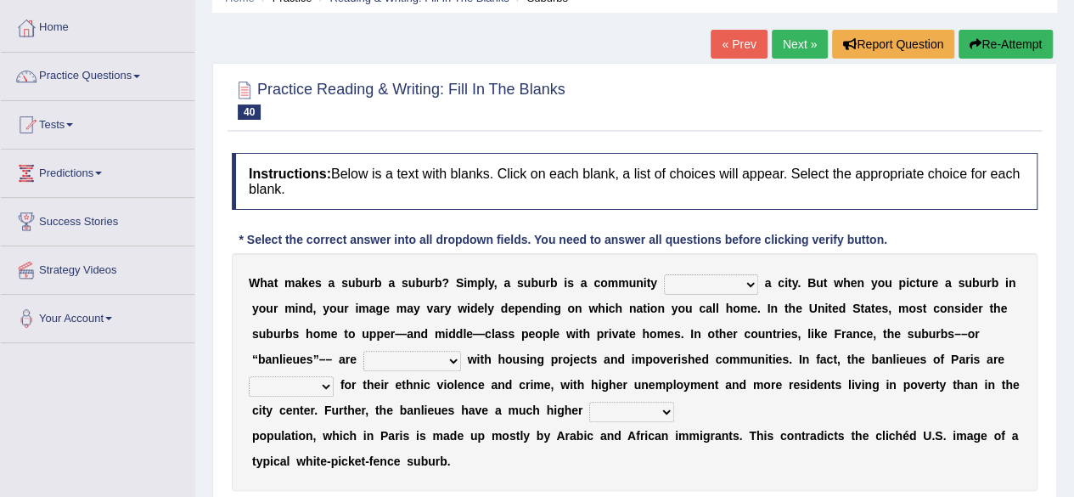
scroll to position [170, 0]
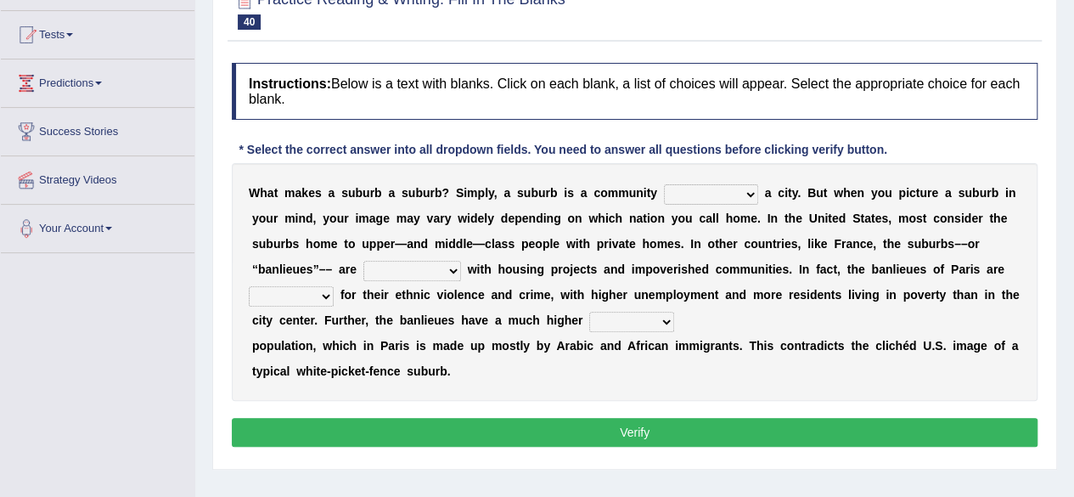
click at [745, 193] on select "lying locating situating surrounding" at bounding box center [711, 194] width 94 height 20
select select "surrounding"
click at [664, 184] on select "lying locating situating surrounding" at bounding box center [711, 194] width 94 height 20
click at [447, 264] on select "antonymous antibiotic synonymous synthetic" at bounding box center [412, 271] width 98 height 20
click at [363, 261] on select "antonymous antibiotic synonymous synthetic" at bounding box center [412, 271] width 98 height 20
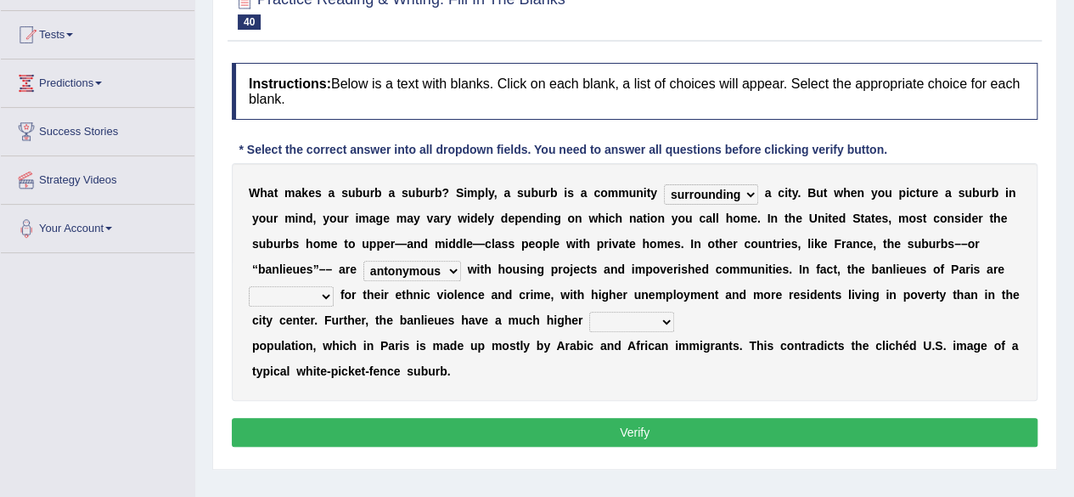
click at [451, 273] on select "antonymous antibiotic synonymous synthetic" at bounding box center [412, 271] width 98 height 20
select select "synonymous"
click at [363, 261] on select "antonymous antibiotic synonymous synthetic" at bounding box center [412, 271] width 98 height 20
click at [322, 298] on select "clamorous sensitive famous notorious" at bounding box center [291, 296] width 85 height 20
select select "notorious"
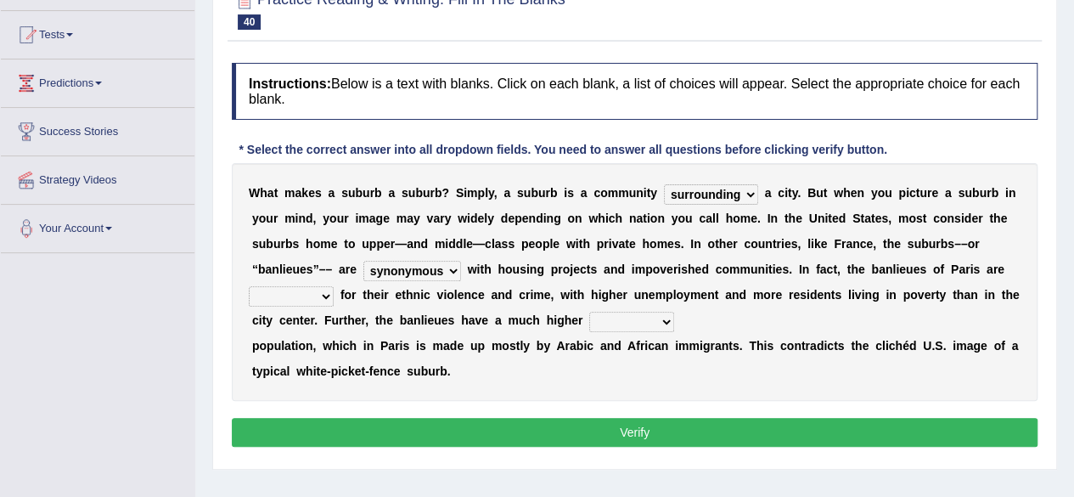
click at [249, 286] on select "clamorous sensitive famous notorious" at bounding box center [291, 296] width 85 height 20
click at [666, 323] on select "local young immigrant senior" at bounding box center [631, 322] width 85 height 20
select select "senior"
click at [589, 312] on select "local young immigrant senior" at bounding box center [631, 322] width 85 height 20
click at [696, 423] on button "Verify" at bounding box center [635, 432] width 806 height 29
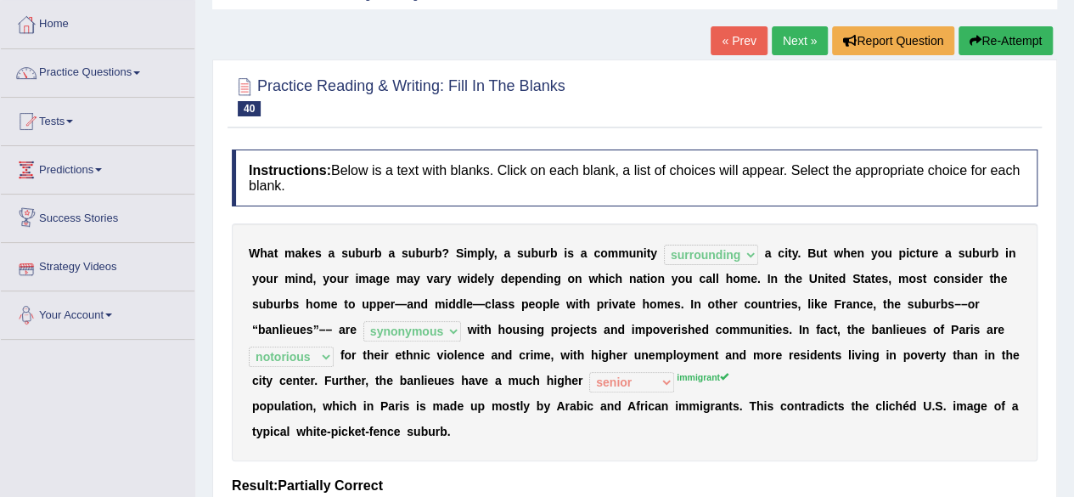
scroll to position [0, 0]
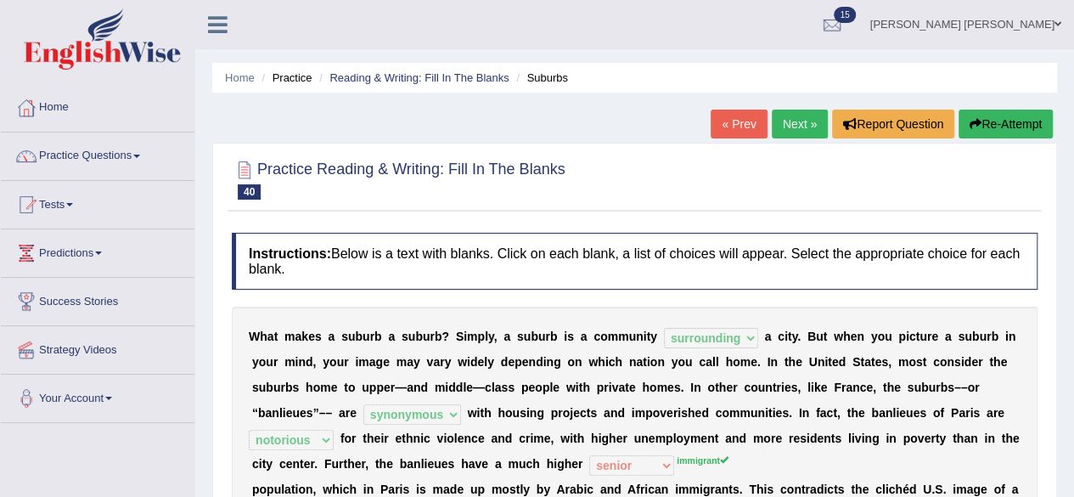
click at [789, 125] on link "Next »" at bounding box center [800, 124] width 56 height 29
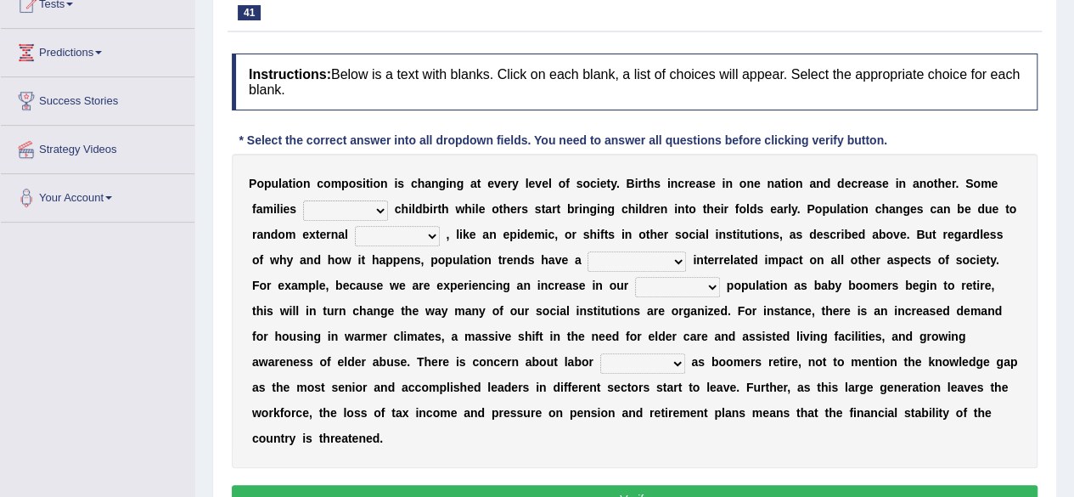
scroll to position [224, 0]
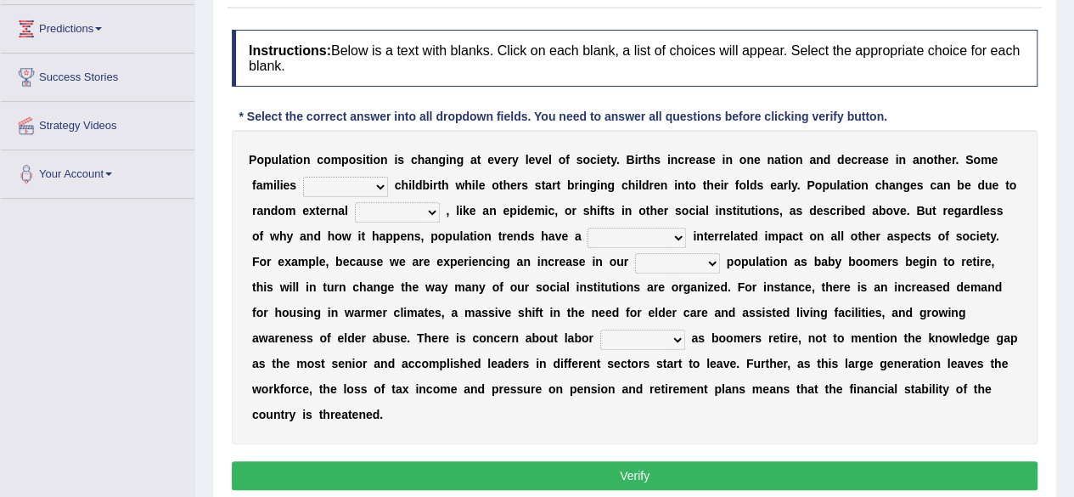
click at [378, 186] on select "demand default deliver delay" at bounding box center [345, 187] width 85 height 20
select select "delay"
click at [303, 177] on select "demand default deliver delay" at bounding box center [345, 187] width 85 height 20
click at [435, 208] on select "variations fortune formation forces" at bounding box center [397, 212] width 85 height 20
select select "formation"
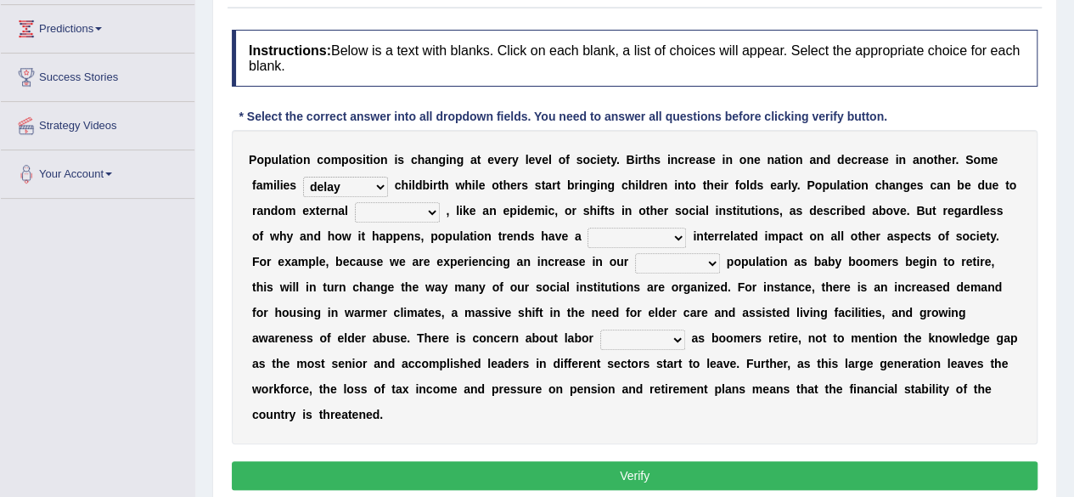
click at [355, 202] on select "variations fortune formation forces" at bounding box center [397, 212] width 85 height 20
click at [656, 228] on select "tremendous tenuous tremulous spontaneous" at bounding box center [637, 238] width 98 height 20
select select "tremulous"
click at [588, 228] on select "tremendous tenuous tremulous spontaneous" at bounding box center [637, 238] width 98 height 20
click at [686, 261] on select "tertiary senior junior primary" at bounding box center [677, 263] width 85 height 20
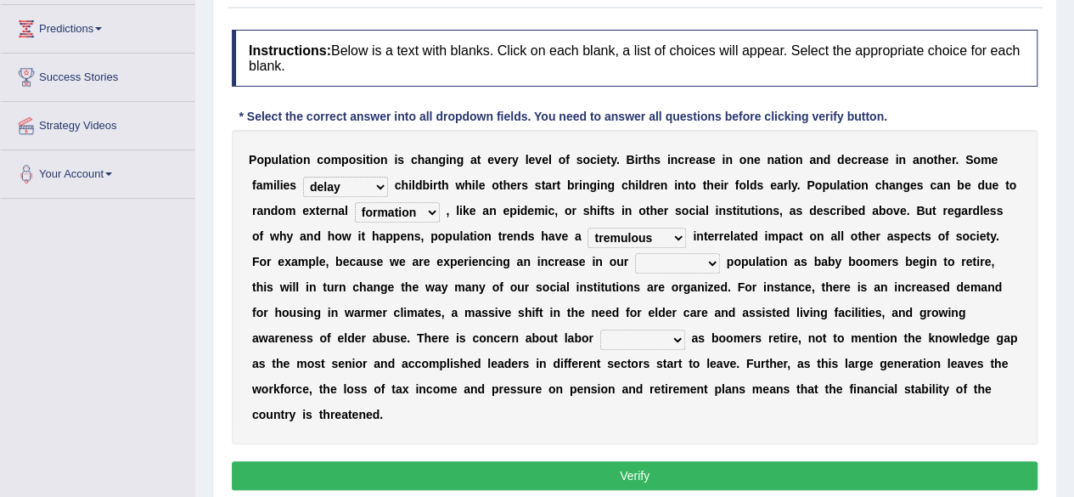
click at [686, 261] on select "tertiary senior junior primary" at bounding box center [677, 263] width 85 height 20
click at [684, 261] on select "tertiary senior junior primary" at bounding box center [677, 263] width 85 height 20
select select "tertiary"
click at [635, 253] on select "tertiary senior junior primary" at bounding box center [677, 263] width 85 height 20
click at [606, 335] on select "shortcuts shortfalls shortages shorthand" at bounding box center [642, 339] width 85 height 20
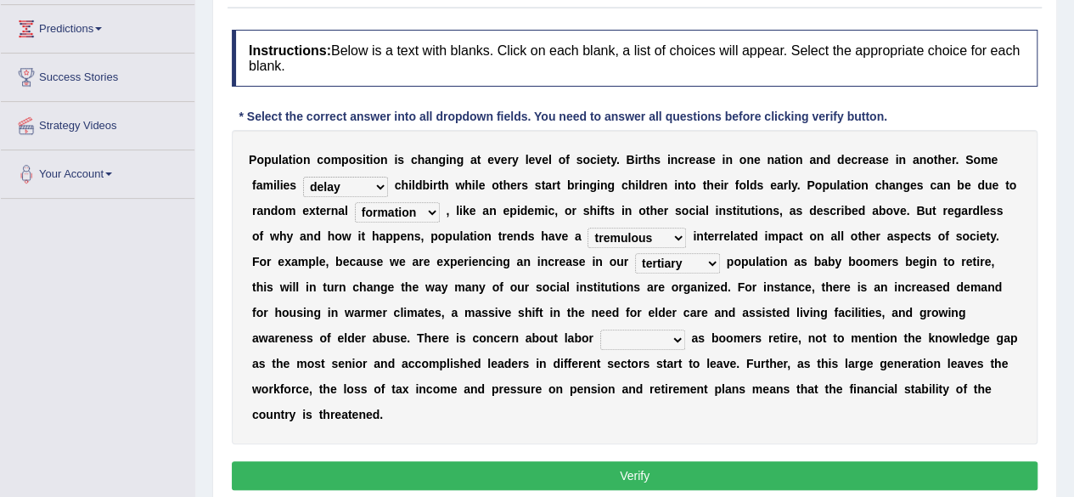
select select "shortages"
click at [600, 329] on select "shortcuts shortfalls shortages shorthand" at bounding box center [642, 339] width 85 height 20
click at [655, 468] on button "Verify" at bounding box center [635, 475] width 806 height 29
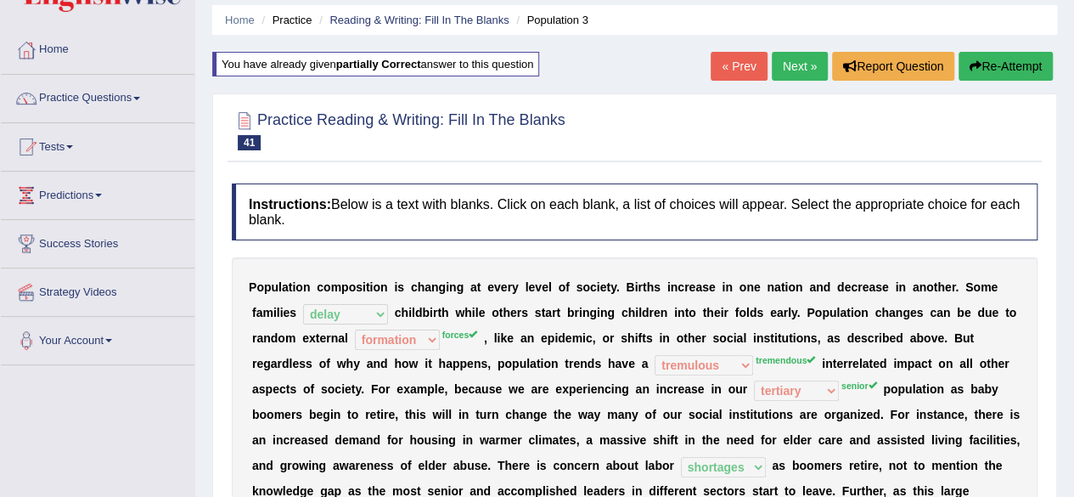
scroll to position [0, 0]
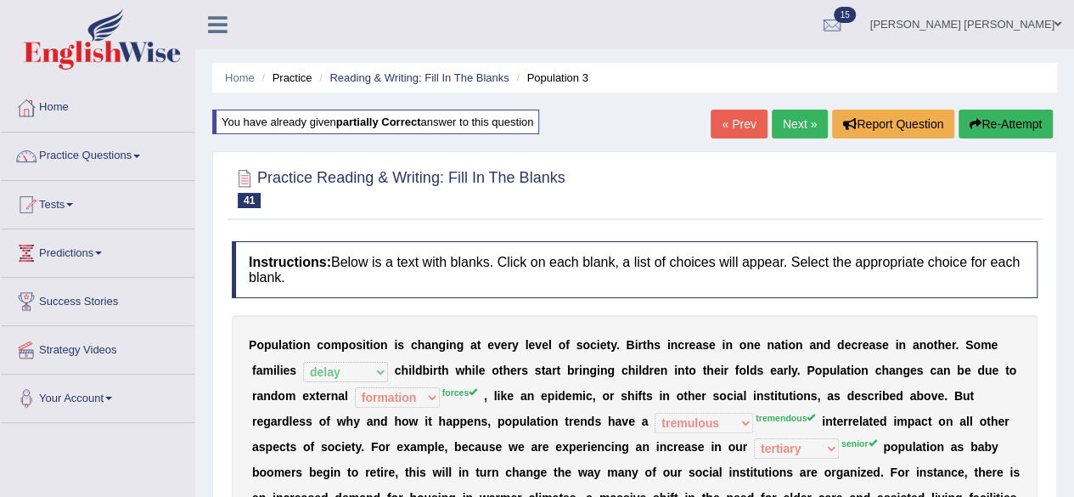
click at [792, 124] on link "Next »" at bounding box center [800, 124] width 56 height 29
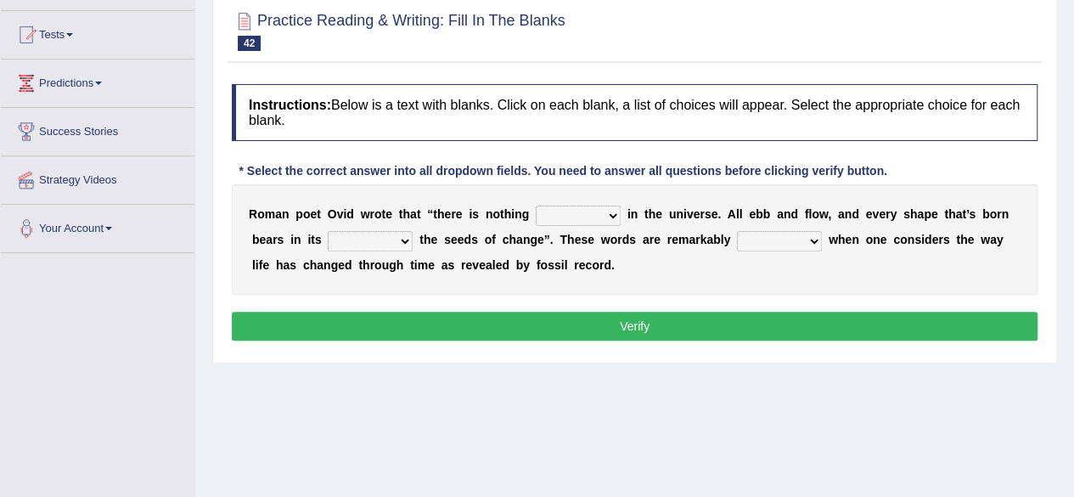
click at [610, 216] on select "orthodox volatile constant cheap" at bounding box center [578, 215] width 85 height 20
select select "constant"
click at [536, 205] on select "orthodox volatile constant cheap" at bounding box center [578, 215] width 85 height 20
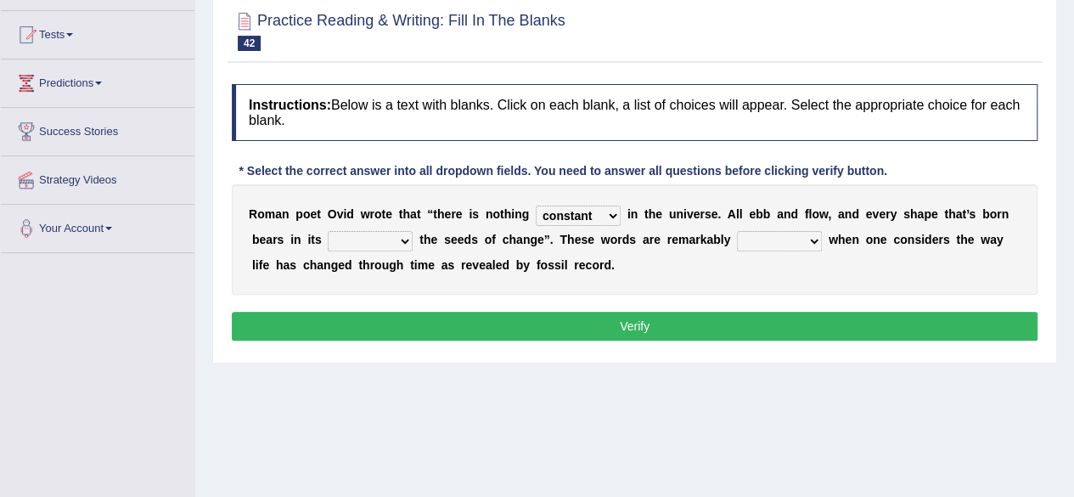
click at [419, 239] on b "t" at bounding box center [421, 240] width 4 height 14
click at [401, 233] on select "heart limb womb brain" at bounding box center [370, 241] width 85 height 20
select select "womb"
click at [328, 231] on select "heart limb womb brain" at bounding box center [370, 241] width 85 height 20
click at [803, 242] on select "prevalent detached relevant dominant" at bounding box center [779, 241] width 85 height 20
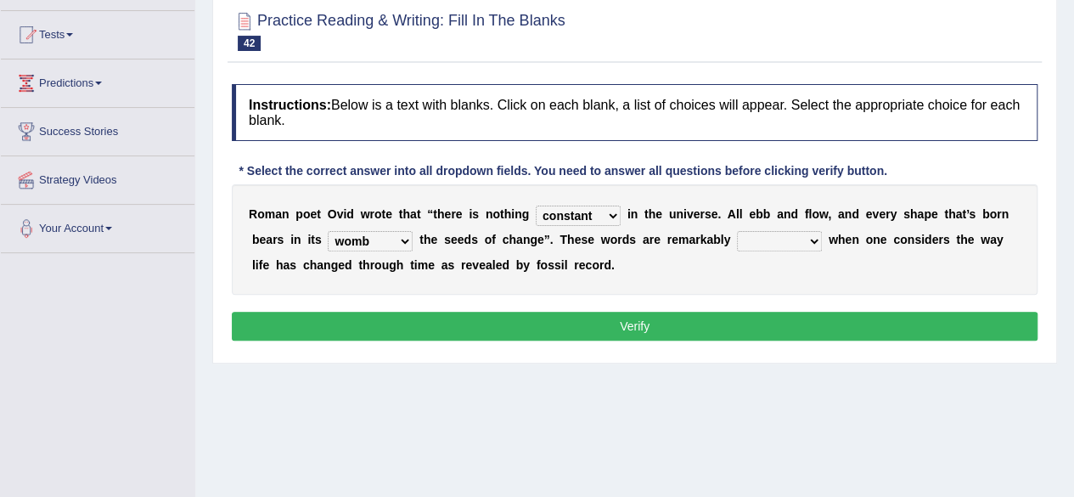
select select "prevalent"
click at [737, 231] on select "prevalent detached relevant dominant" at bounding box center [779, 241] width 85 height 20
click at [728, 317] on button "Verify" at bounding box center [635, 326] width 806 height 29
